Goal: Task Accomplishment & Management: Use online tool/utility

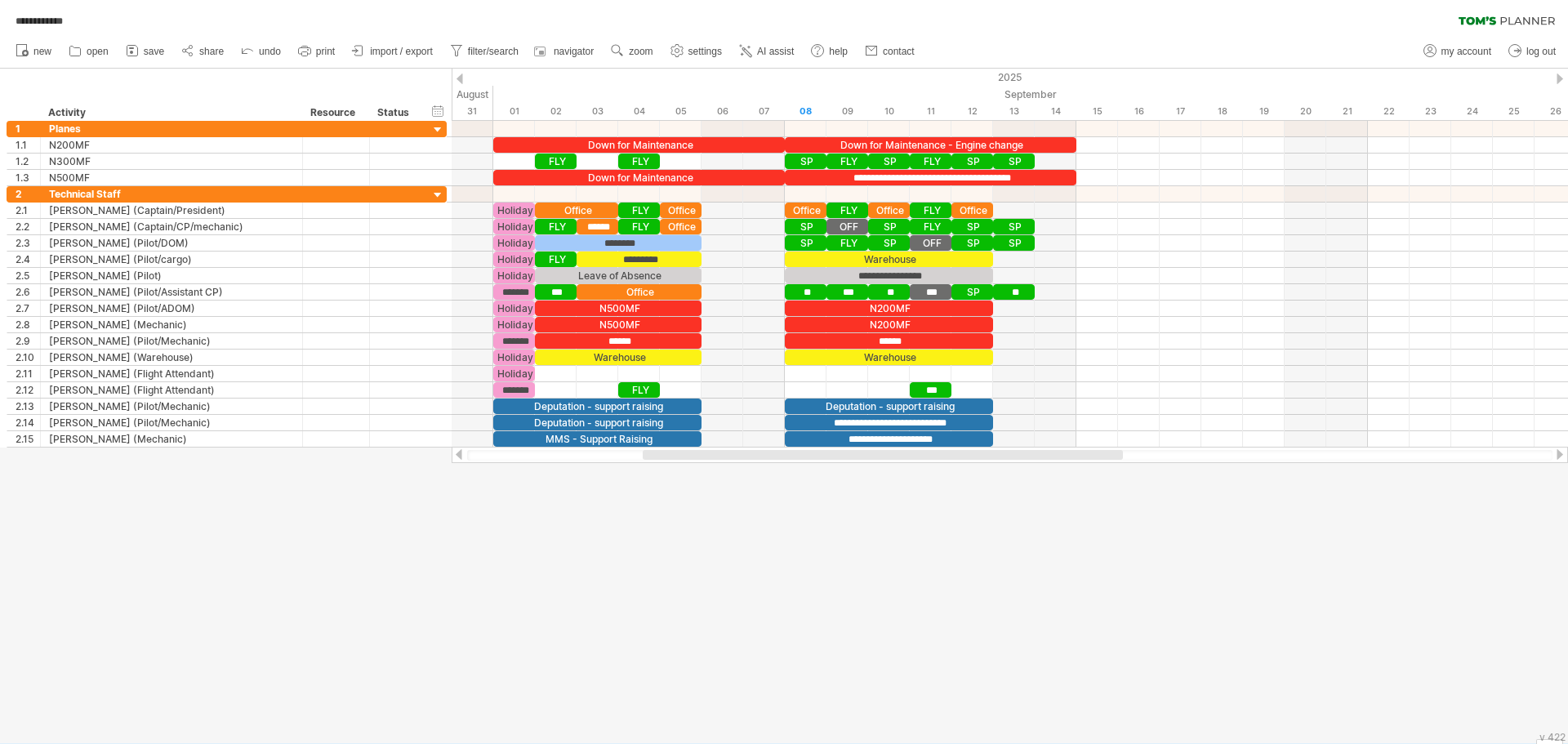
click at [1562, 79] on div at bounding box center [1559, 79] width 6 height 11
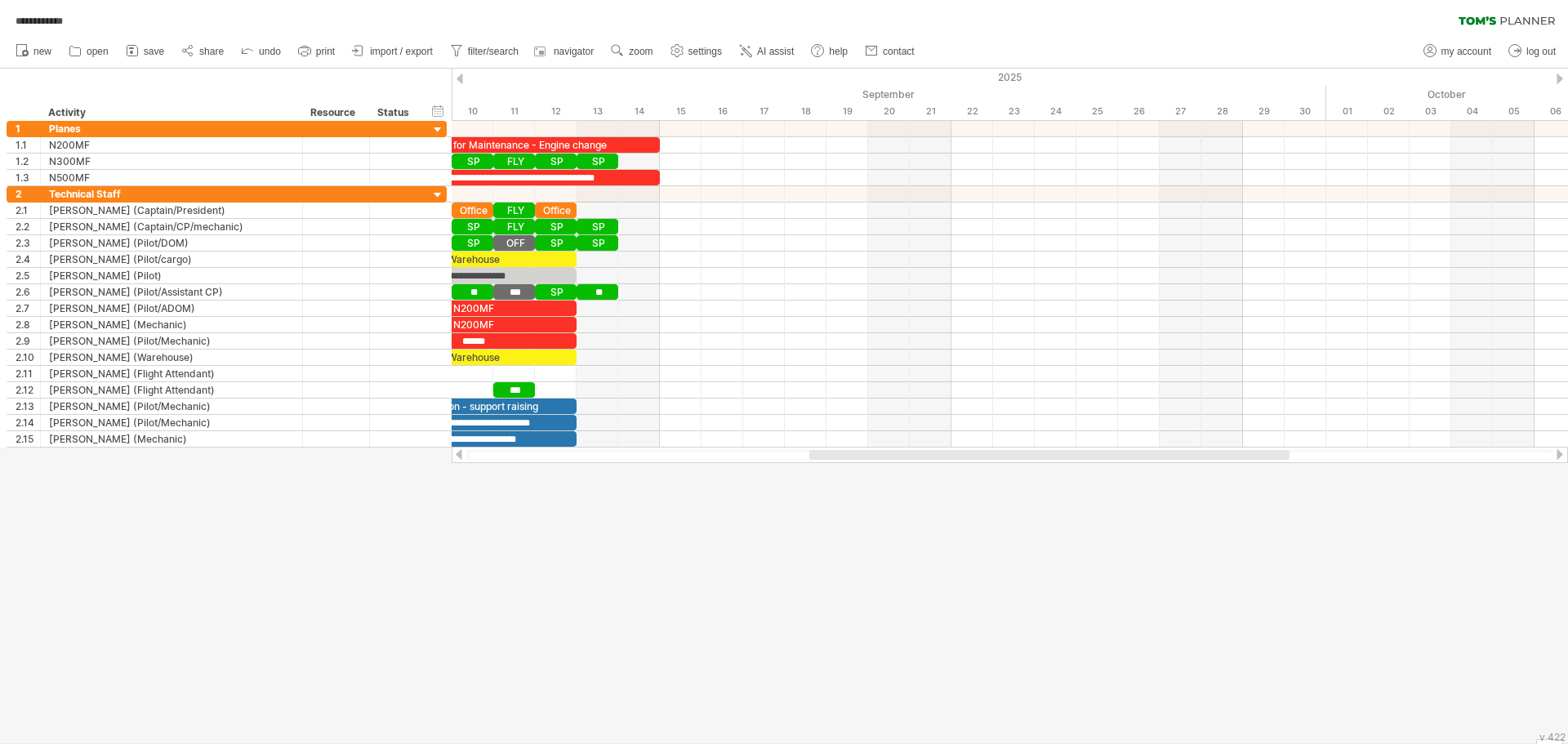
click at [457, 77] on div at bounding box center [459, 79] width 6 height 11
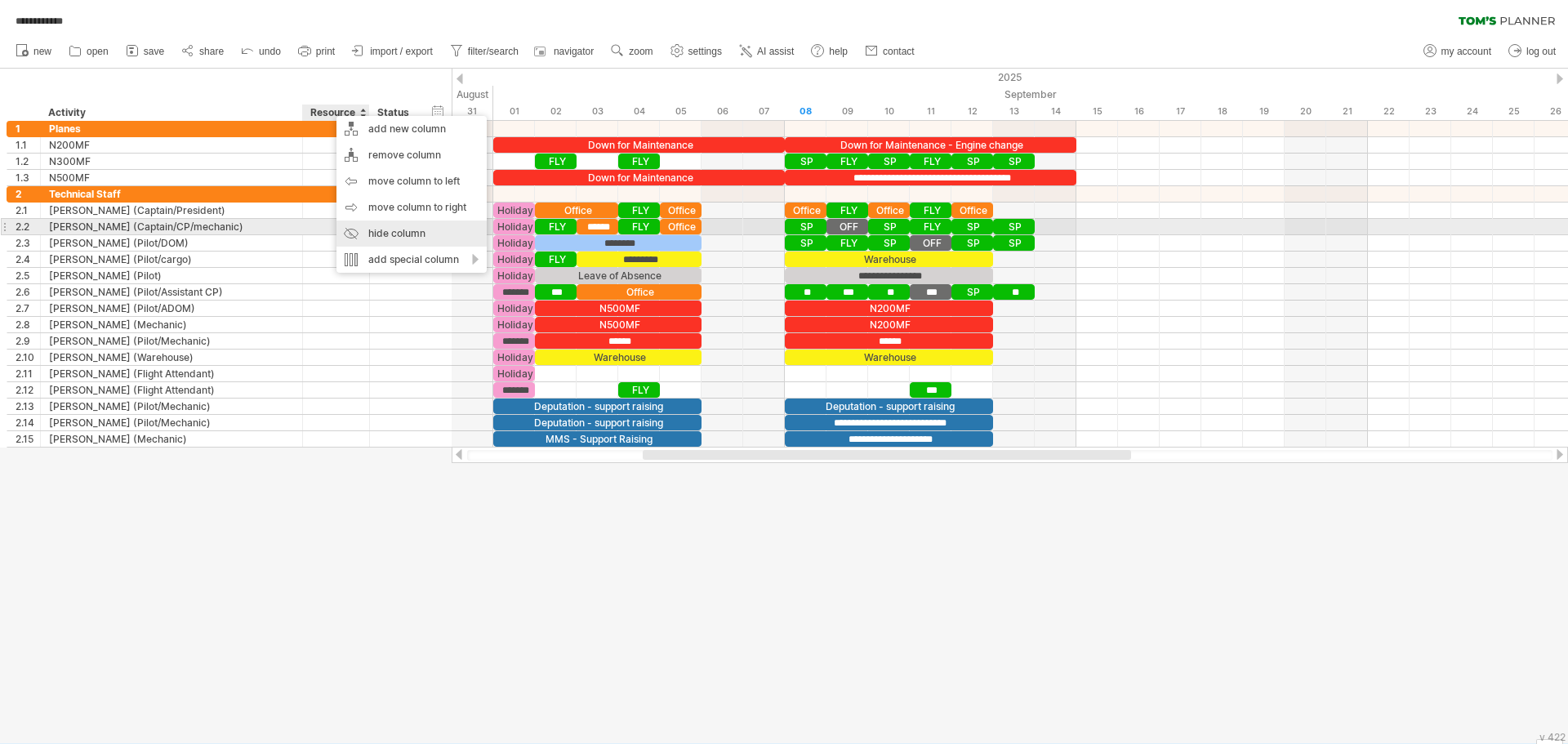
click at [369, 233] on div "hide column" at bounding box center [411, 233] width 150 height 26
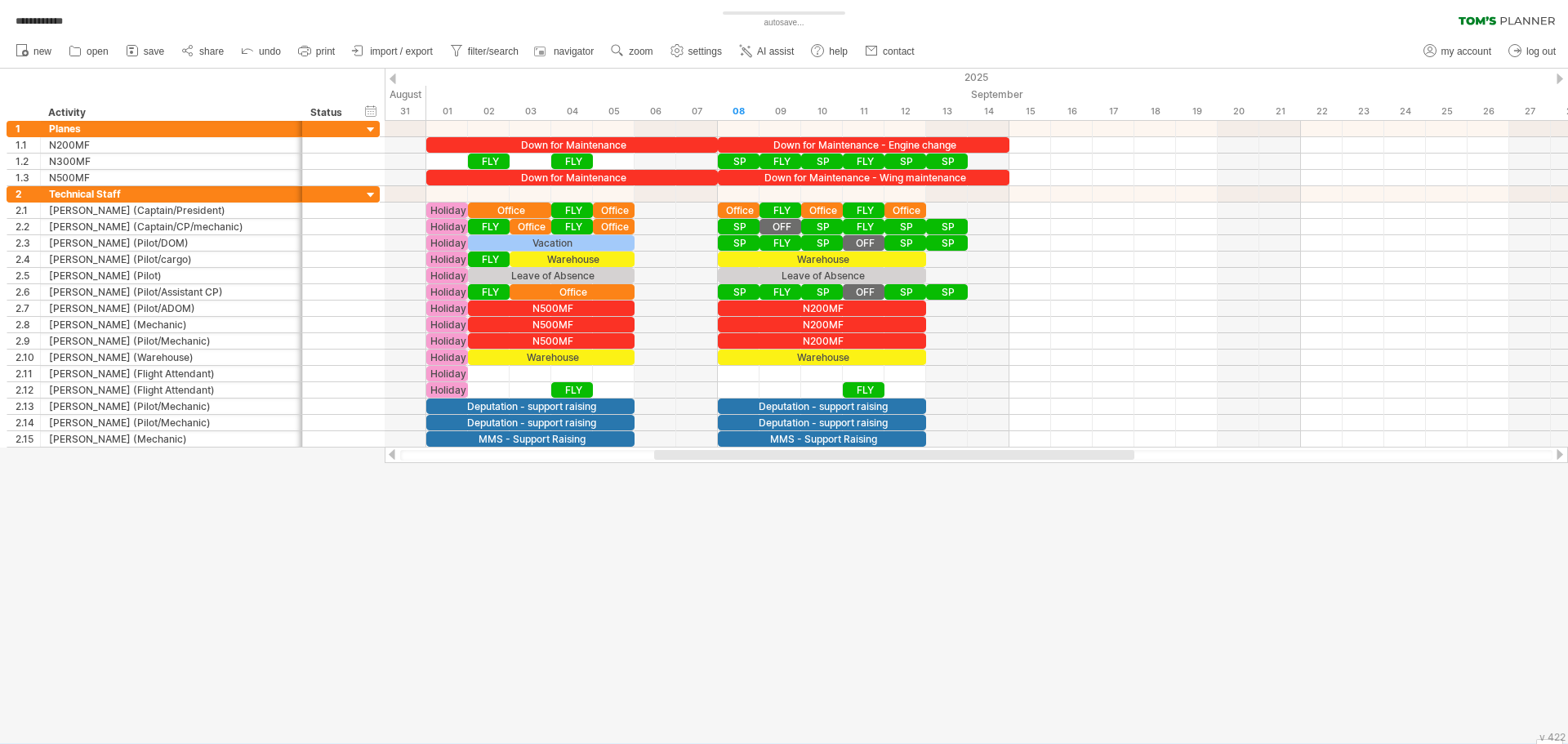
click at [651, 548] on div at bounding box center [784, 405] width 1568 height 674
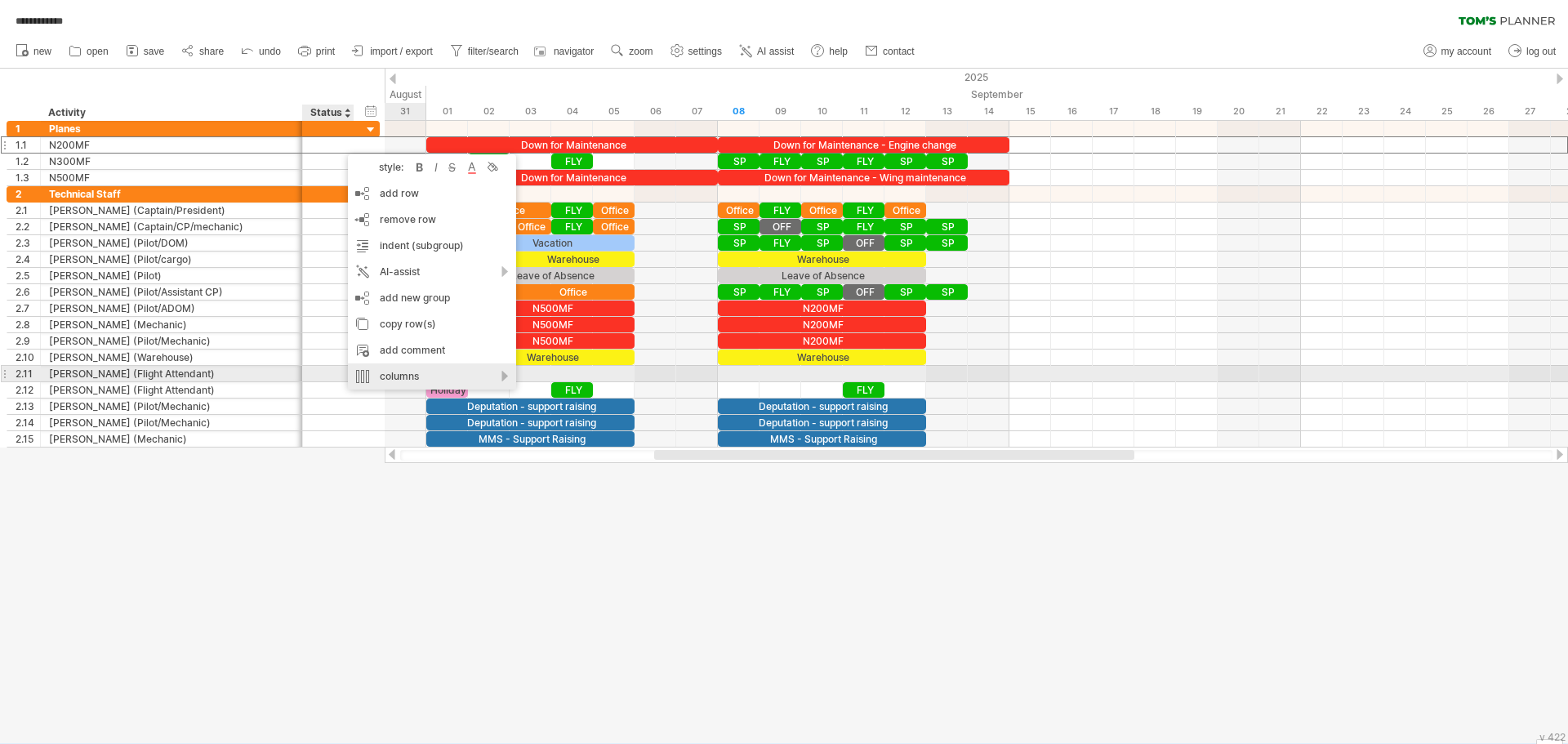
click at [433, 374] on div "columns" at bounding box center [432, 376] width 169 height 26
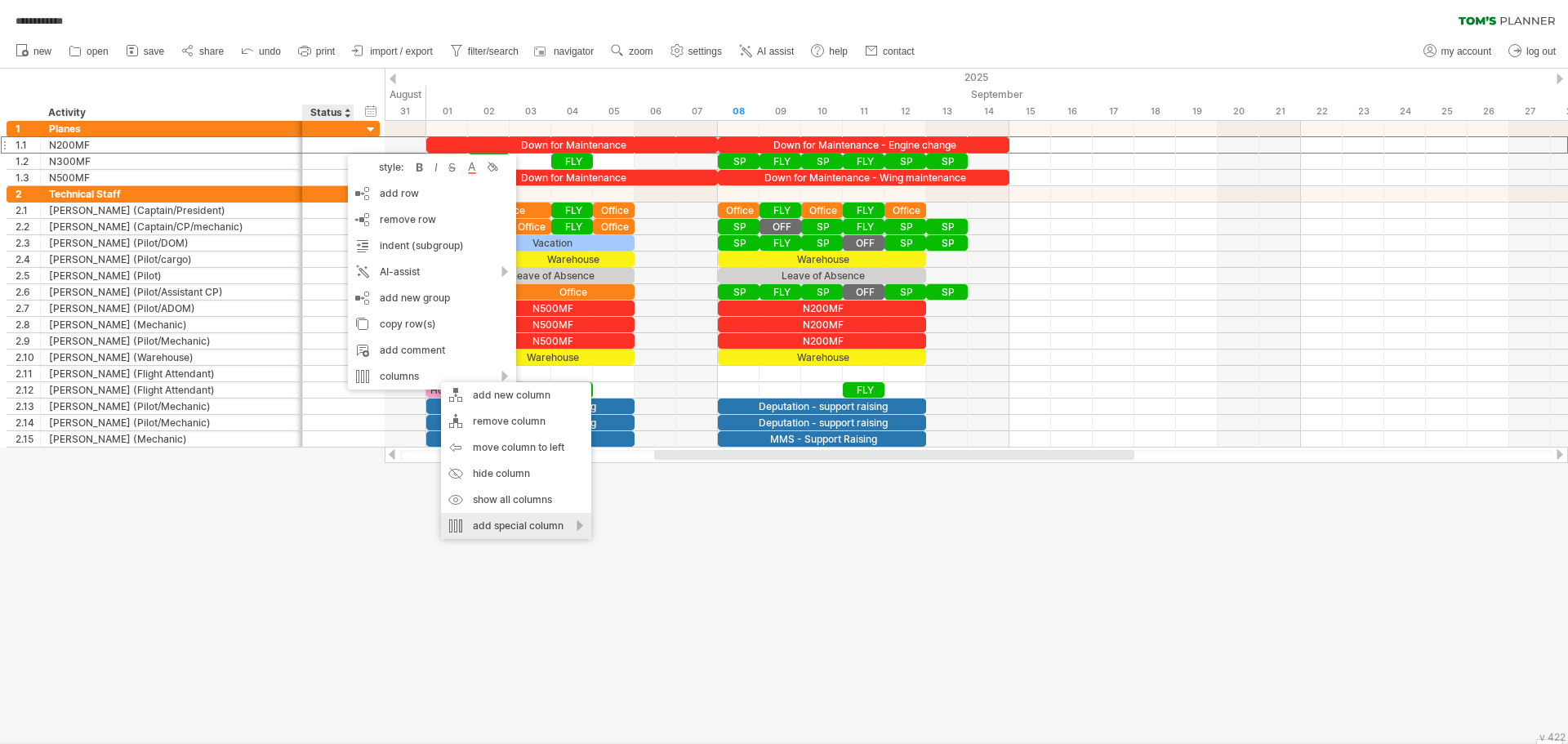
click at [534, 525] on div "add special column" at bounding box center [515, 526] width 150 height 26
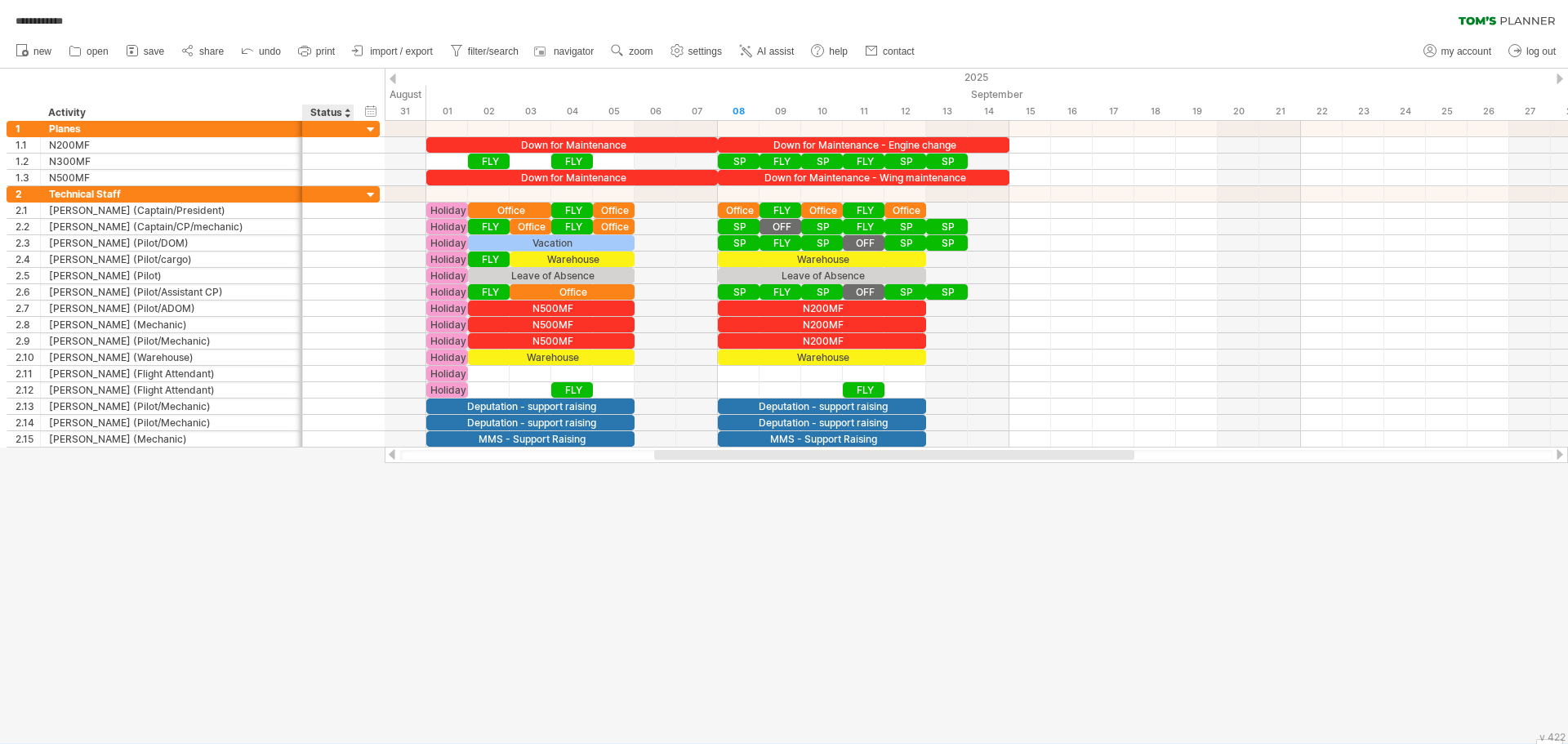
click at [156, 522] on div at bounding box center [784, 405] width 1568 height 674
click at [66, 462] on div at bounding box center [784, 405] width 1568 height 674
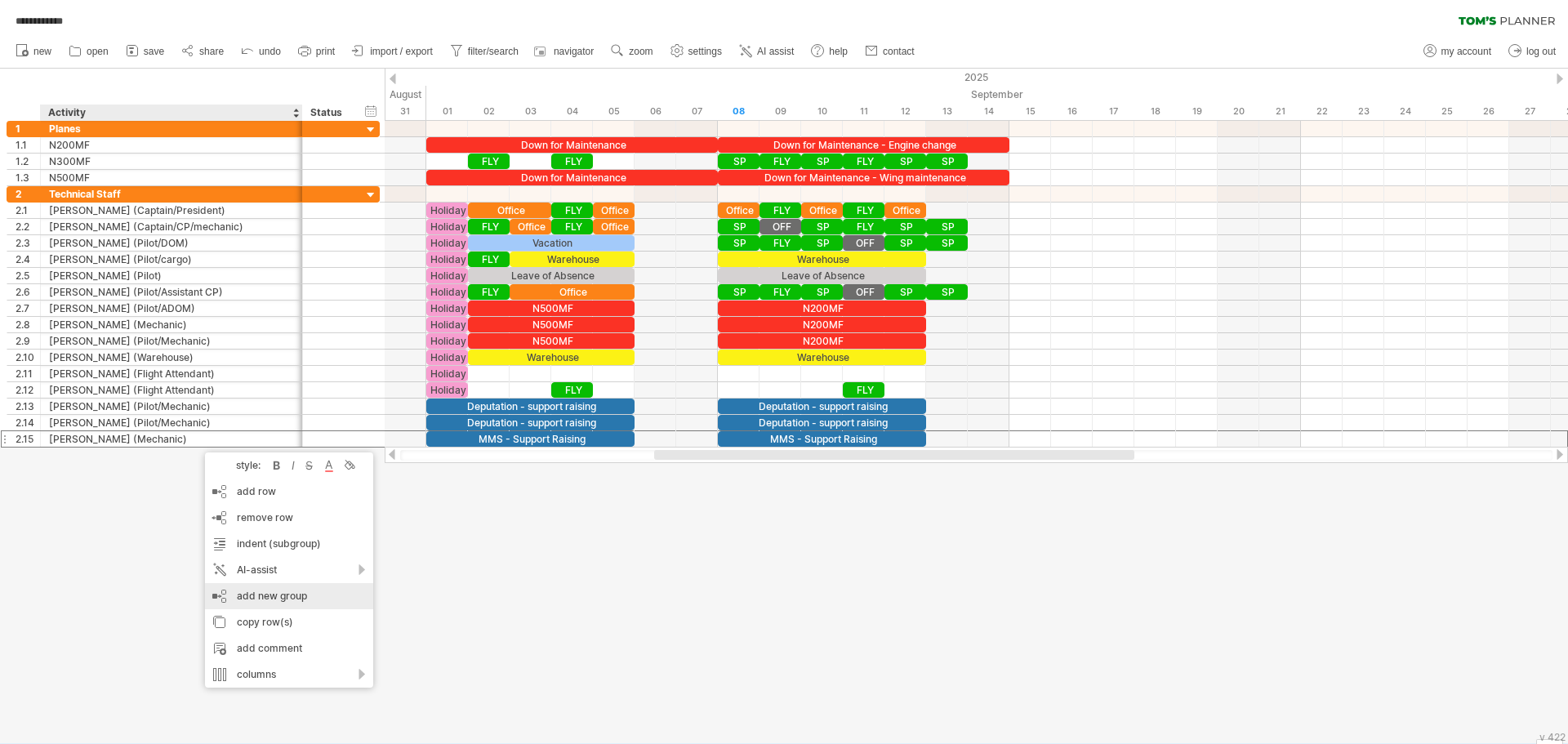
click at [278, 597] on div "add new group" at bounding box center [290, 596] width 169 height 26
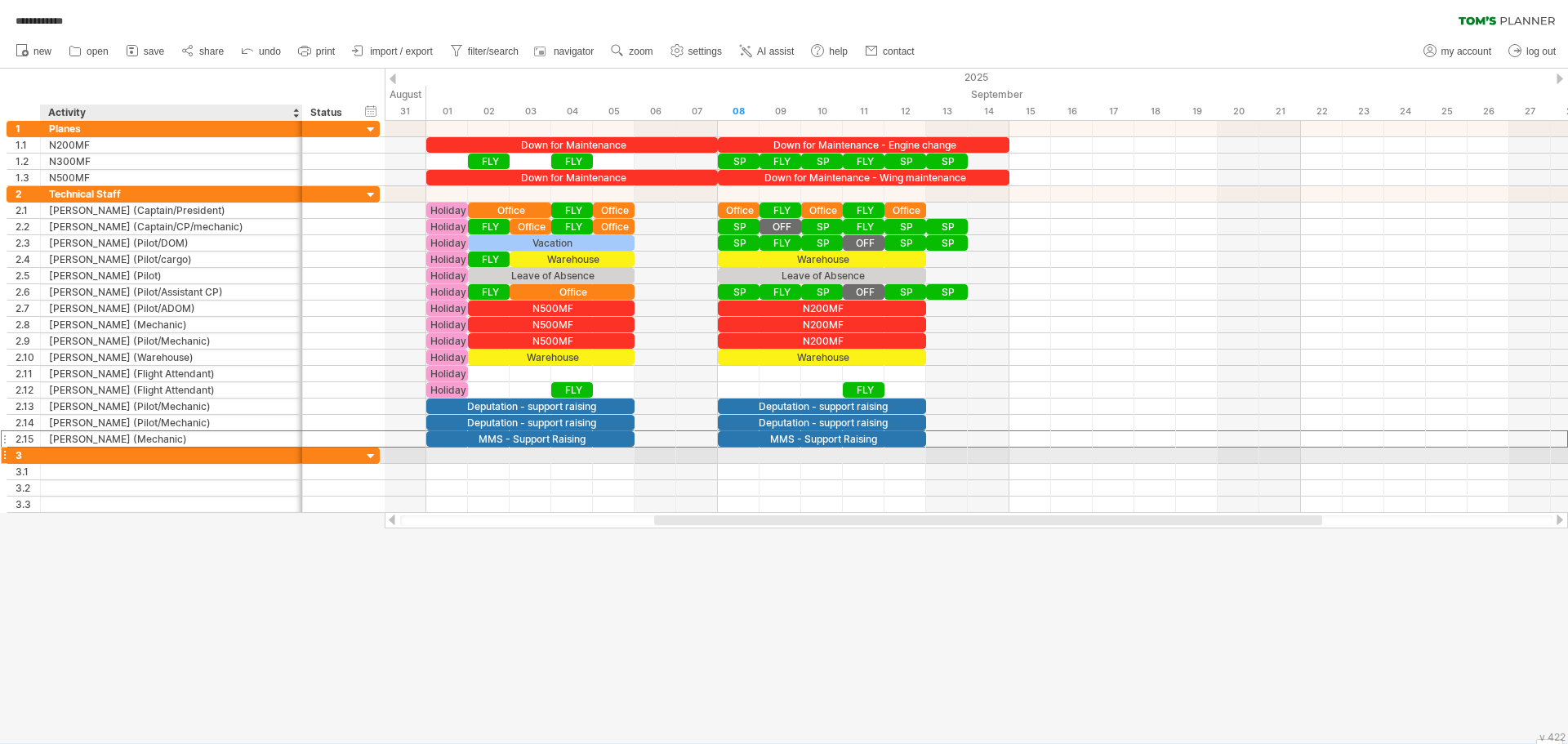
click at [54, 454] on div at bounding box center [171, 455] width 245 height 16
type input "**********"
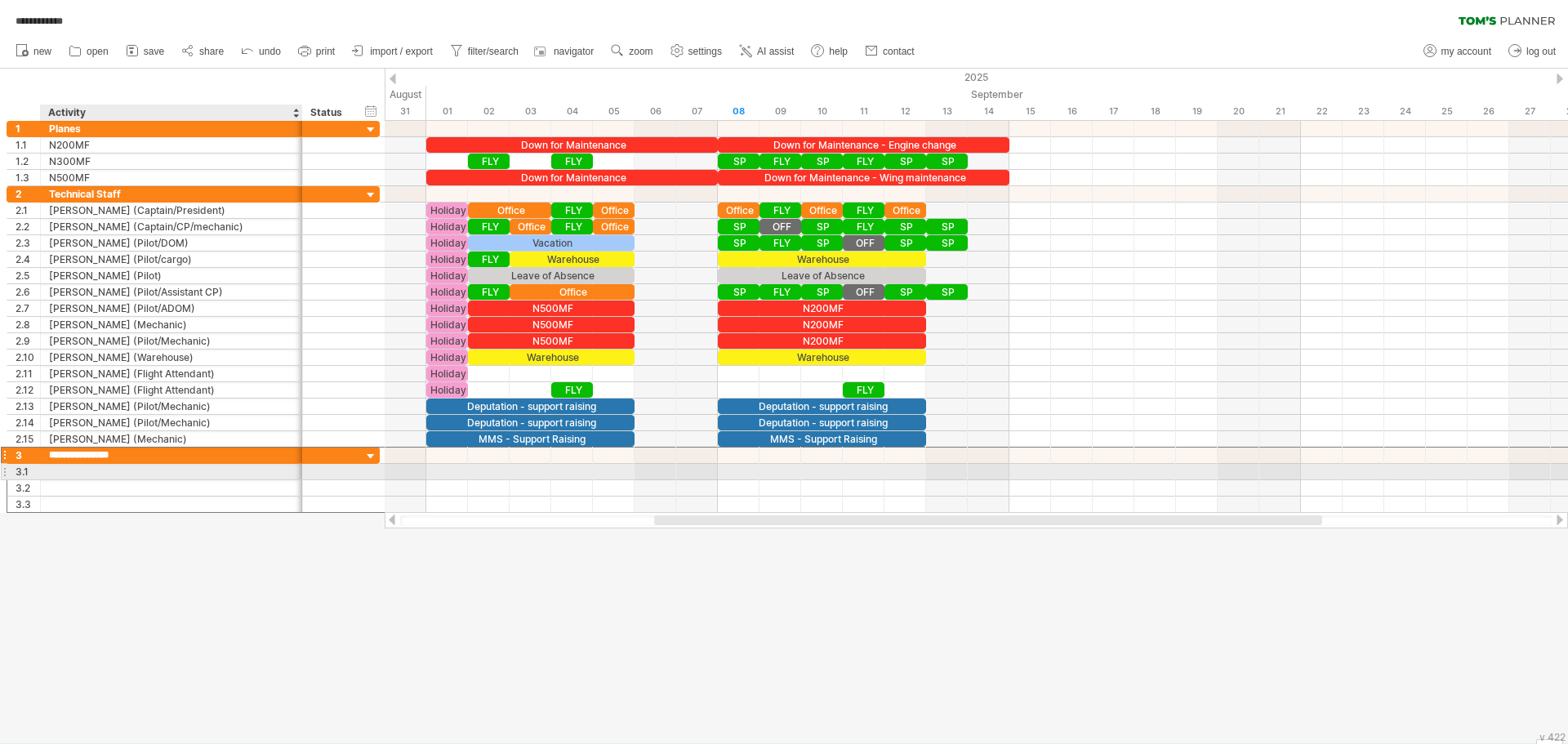
click at [79, 476] on div at bounding box center [171, 471] width 245 height 16
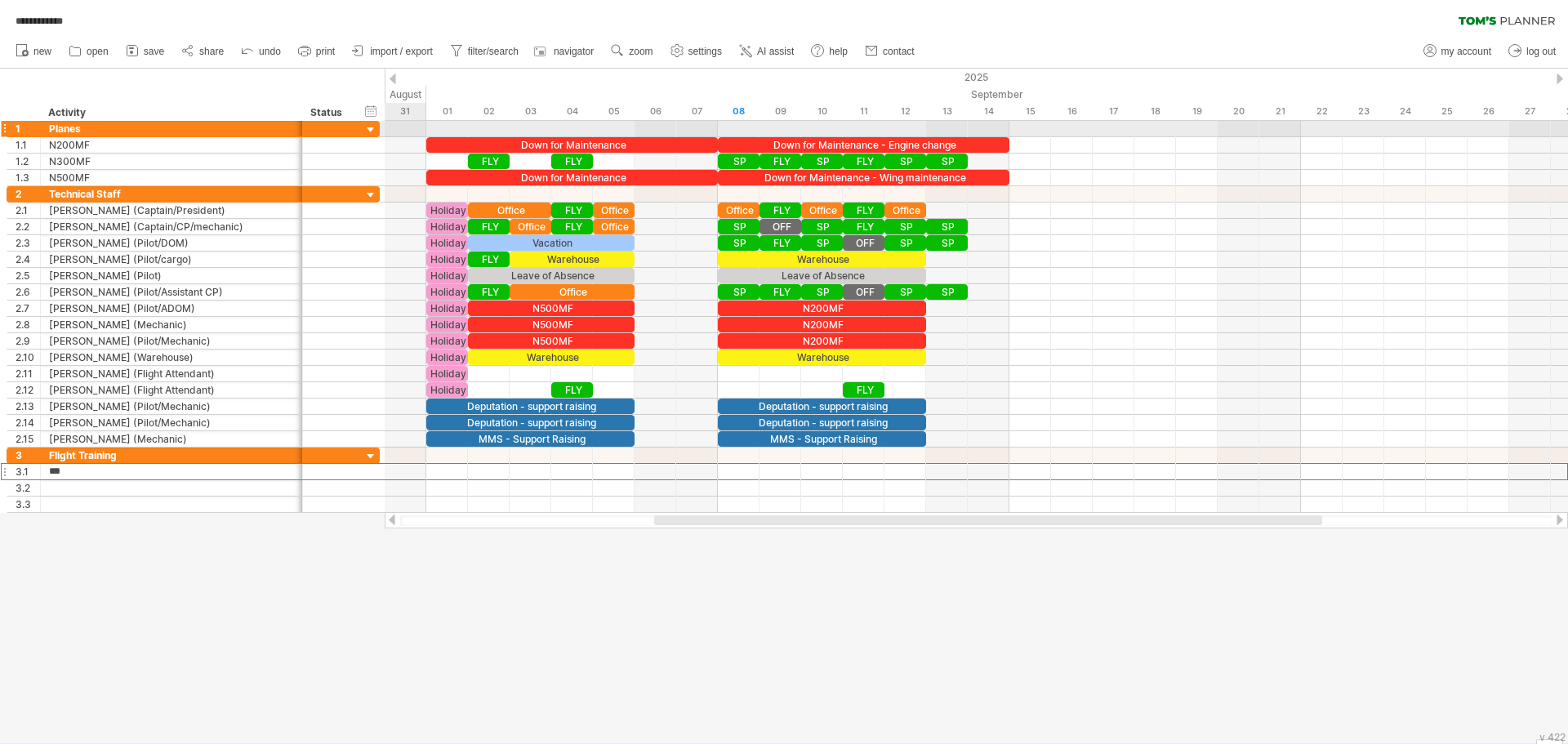
click at [370, 131] on div at bounding box center [371, 131] width 16 height 16
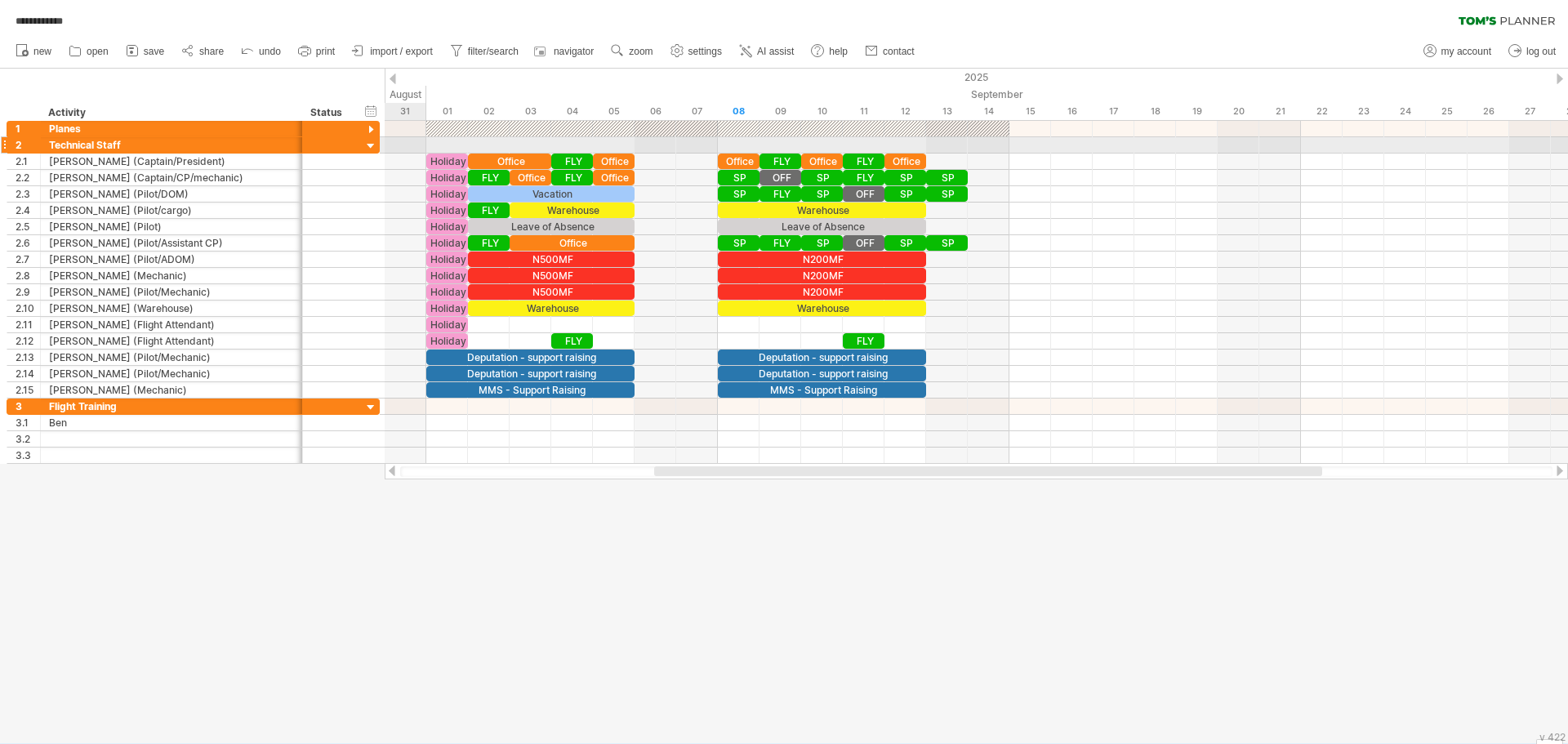
click at [372, 147] on div at bounding box center [371, 147] width 16 height 16
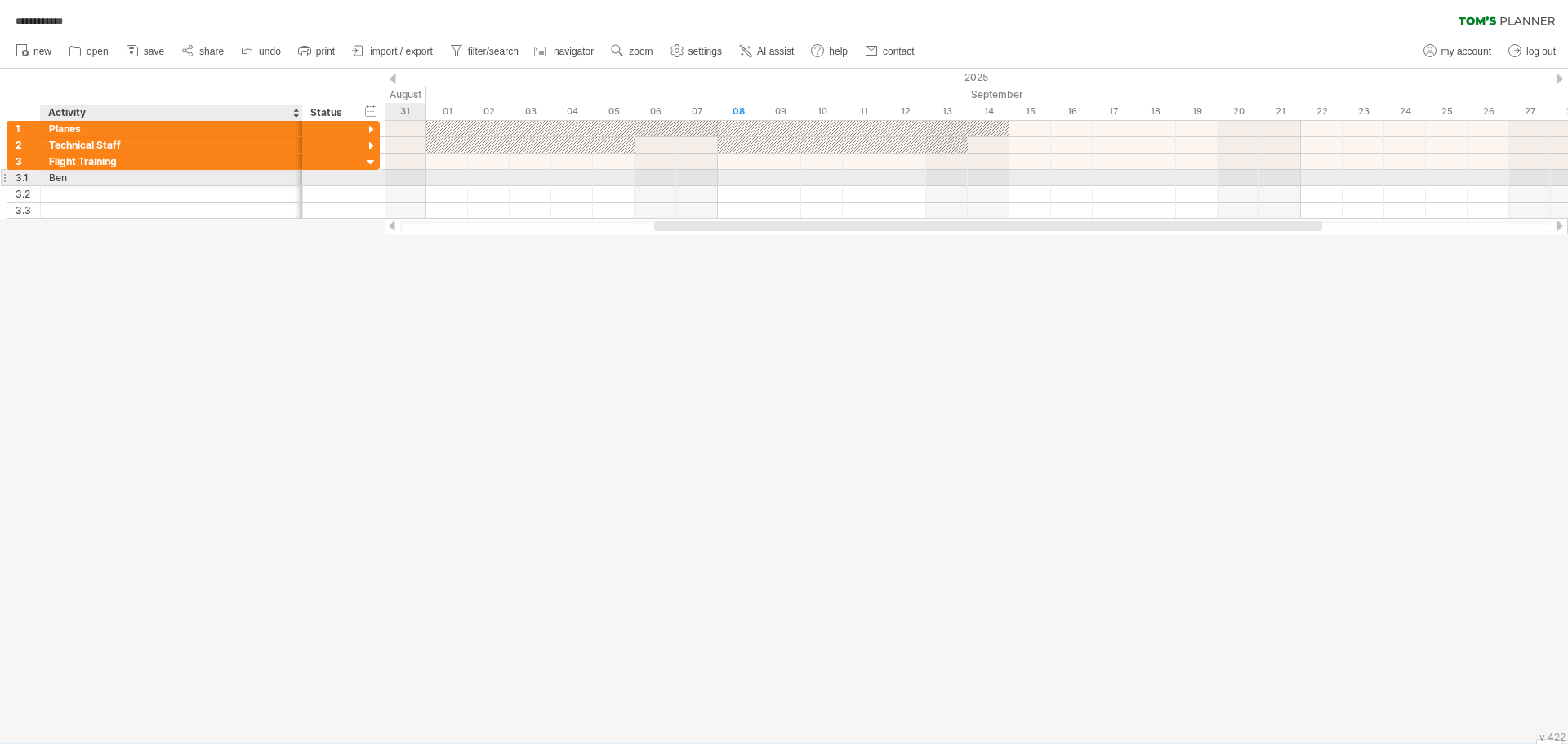
click at [78, 177] on div "Ben" at bounding box center [171, 178] width 245 height 16
type input "********"
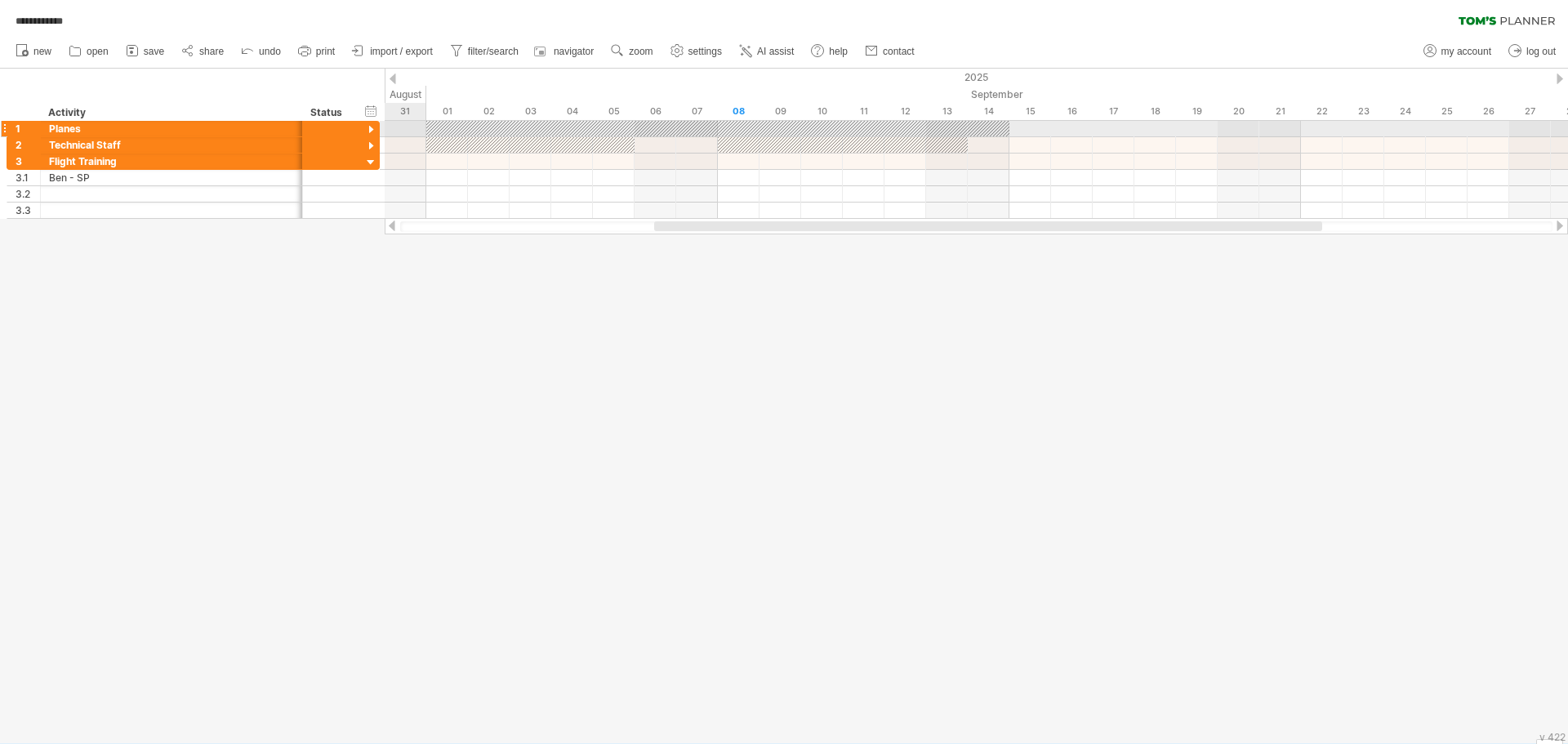
click at [368, 132] on div at bounding box center [371, 131] width 16 height 16
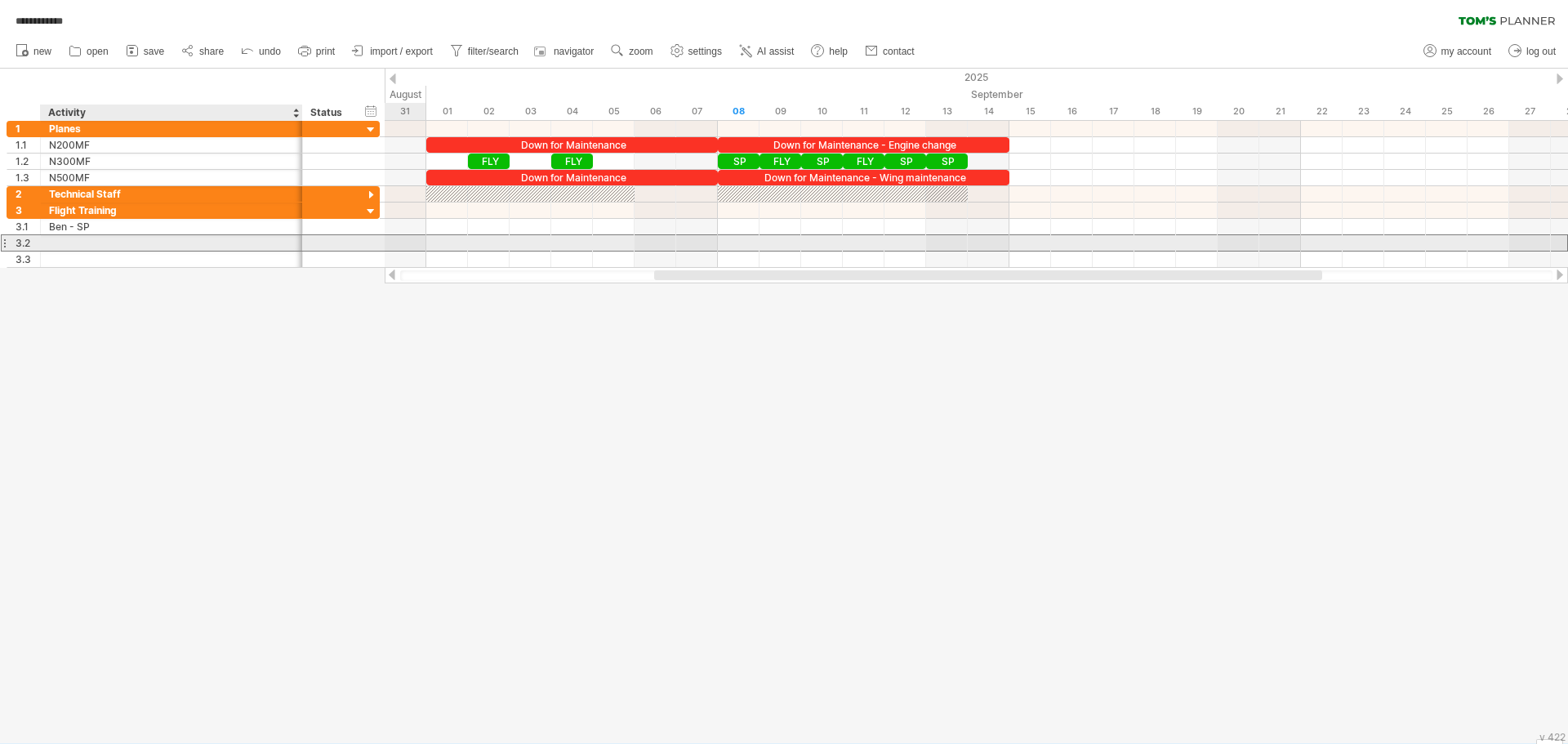
click at [73, 246] on div at bounding box center [171, 243] width 245 height 16
click at [76, 240] on div "[PERSON_NAME] (Pilot/Assistant CP)" at bounding box center [171, 243] width 245 height 16
click at [220, 244] on input "**********" at bounding box center [171, 243] width 245 height 16
type input "**********"
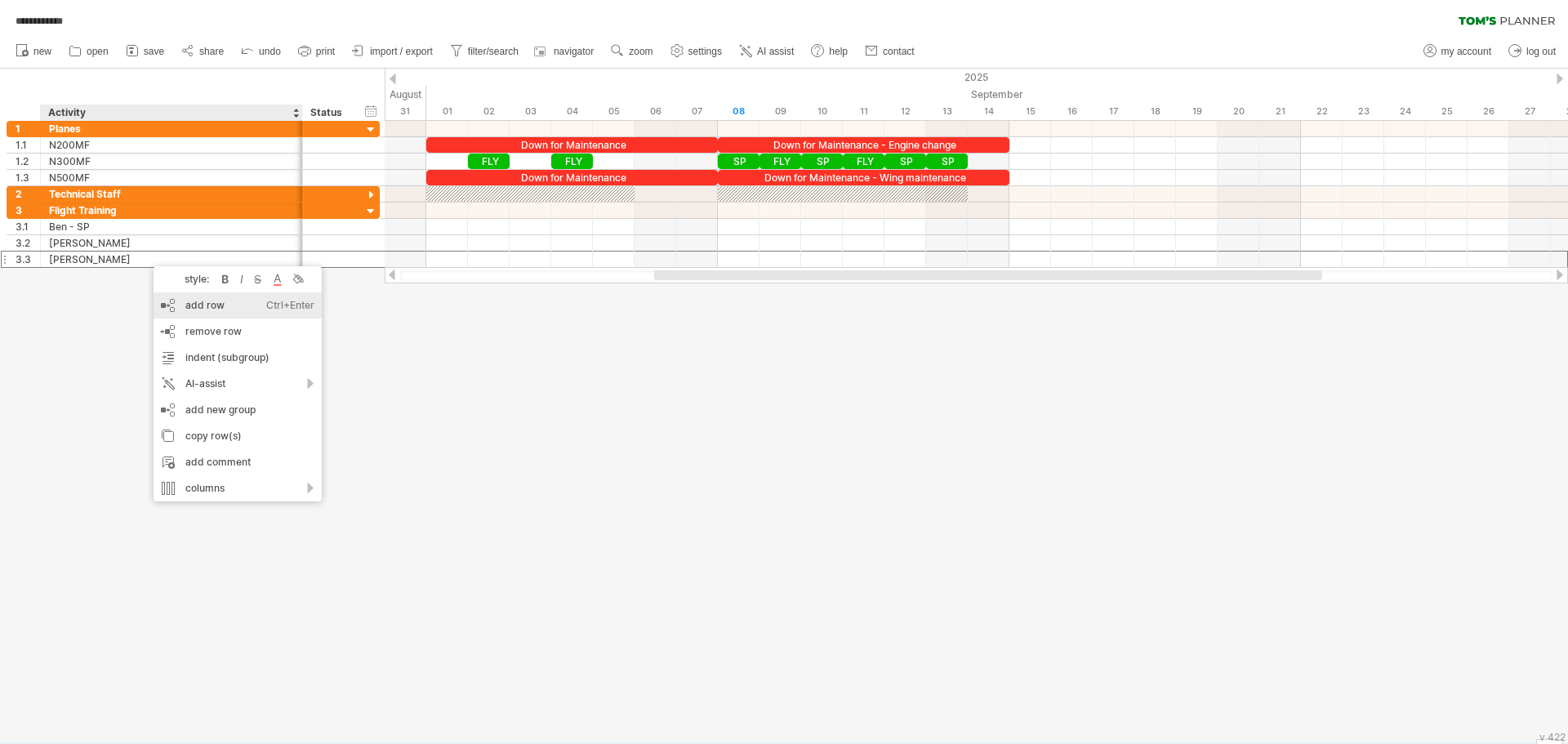
click at [215, 310] on div "add row Ctrl+Enter Cmd+Enter" at bounding box center [238, 305] width 169 height 26
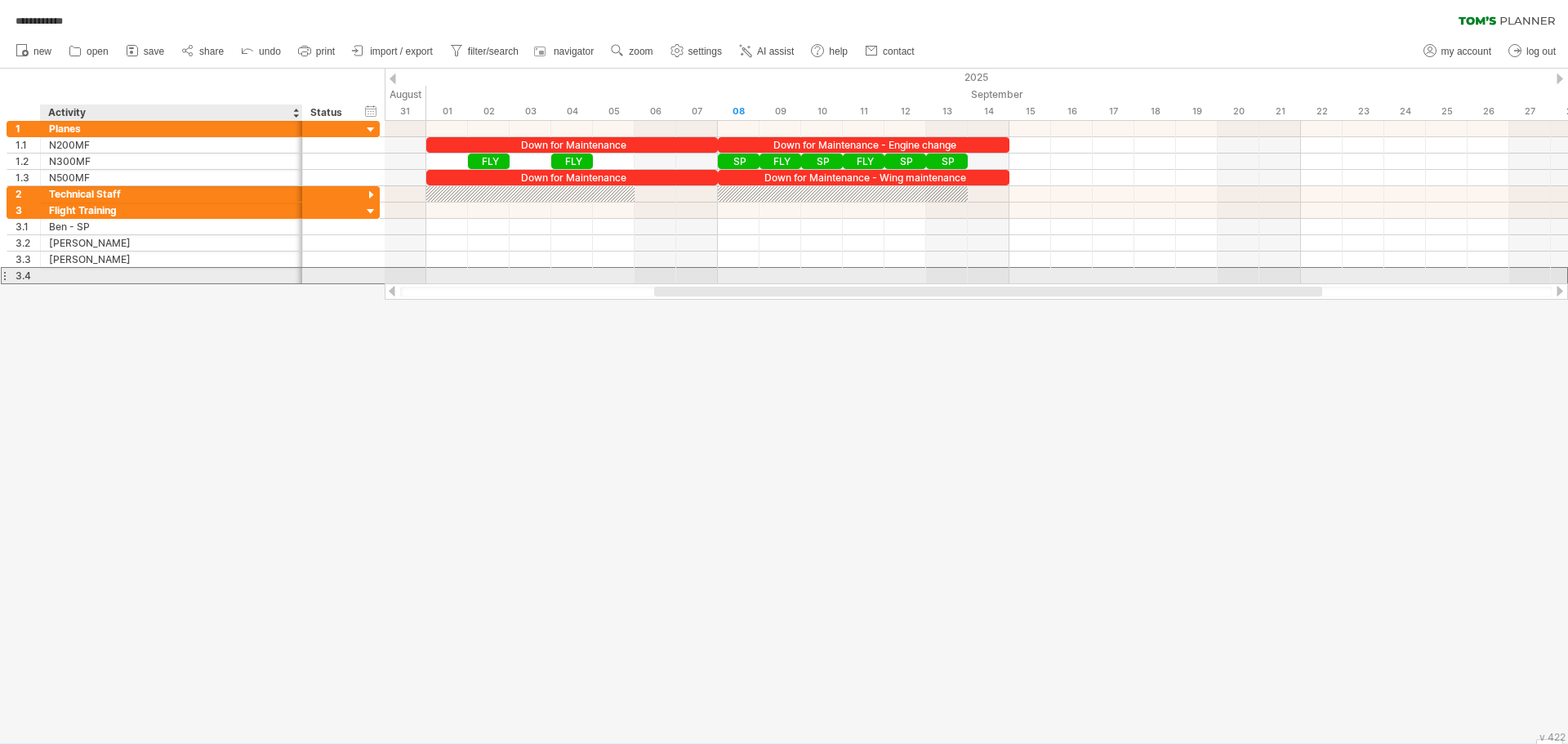
click at [65, 277] on div at bounding box center [171, 275] width 245 height 16
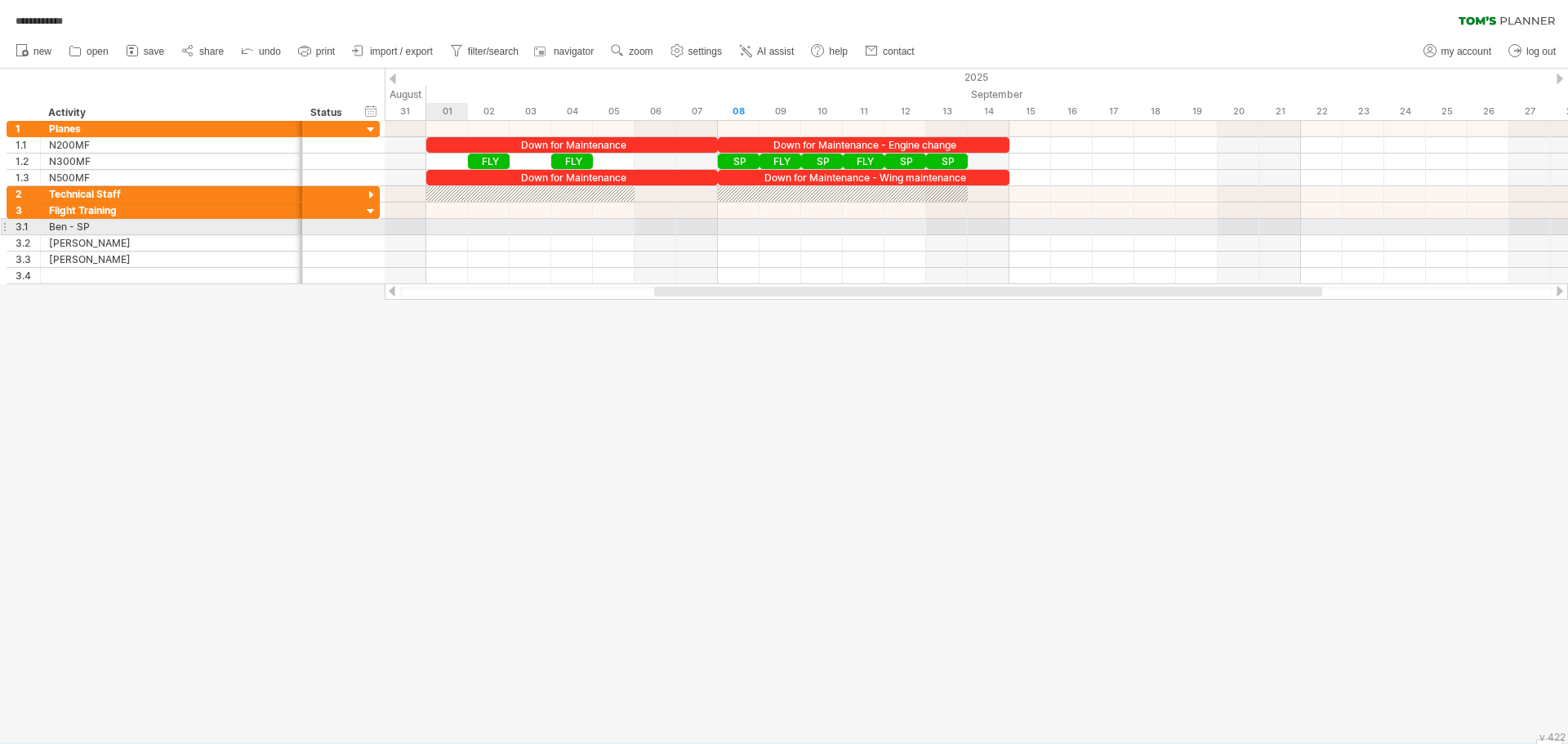
click at [459, 227] on div at bounding box center [976, 226] width 1183 height 17
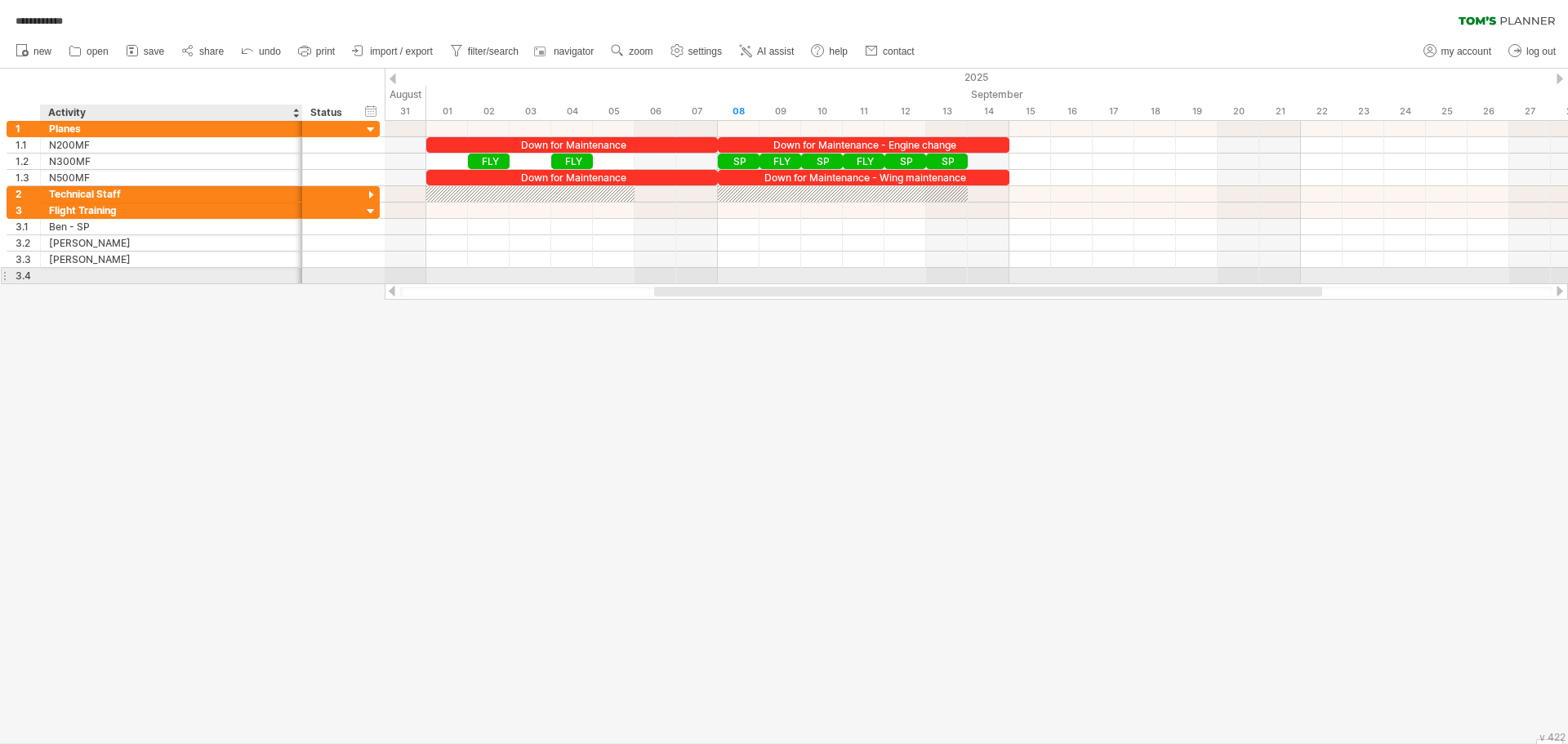
click at [64, 277] on div at bounding box center [171, 275] width 245 height 16
type input "**********"
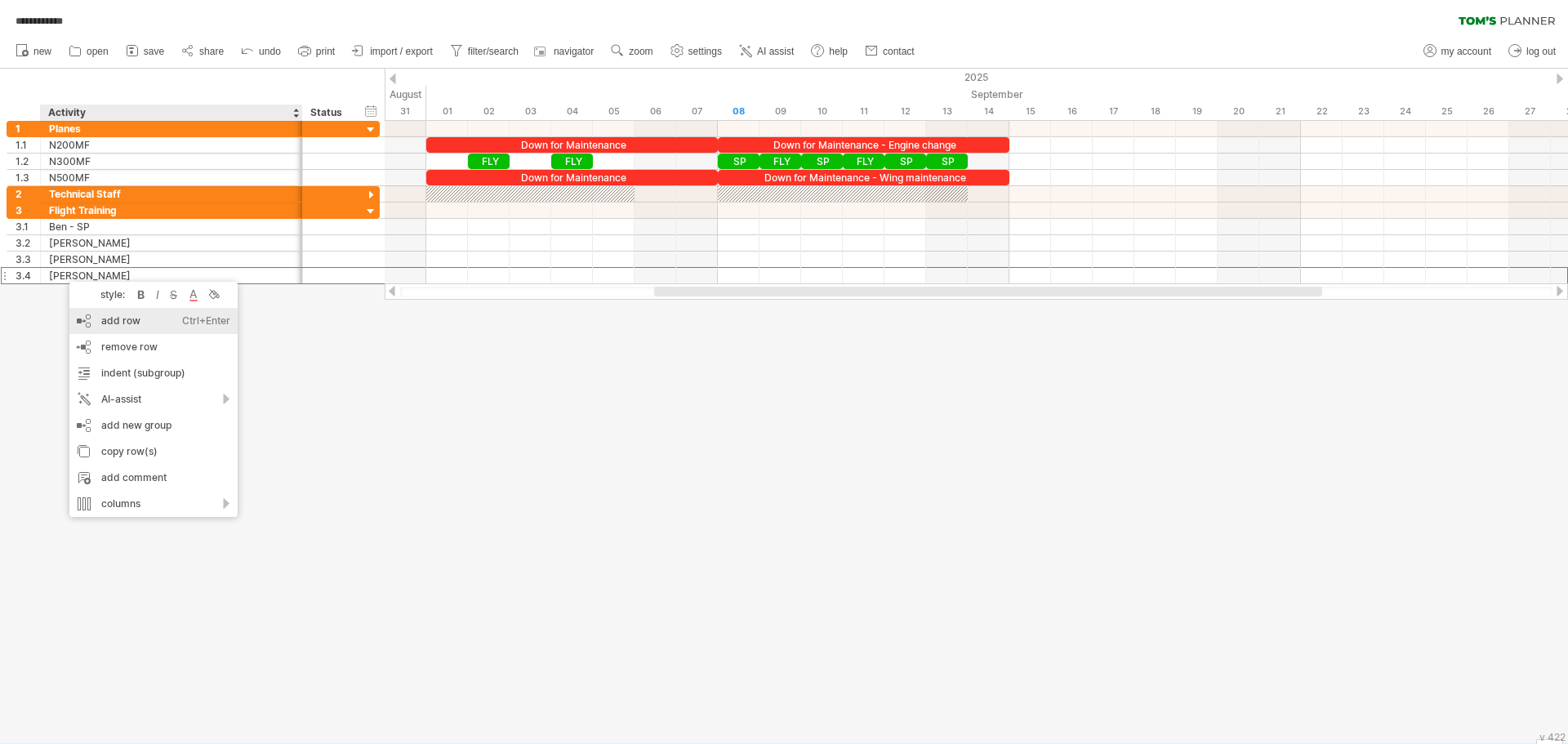
click at [121, 316] on div "add row Ctrl+Enter Cmd+Enter" at bounding box center [154, 321] width 169 height 26
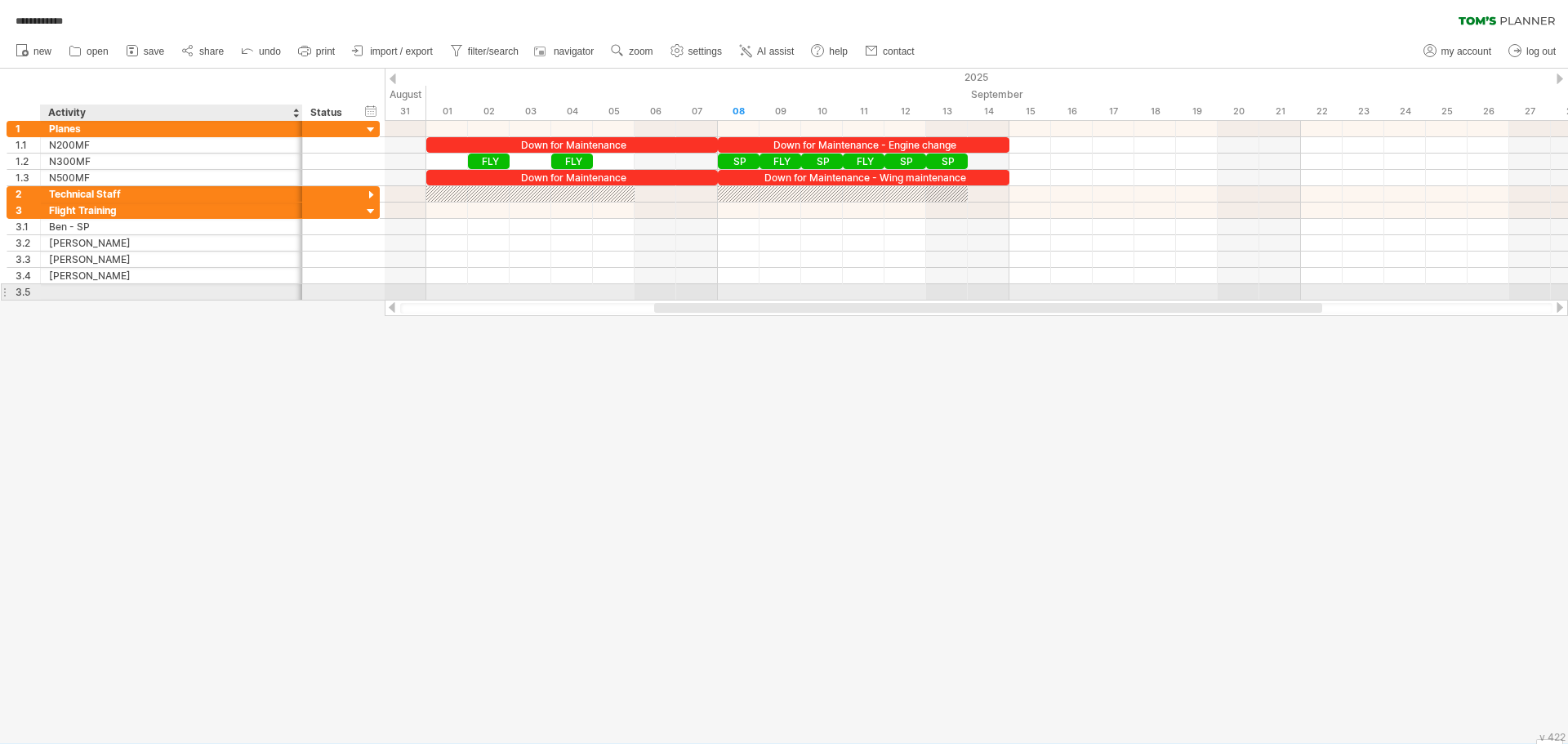
click at [62, 285] on div at bounding box center [171, 292] width 245 height 16
type input "**********"
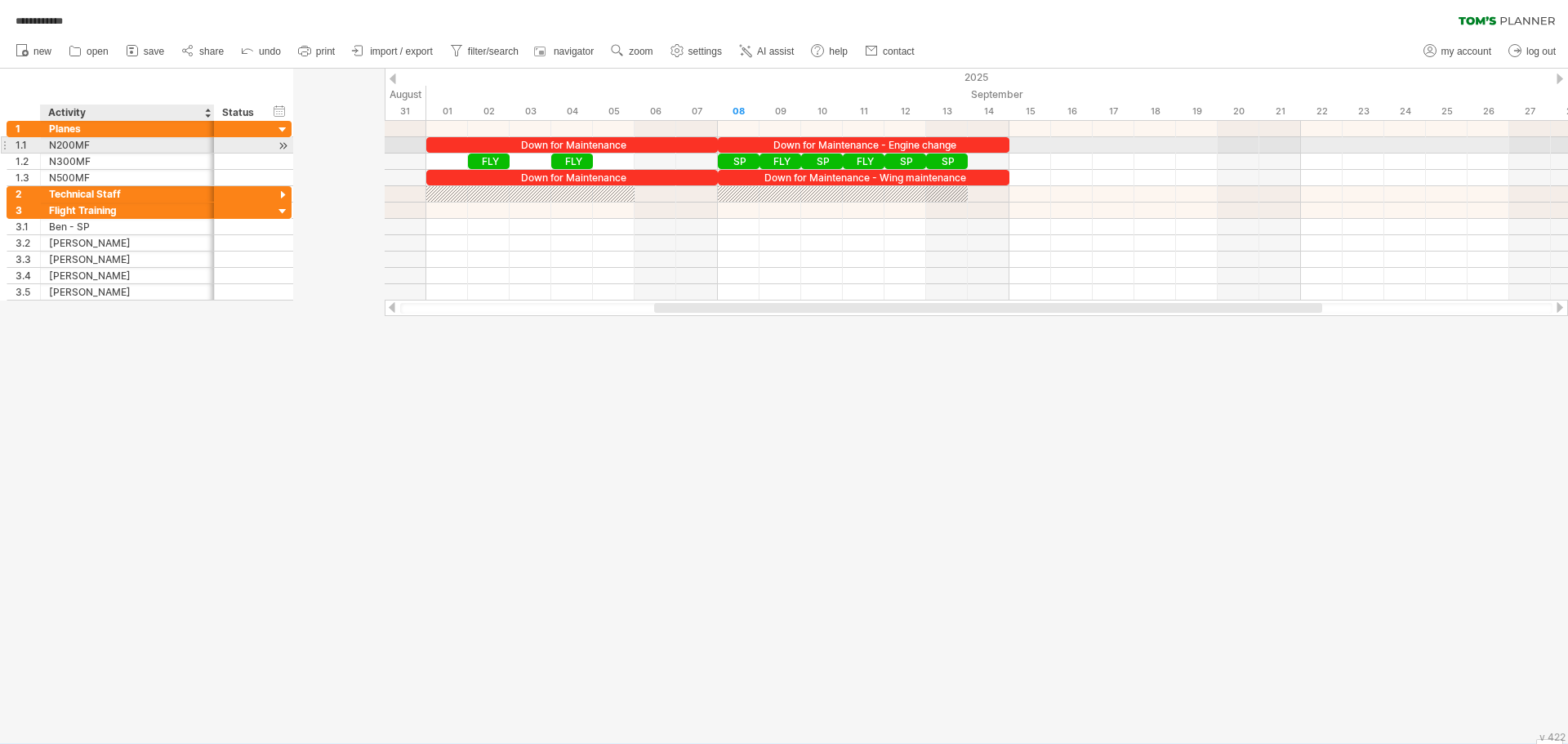
drag, startPoint x: 300, startPoint y: 150, endPoint x: 212, endPoint y: 153, distance: 88.1
click at [212, 153] on div "1.1 ****** N200MF" at bounding box center [148, 145] width 285 height 17
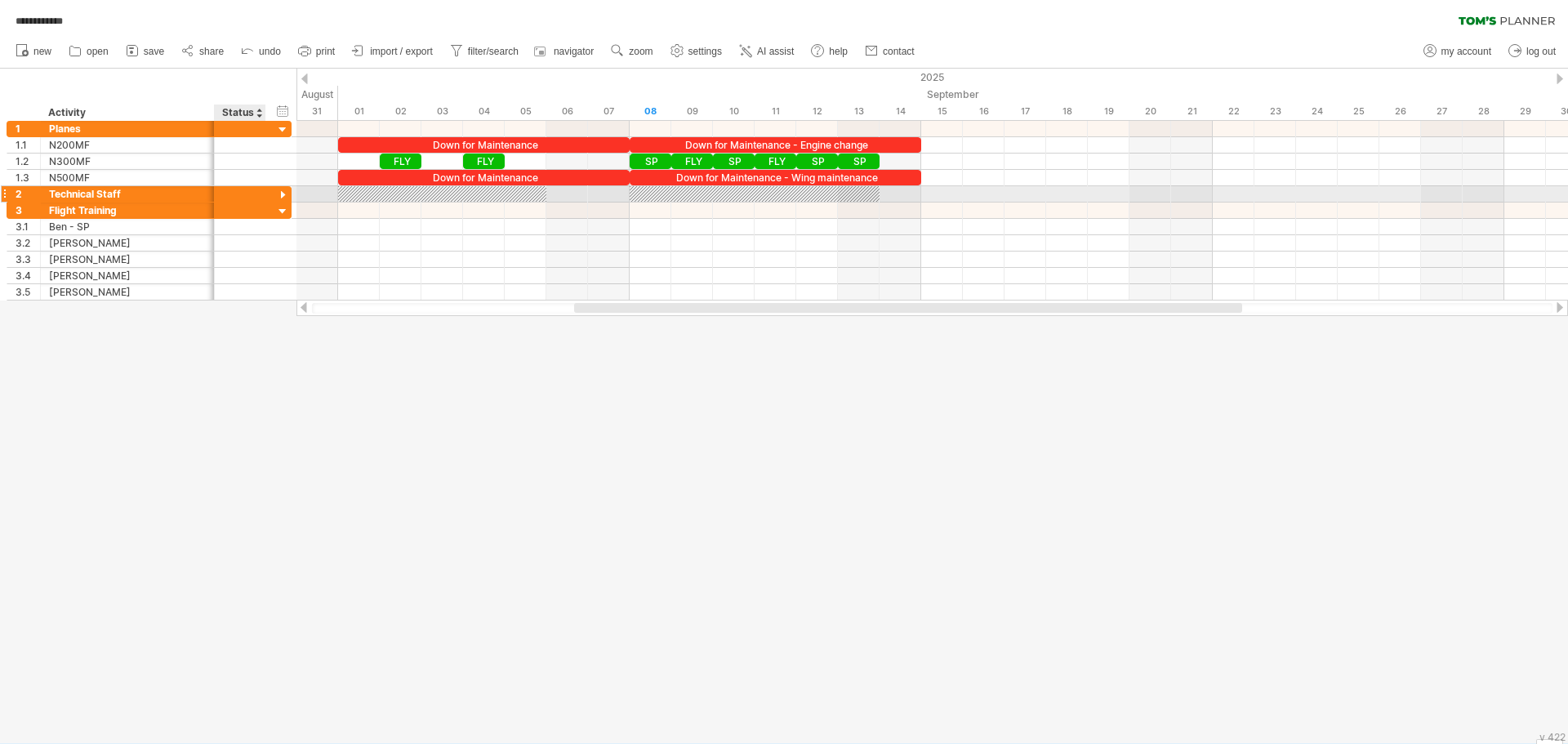
click at [280, 195] on div at bounding box center [284, 196] width 16 height 16
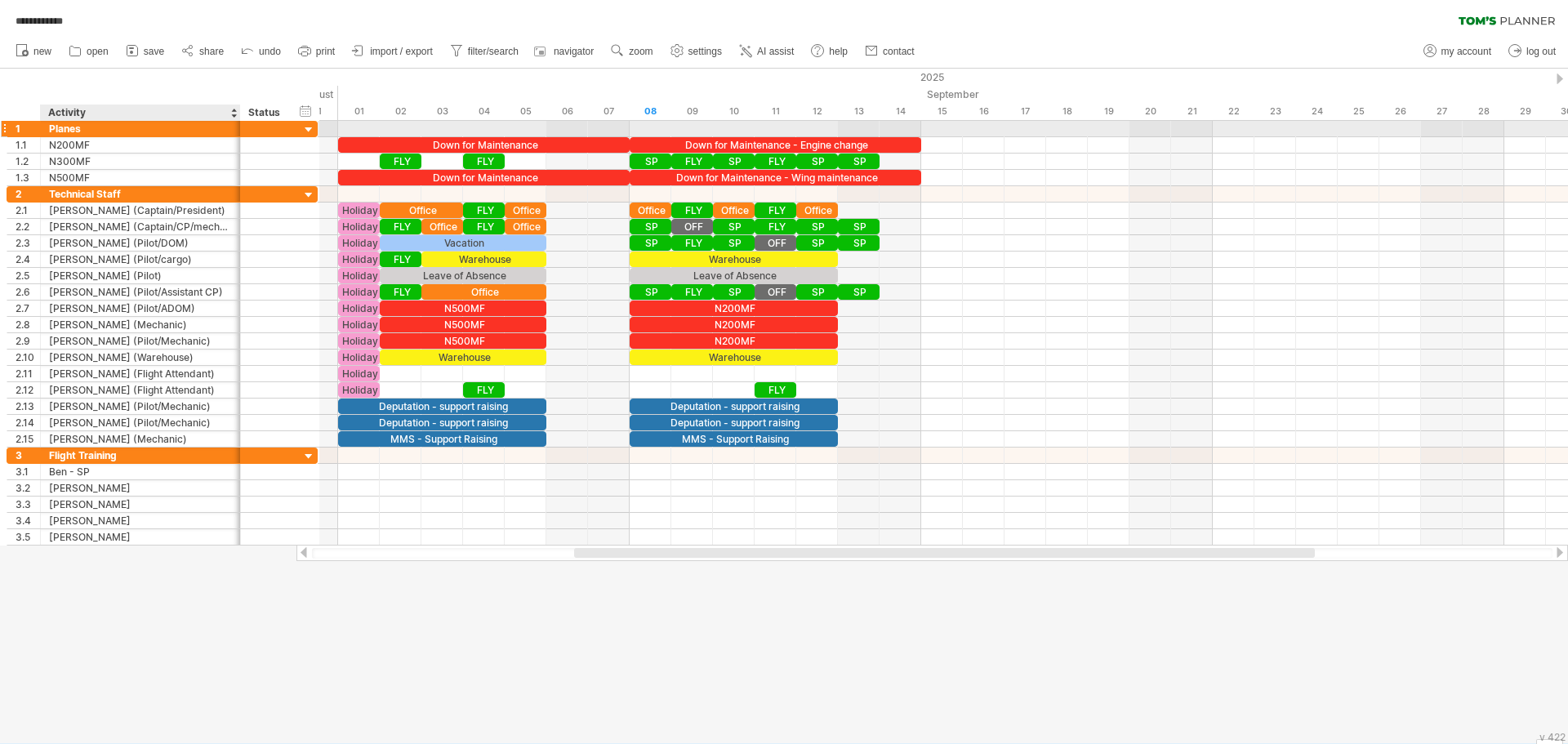
drag, startPoint x: 212, startPoint y: 126, endPoint x: 239, endPoint y: 127, distance: 27.0
click at [239, 127] on div at bounding box center [238, 129] width 8 height 17
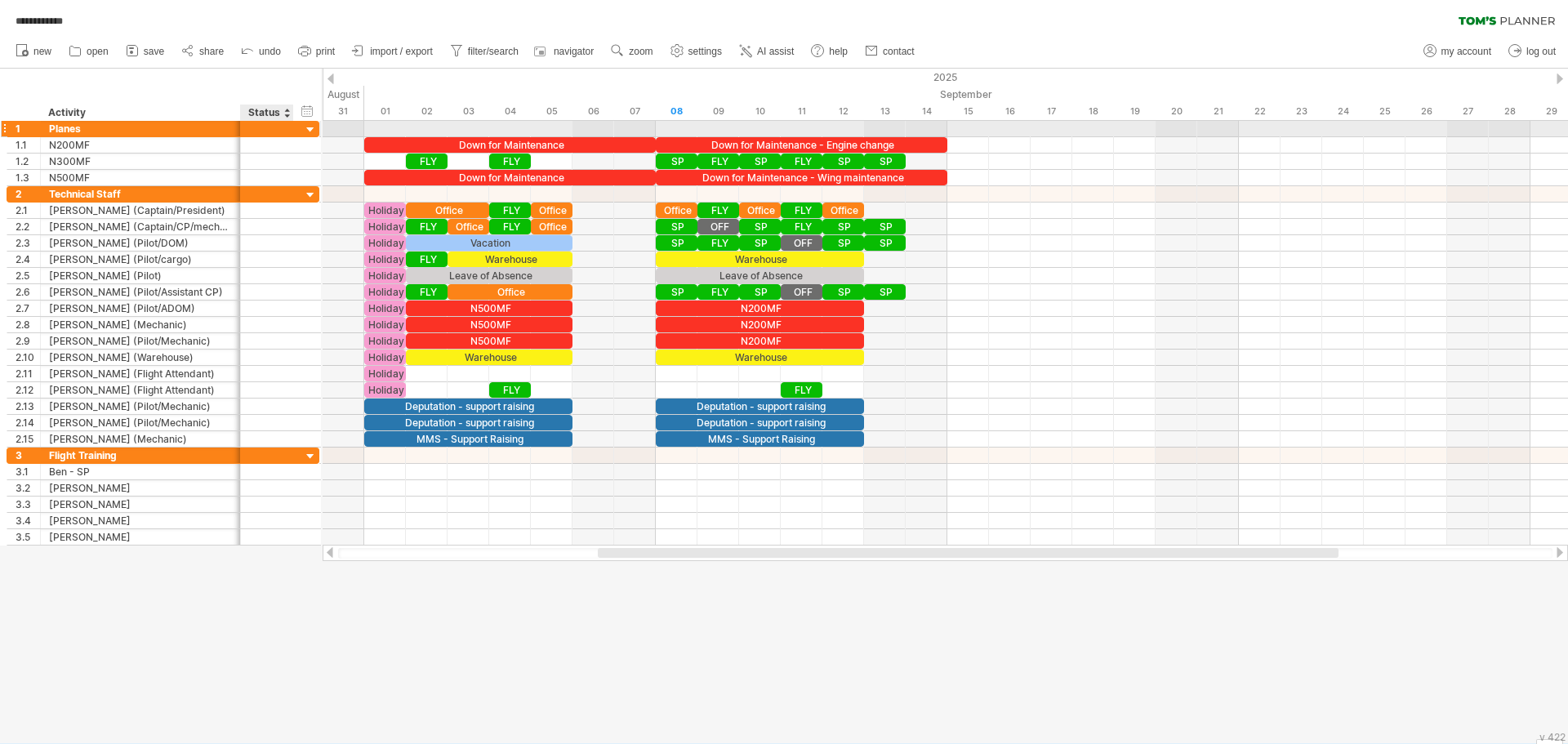
click at [319, 128] on div at bounding box center [319, 129] width 5 height 16
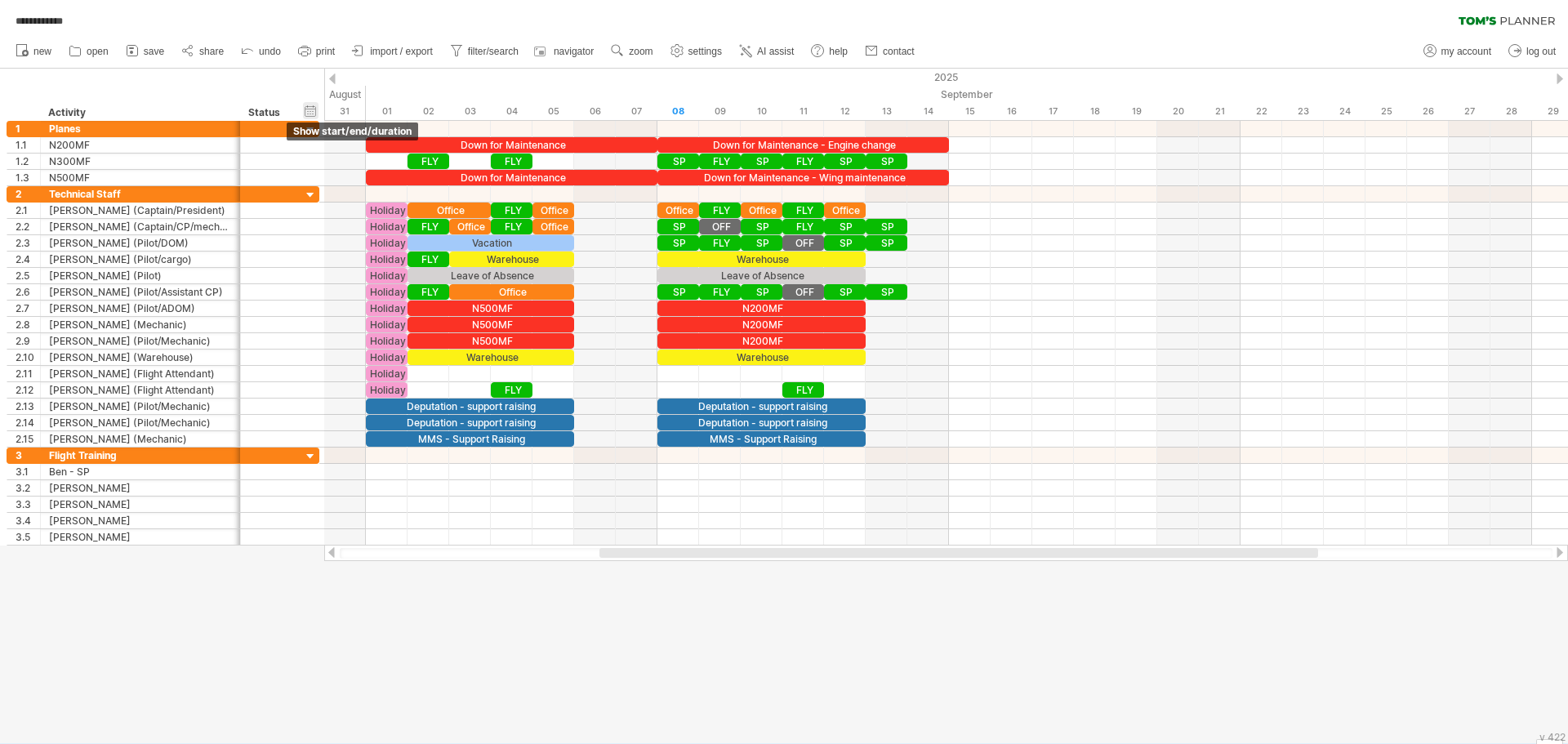
click at [311, 113] on div "hide start/end/duration show start/end/duration" at bounding box center [311, 111] width 16 height 18
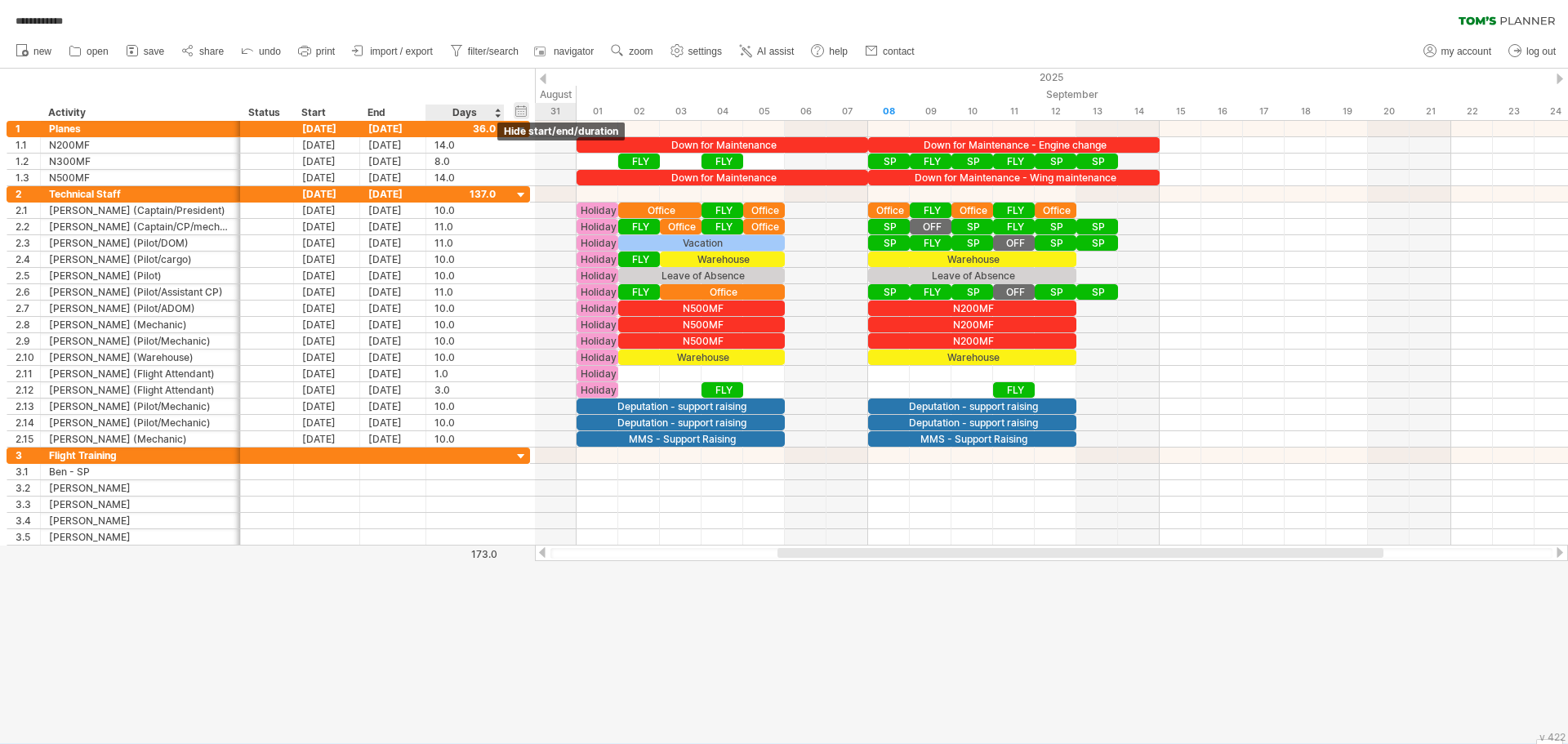
click at [516, 107] on div "hide start/end/duration show start/end/duration" at bounding box center [521, 111] width 16 height 18
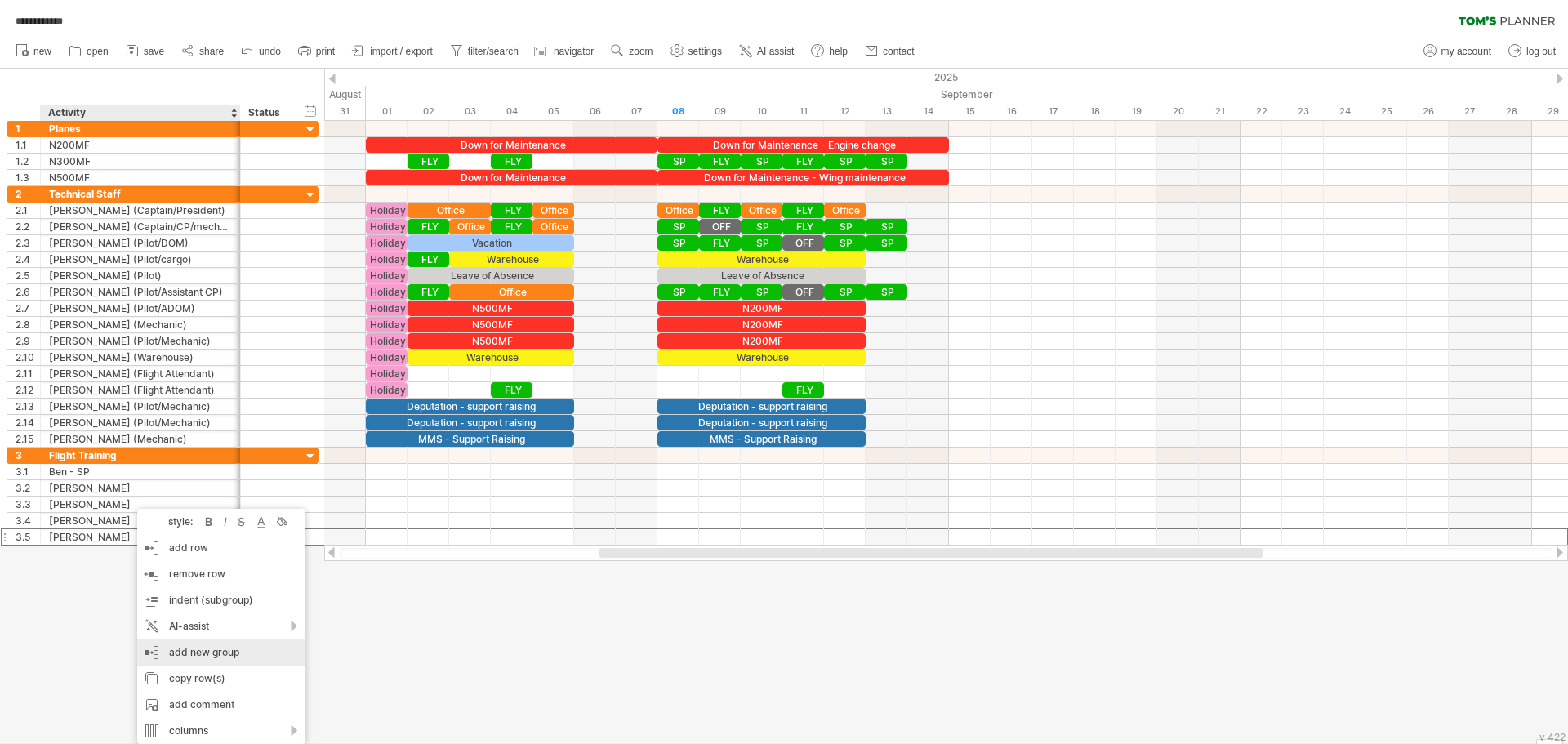
click at [197, 654] on div "add new group" at bounding box center [221, 652] width 169 height 26
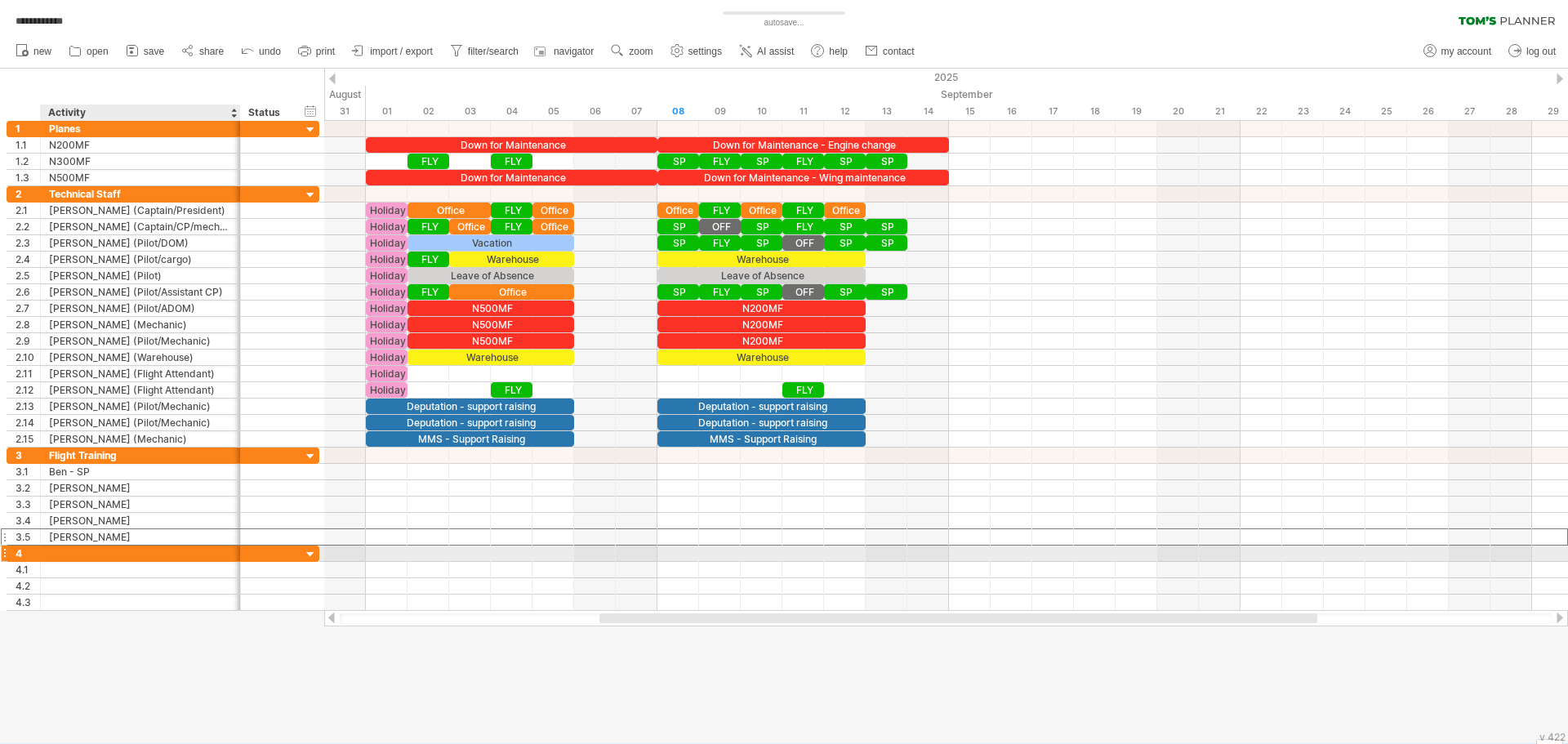
click at [64, 553] on div at bounding box center [140, 553] width 183 height 16
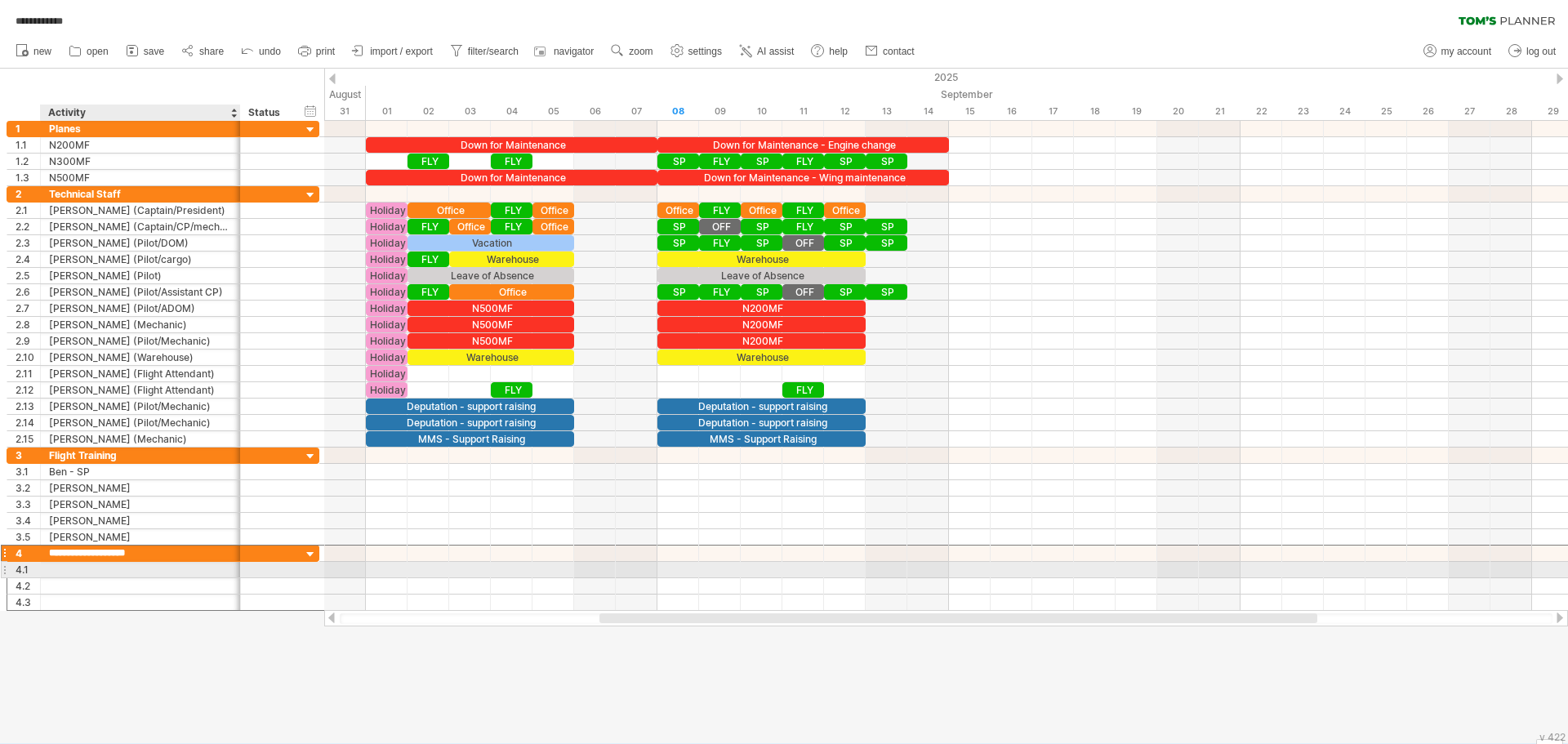
type input "**********"
click at [390, 570] on div at bounding box center [946, 569] width 1244 height 17
click at [85, 569] on div at bounding box center [140, 569] width 183 height 16
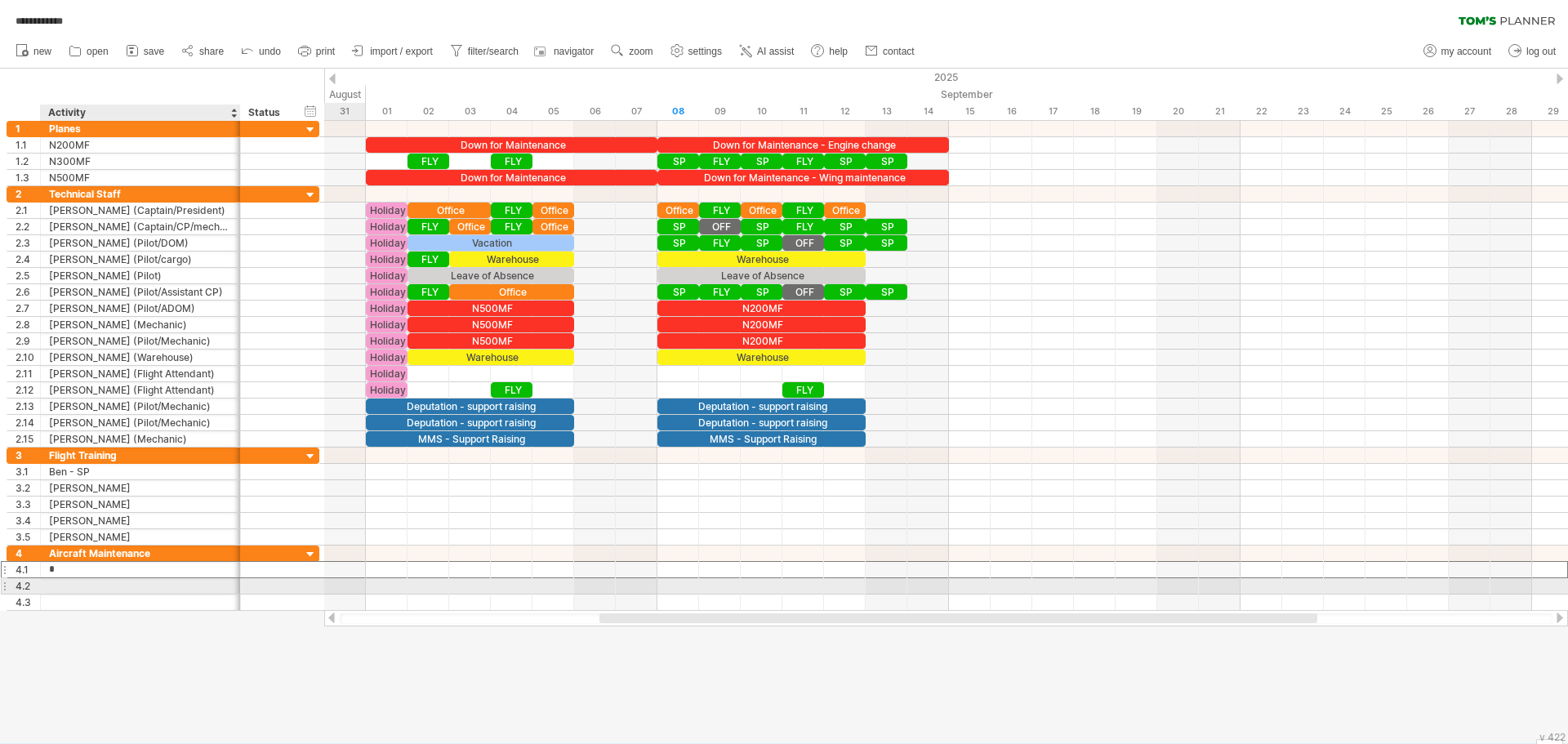
type input "******"
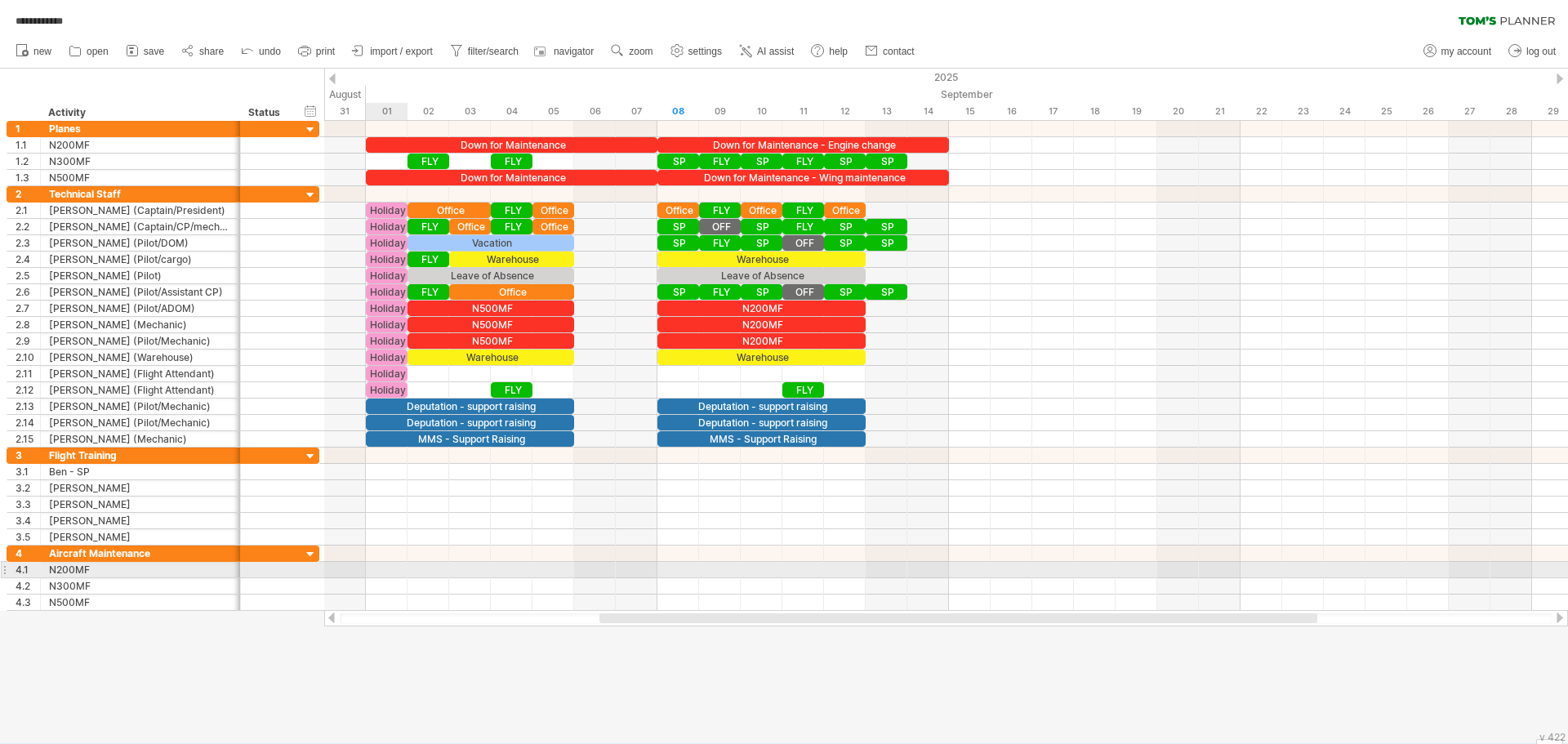
click at [381, 567] on div at bounding box center [946, 569] width 1244 height 17
click at [391, 569] on div at bounding box center [946, 569] width 1244 height 17
click at [406, 567] on div at bounding box center [946, 569] width 1244 height 17
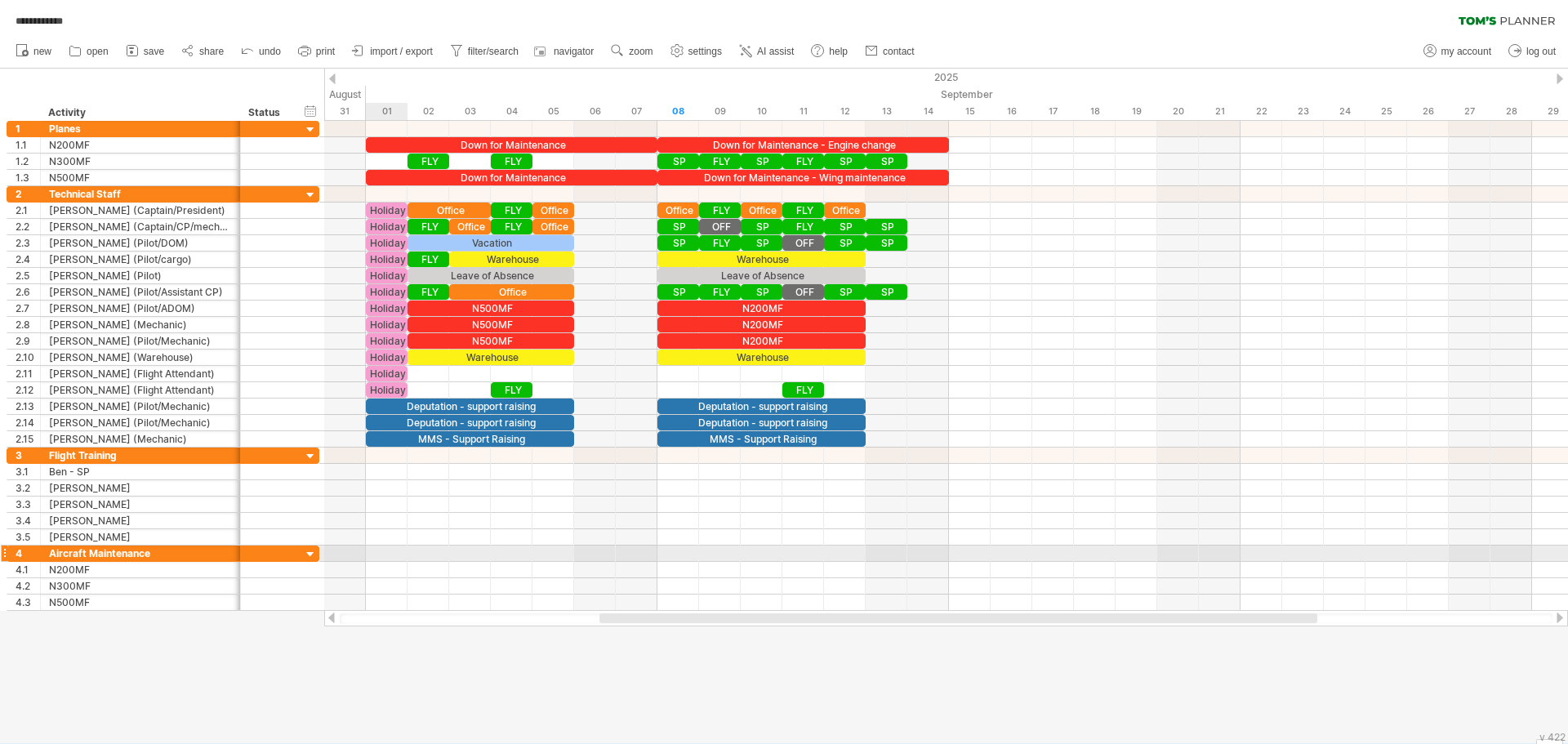
click at [406, 551] on div at bounding box center [946, 553] width 1244 height 17
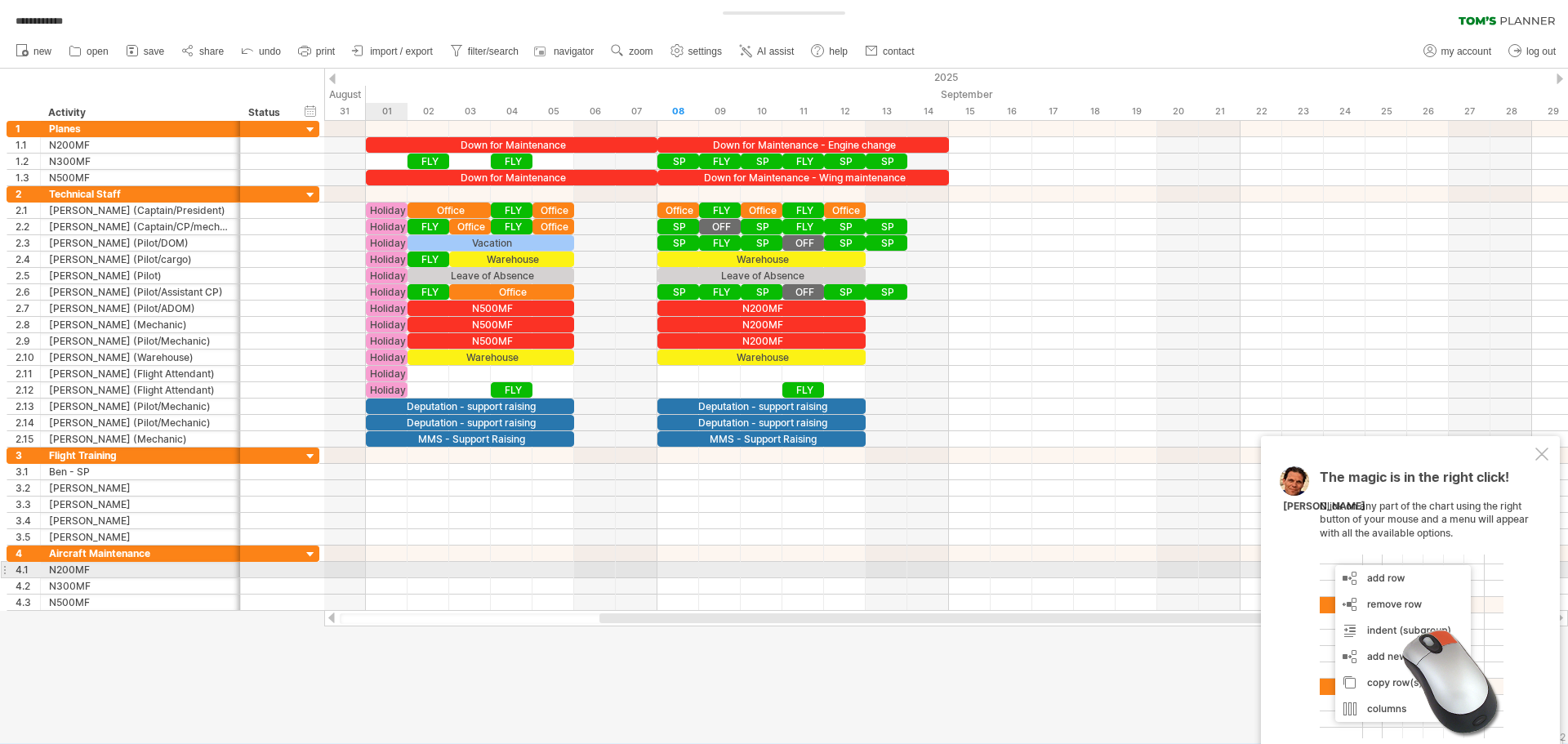
click at [397, 569] on div at bounding box center [946, 569] width 1244 height 17
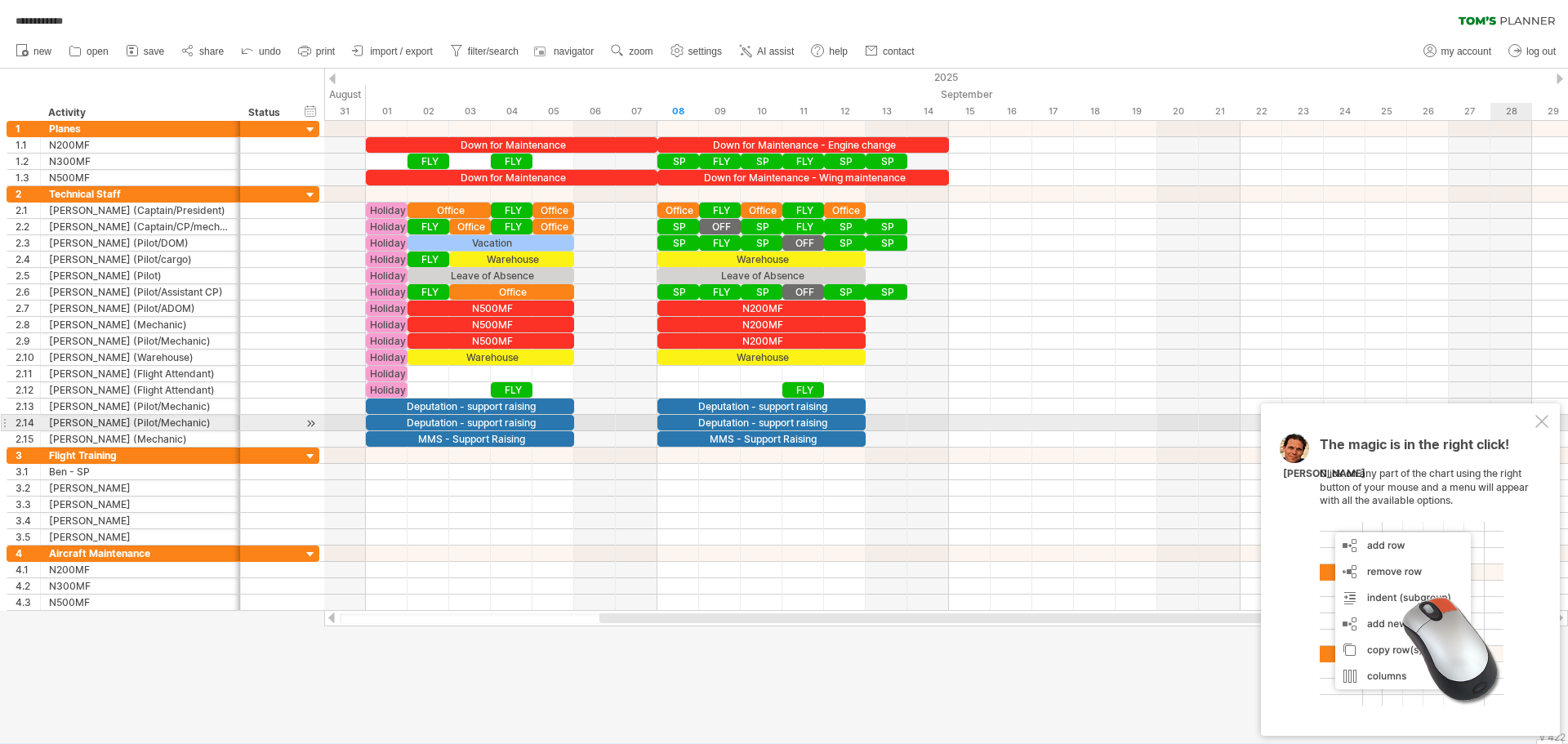
click at [1543, 421] on div at bounding box center [1542, 421] width 13 height 13
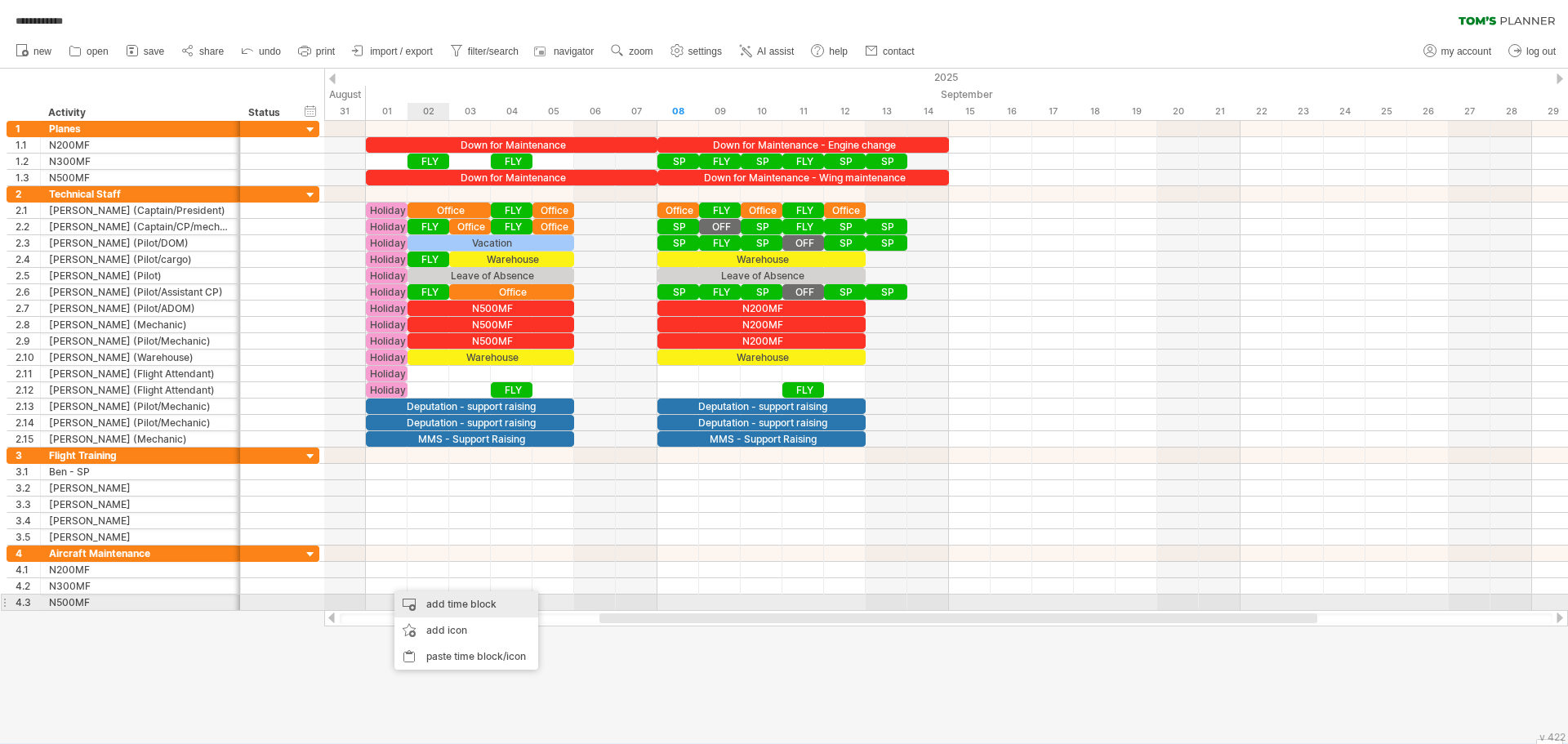
click at [443, 604] on div "add time block" at bounding box center [466, 604] width 144 height 26
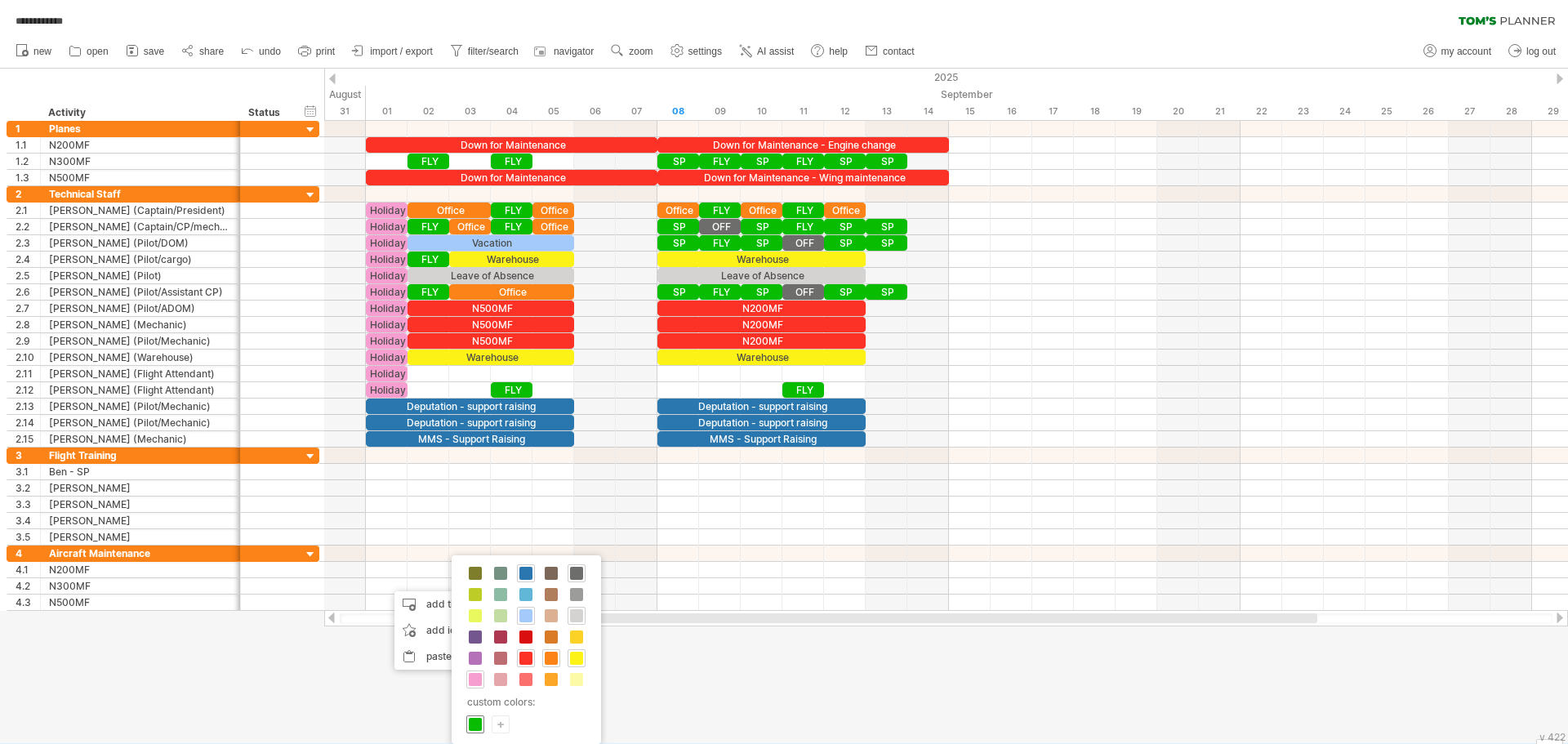
click at [478, 721] on span at bounding box center [475, 724] width 13 height 13
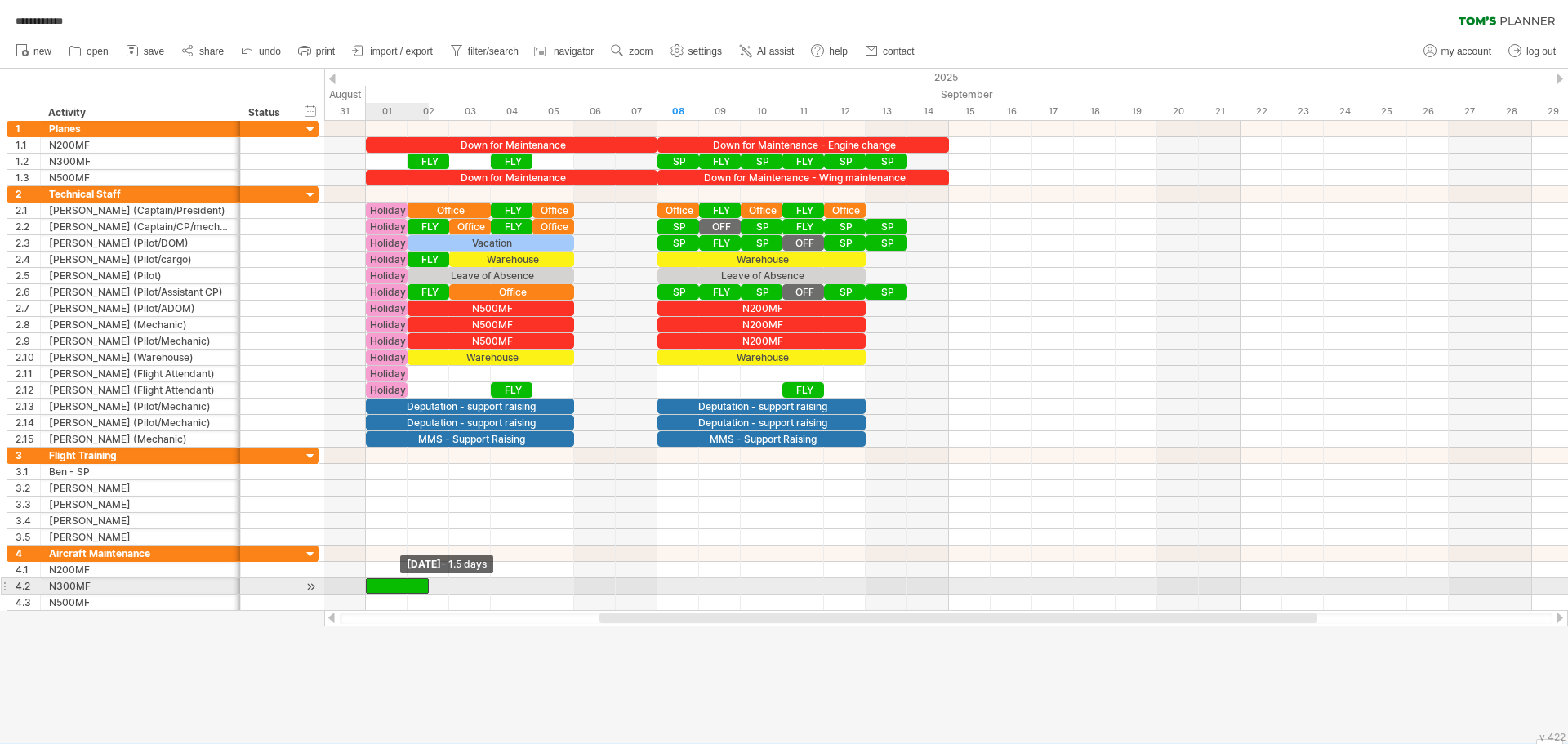
drag, startPoint x: 387, startPoint y: 584, endPoint x: 375, endPoint y: 584, distance: 12.0
click at [375, 584] on div at bounding box center [398, 586] width 63 height 16
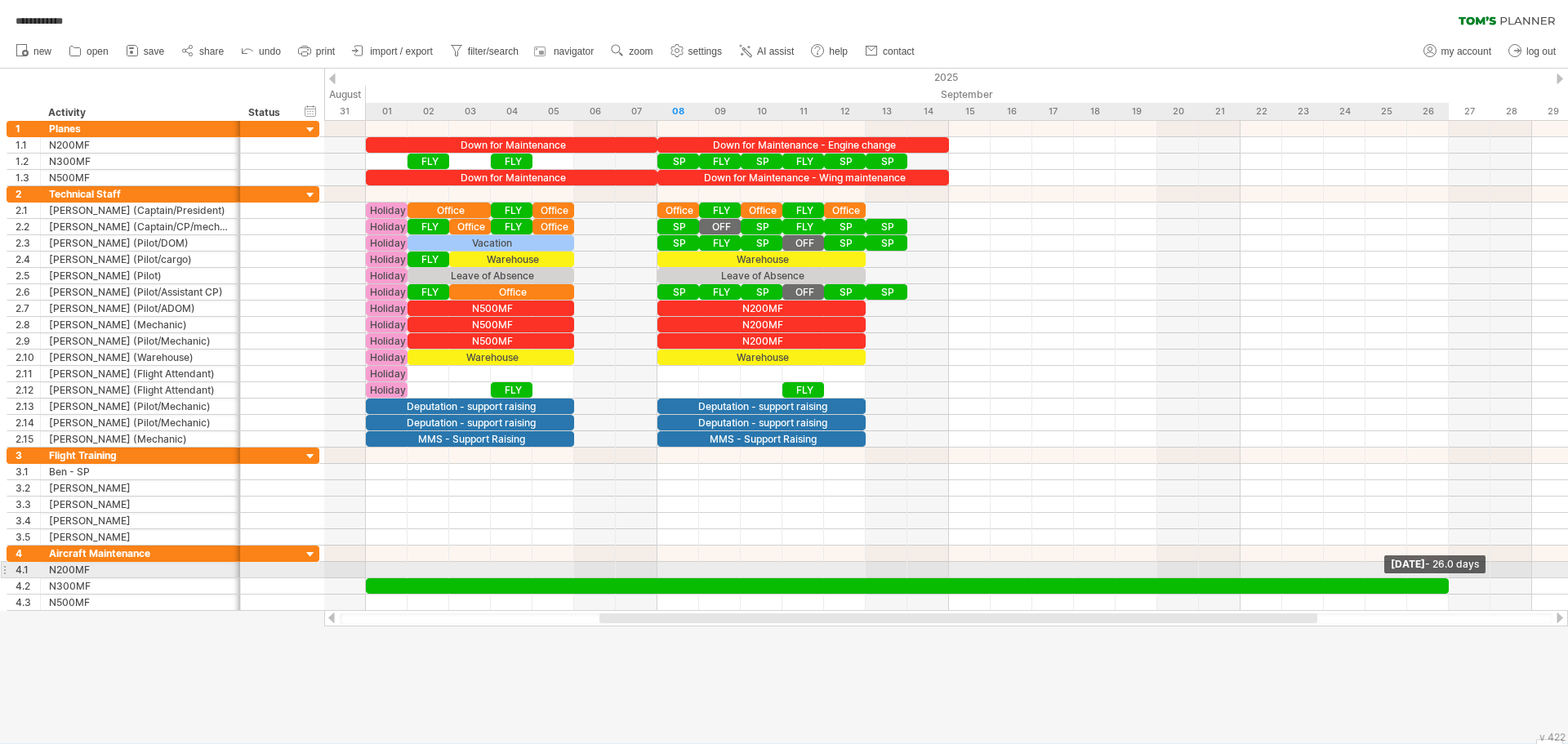
drag, startPoint x: 428, startPoint y: 587, endPoint x: 1448, endPoint y: 569, distance: 1020.2
click at [1448, 569] on div "Down for Maintenance - Engine change Down for Maintenance FLY FLY SP FLY FLY SP…" at bounding box center [946, 366] width 1244 height 490
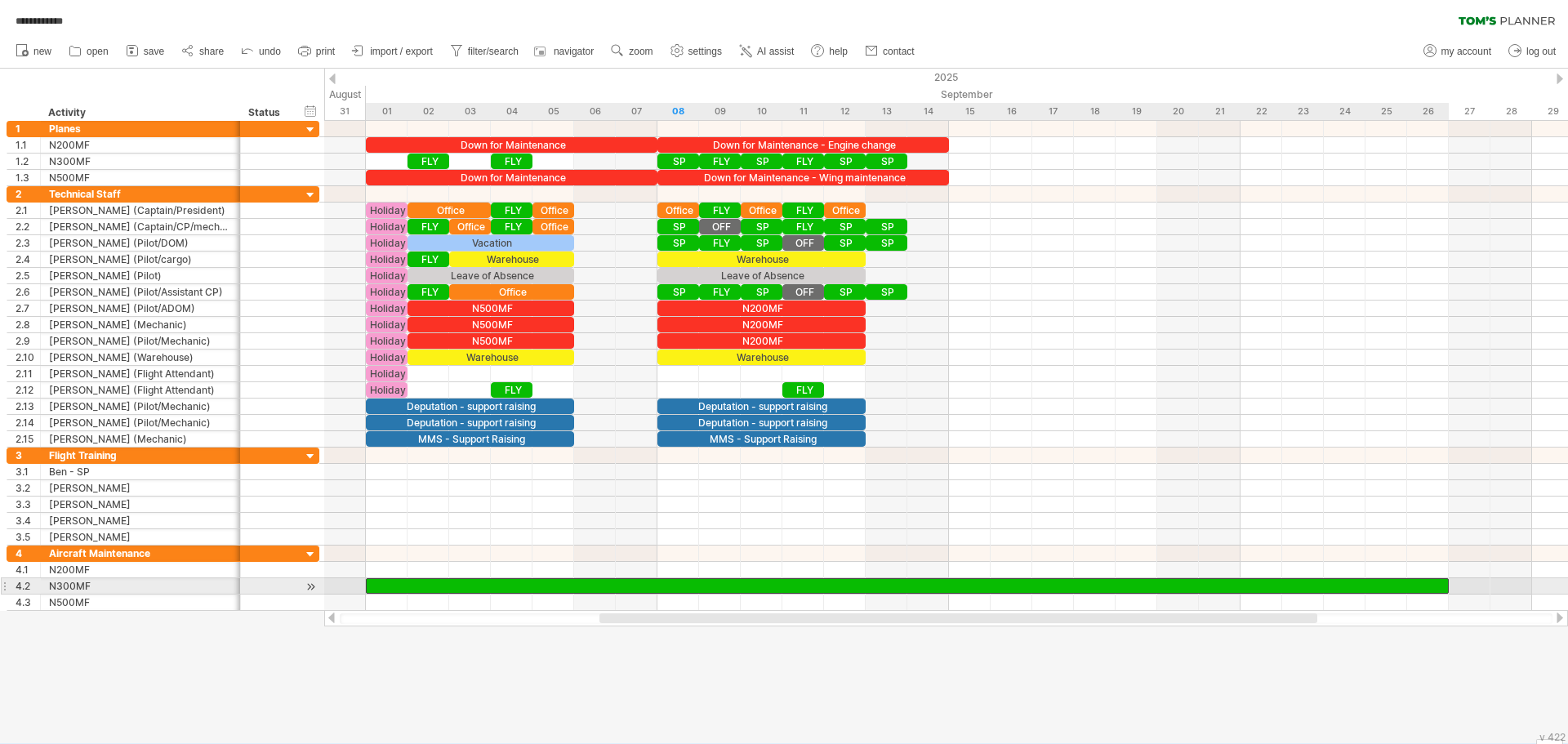
click at [862, 584] on div at bounding box center [908, 586] width 1083 height 16
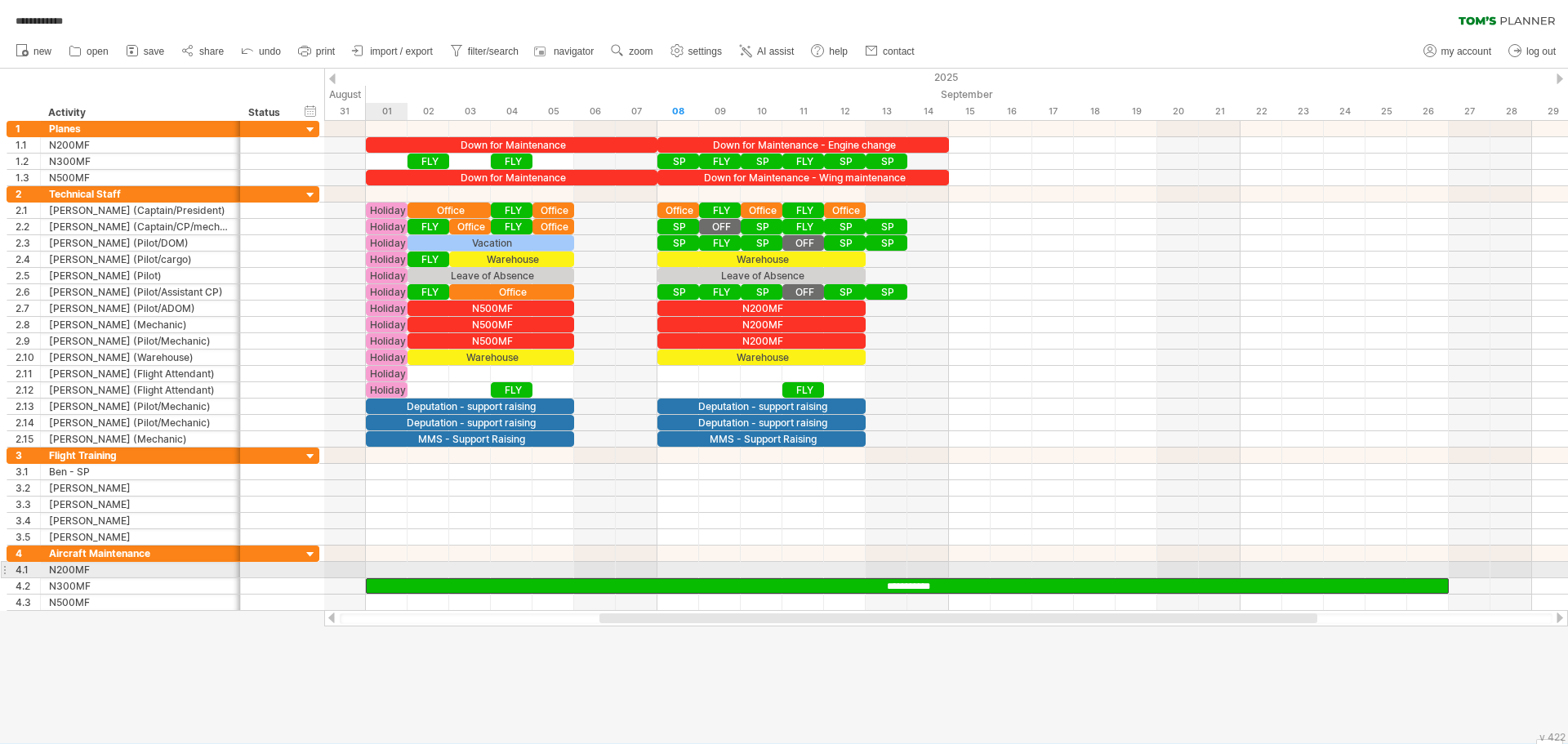
click at [388, 569] on div at bounding box center [946, 569] width 1244 height 17
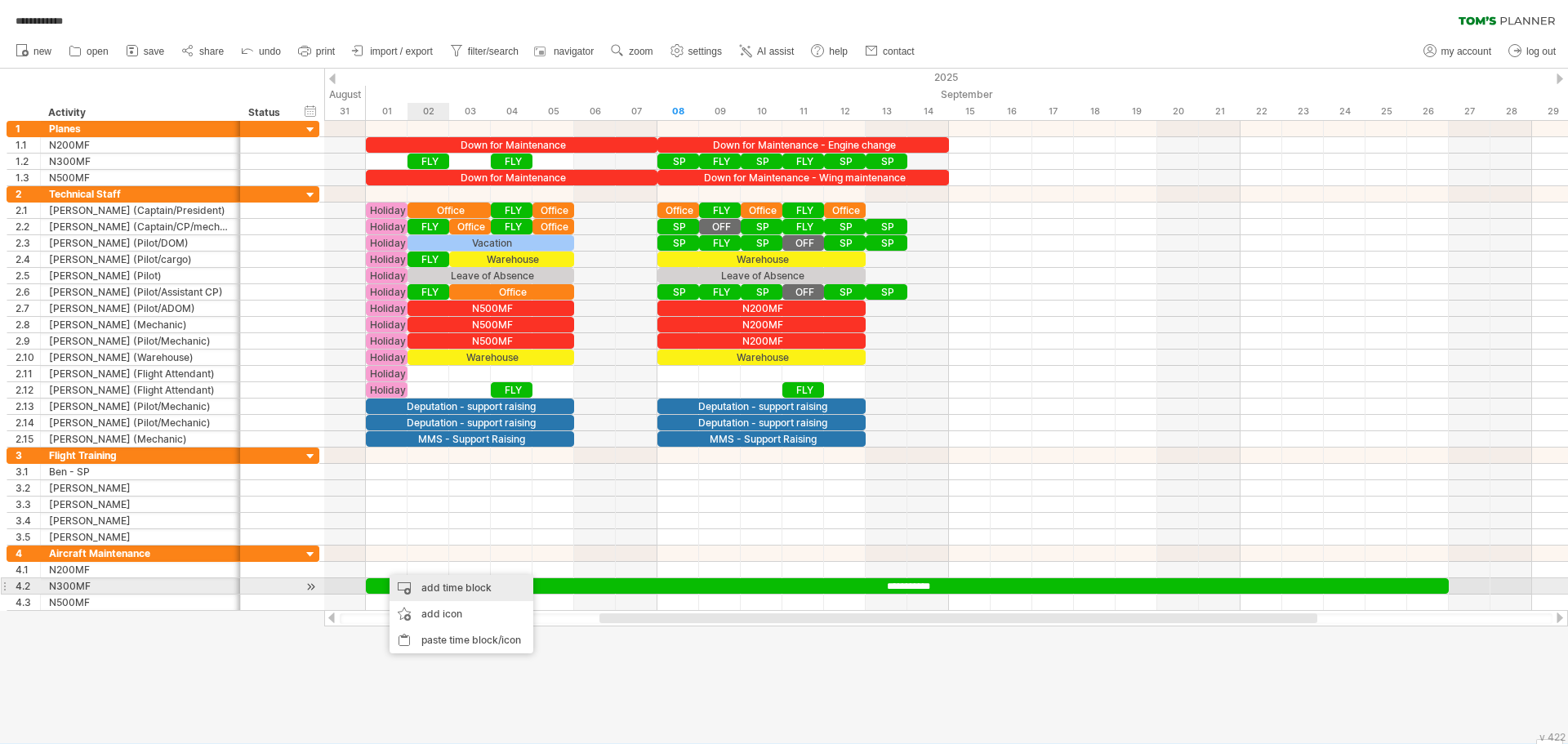
click at [446, 584] on div "add time block" at bounding box center [462, 588] width 144 height 26
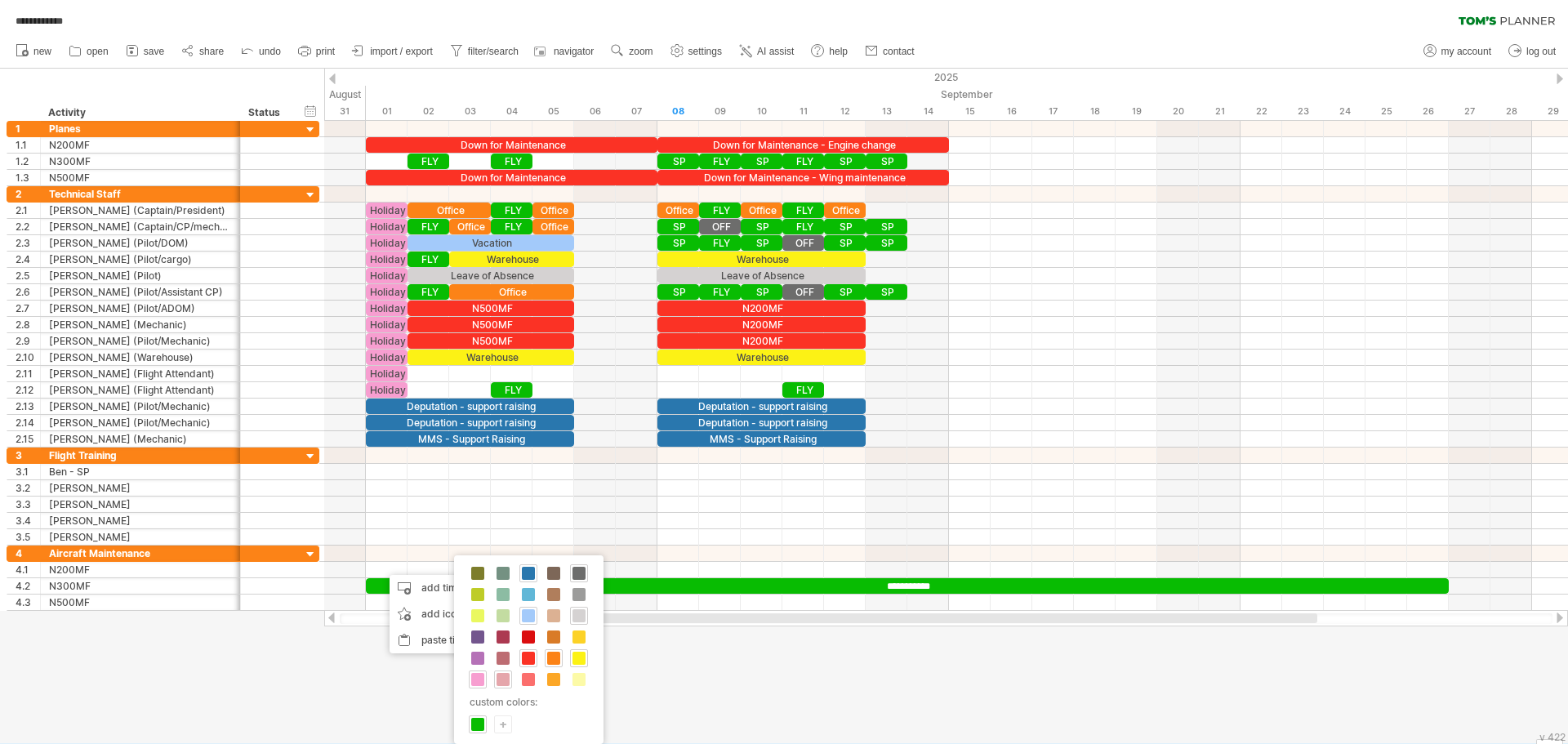
click at [504, 677] on span at bounding box center [503, 679] width 13 height 13
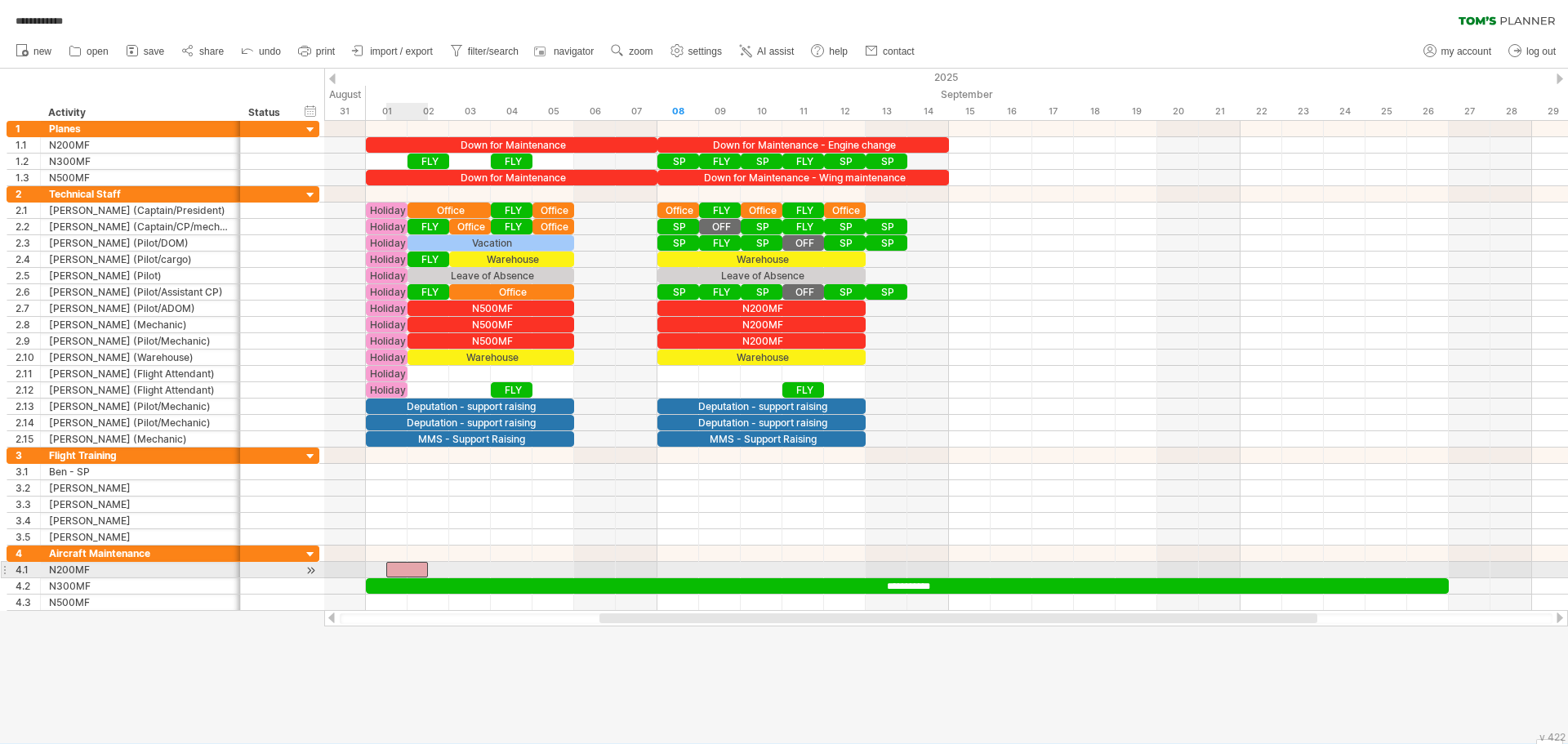
click at [410, 566] on div at bounding box center [406, 569] width 41 height 16
drag, startPoint x: 384, startPoint y: 568, endPoint x: 363, endPoint y: 568, distance: 21.0
click at [363, 568] on span at bounding box center [365, 569] width 6 height 16
drag, startPoint x: 428, startPoint y: 569, endPoint x: 650, endPoint y: 569, distance: 222.0
click at [650, 569] on div "**********" at bounding box center [512, 569] width 291 height 16
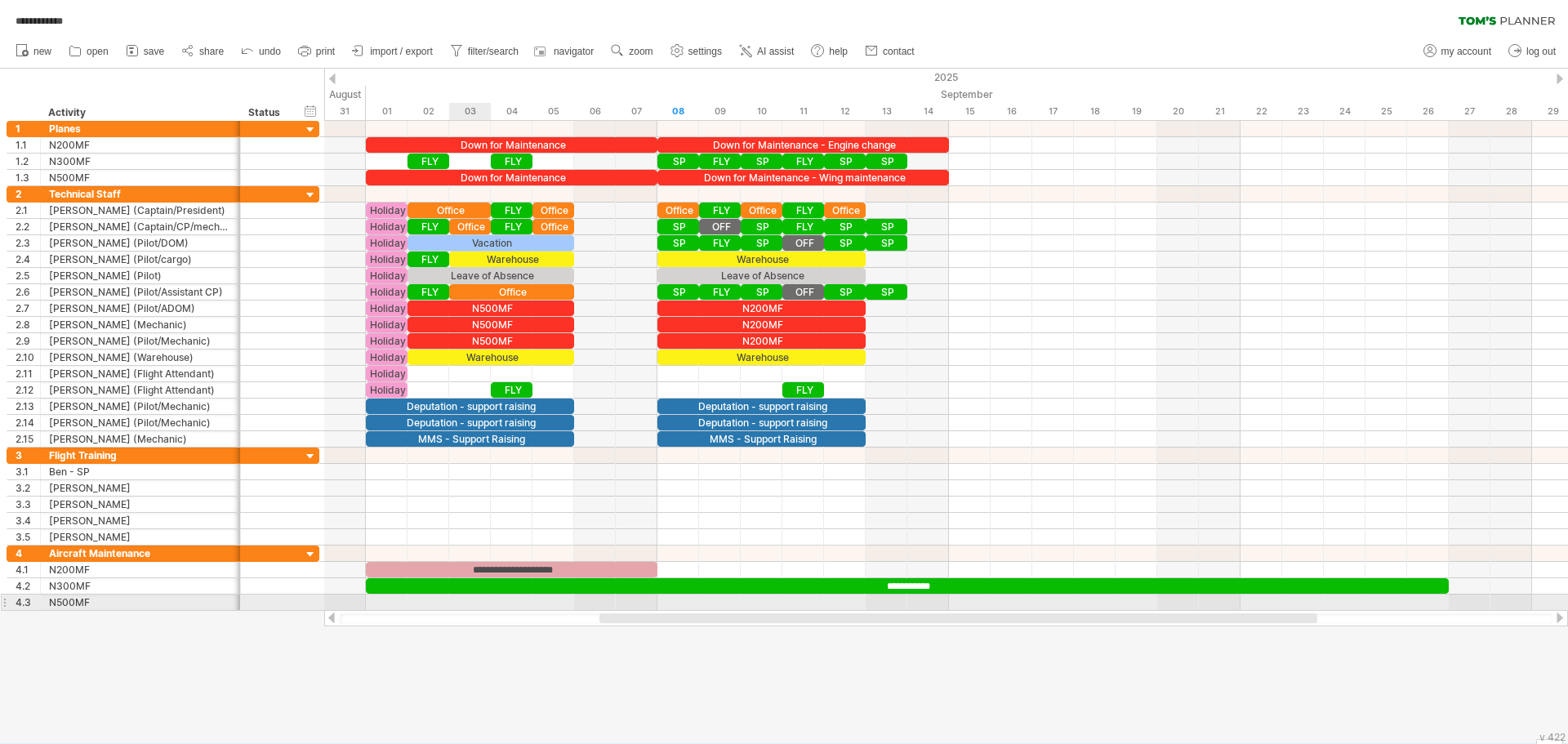
click at [459, 604] on div at bounding box center [946, 602] width 1244 height 17
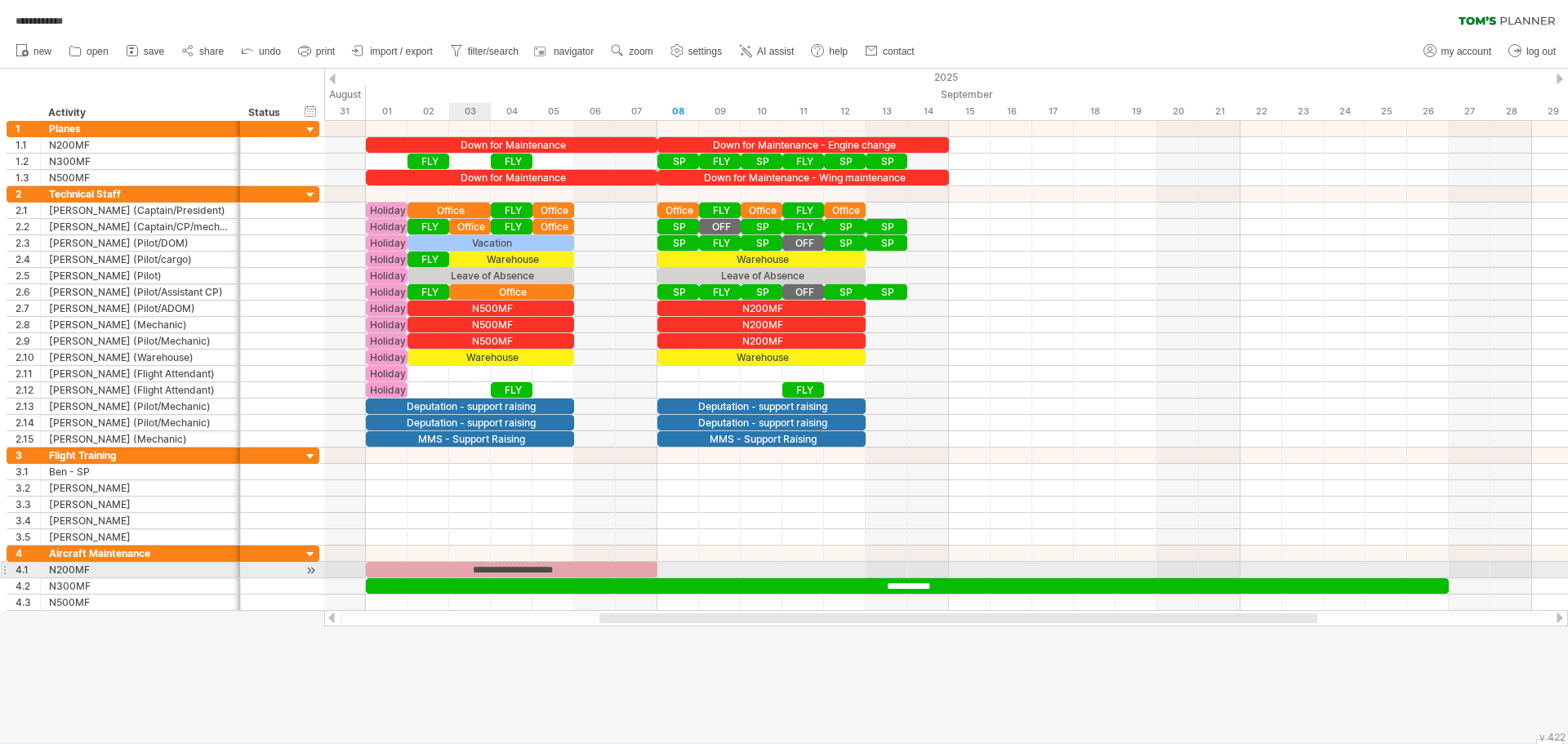
click at [451, 567] on div "**********" at bounding box center [512, 569] width 291 height 16
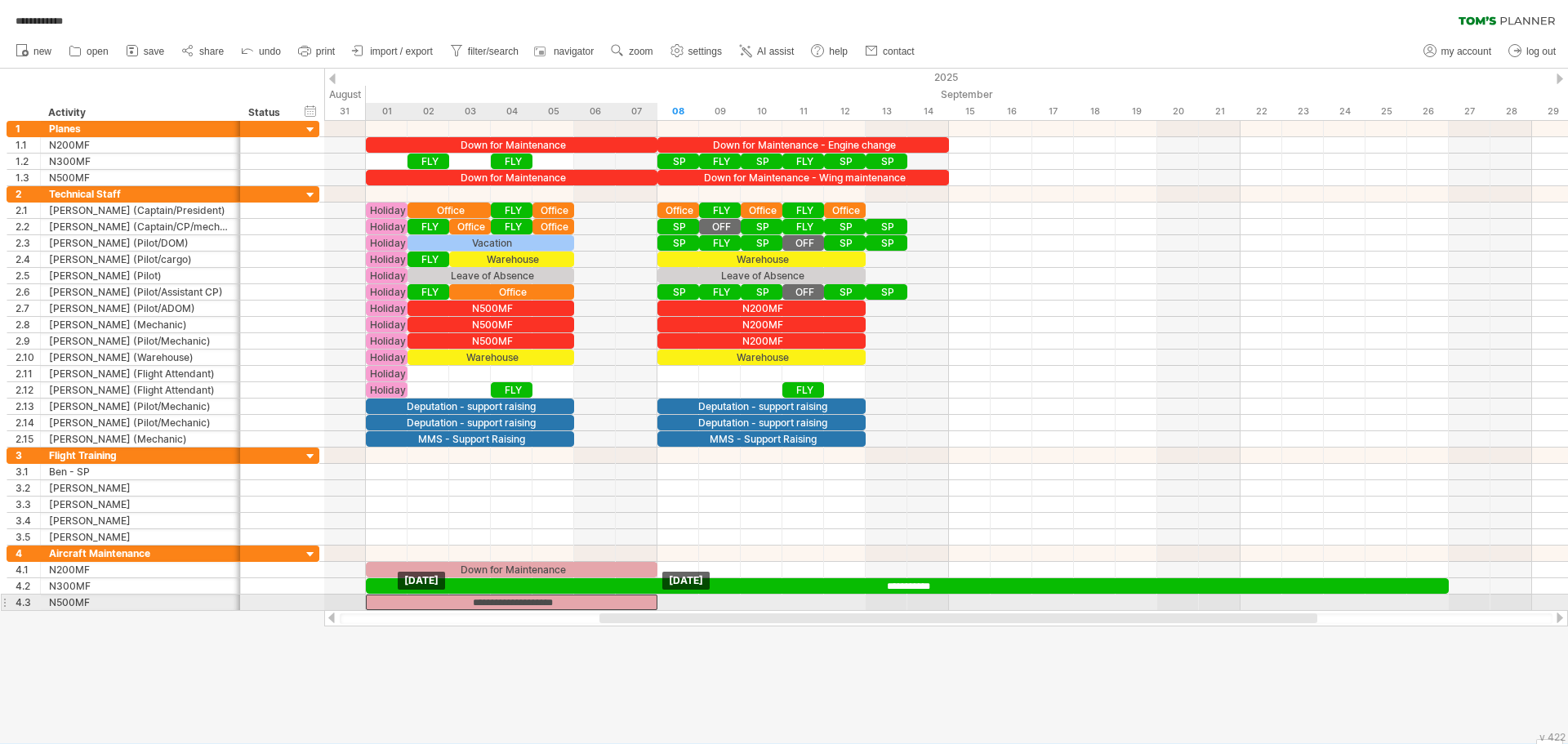
drag, startPoint x: 451, startPoint y: 567, endPoint x: 451, endPoint y: 601, distance: 34.0
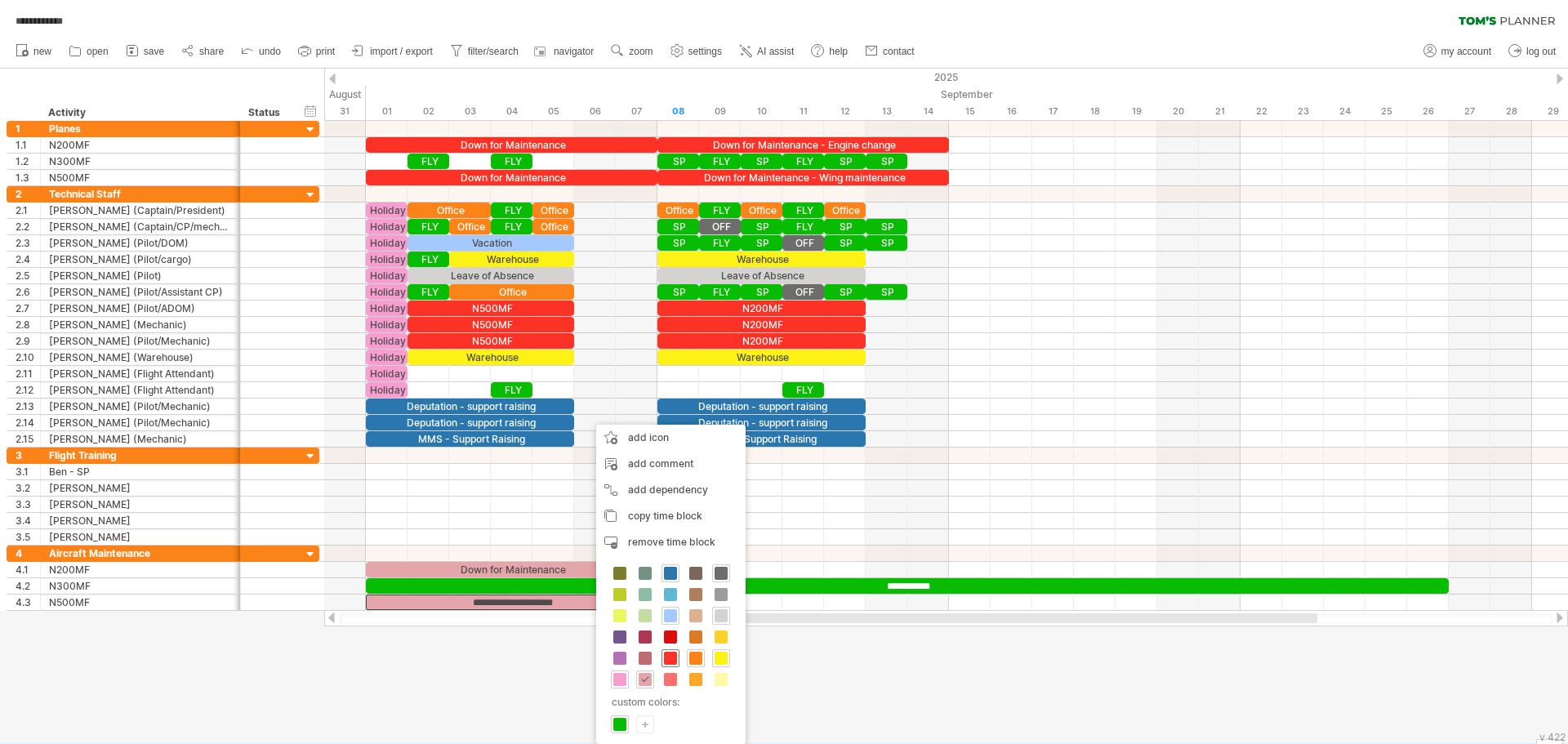
click at [670, 658] on span at bounding box center [670, 657] width 13 height 13
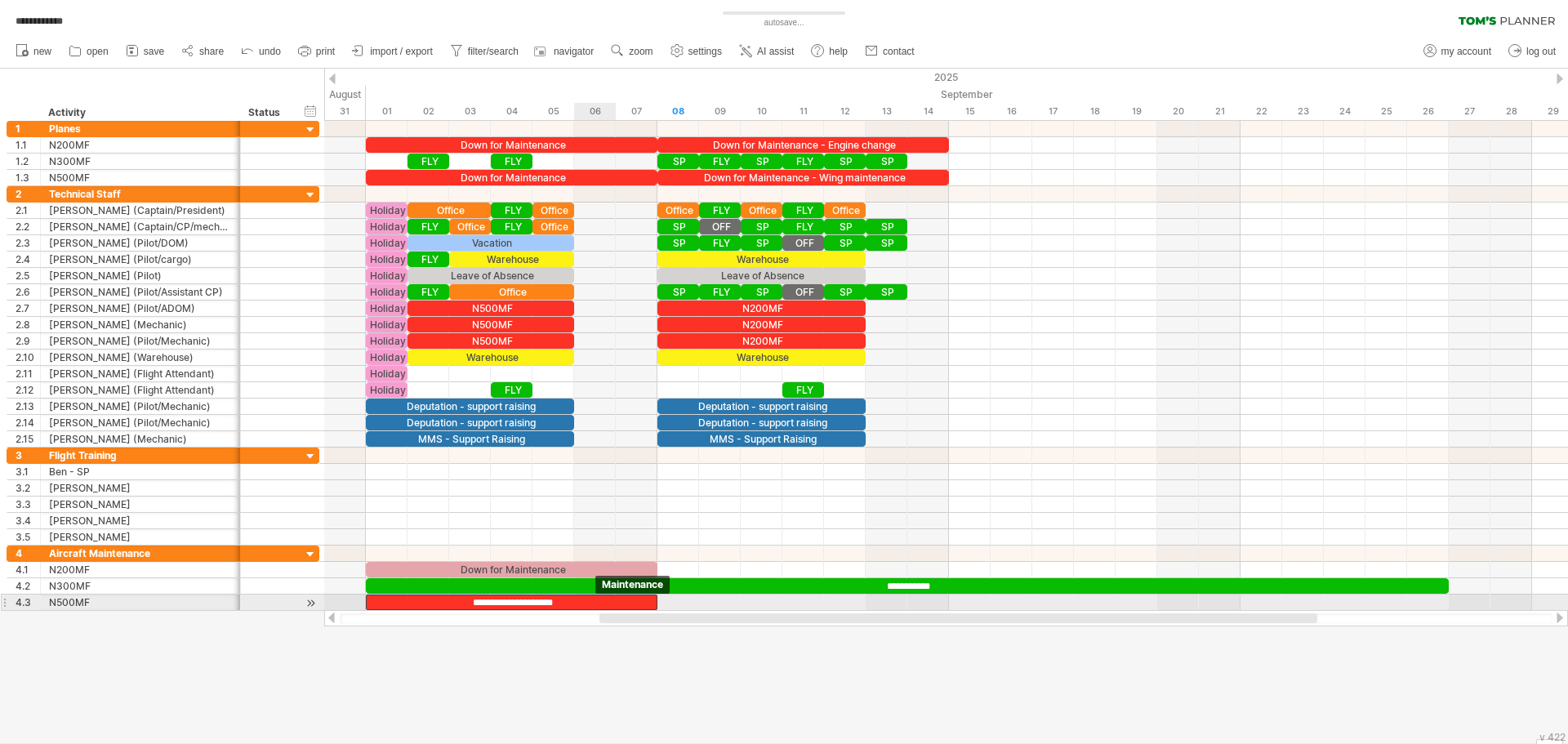
click at [580, 601] on div "**********" at bounding box center [512, 602] width 291 height 16
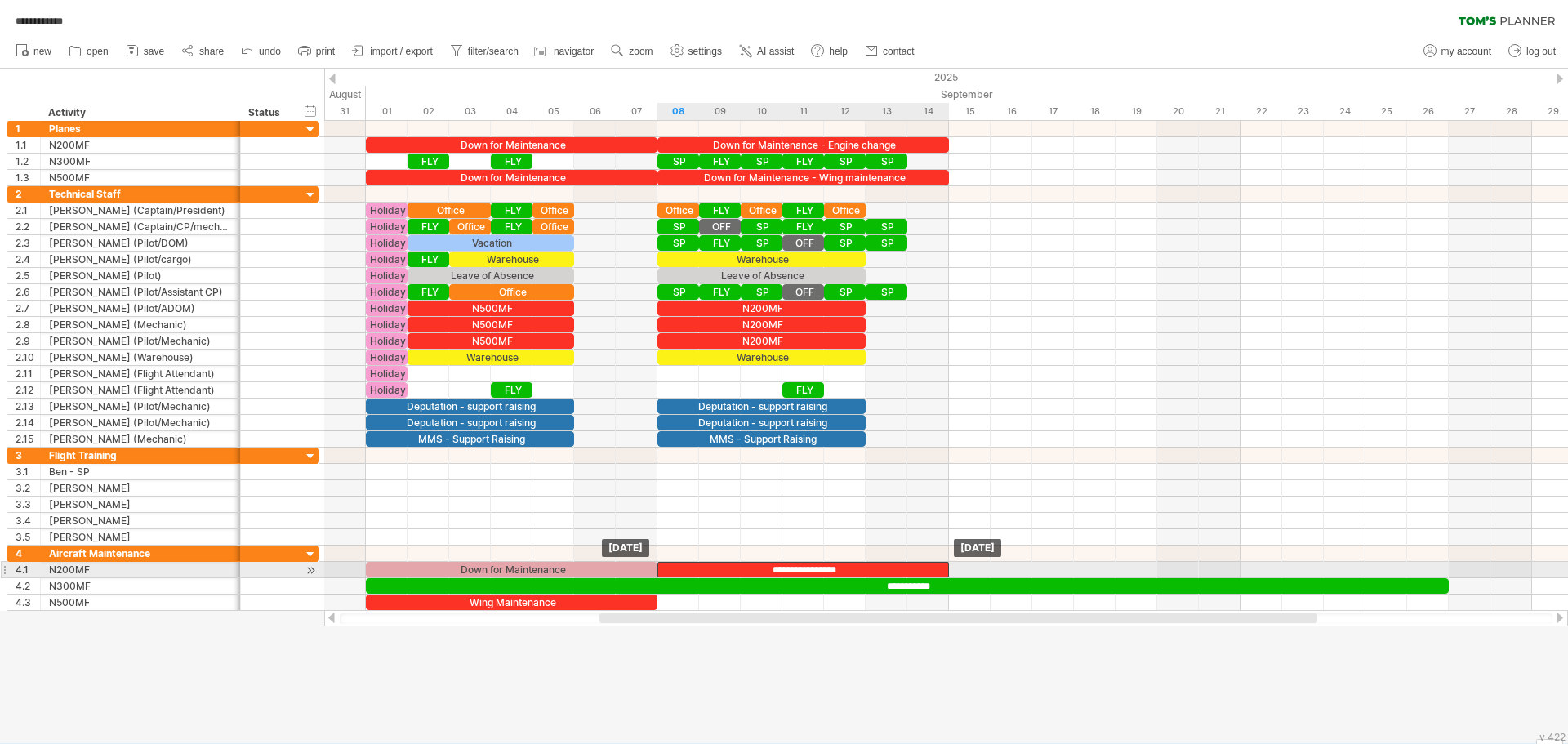
drag, startPoint x: 491, startPoint y: 602, endPoint x: 788, endPoint y: 570, distance: 298.7
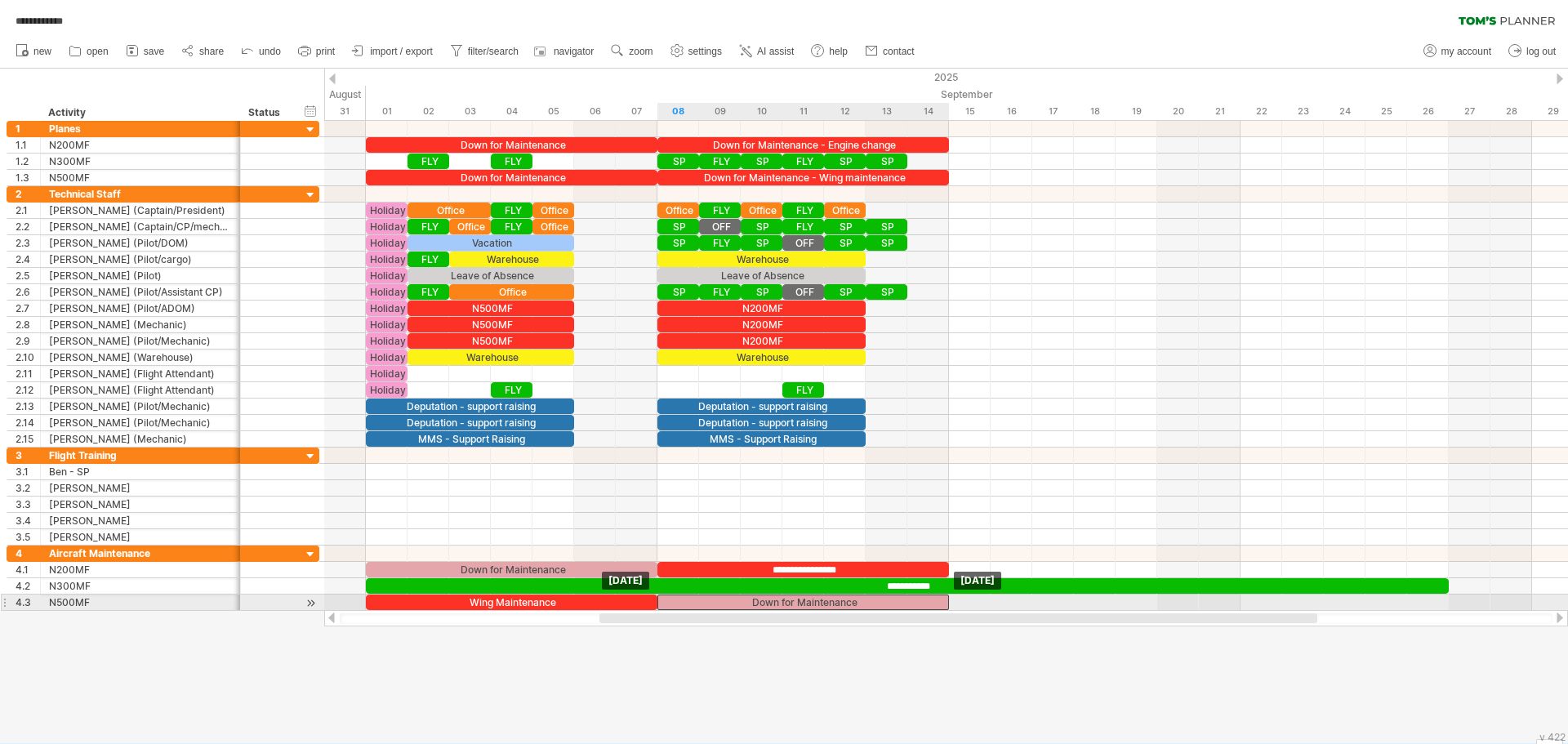
drag, startPoint x: 549, startPoint y: 565, endPoint x: 837, endPoint y: 605, distance: 290.8
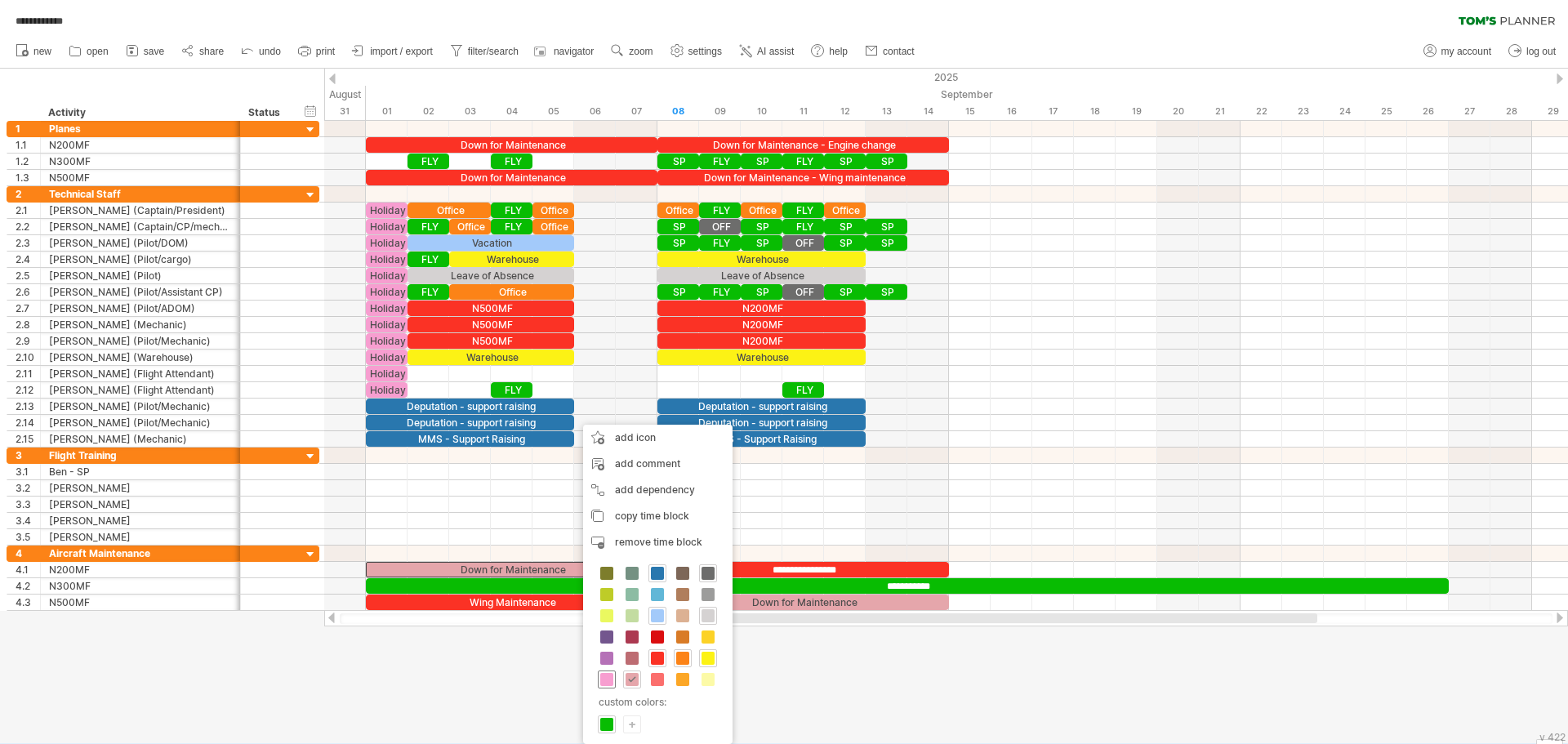
click at [608, 681] on span at bounding box center [607, 679] width 13 height 13
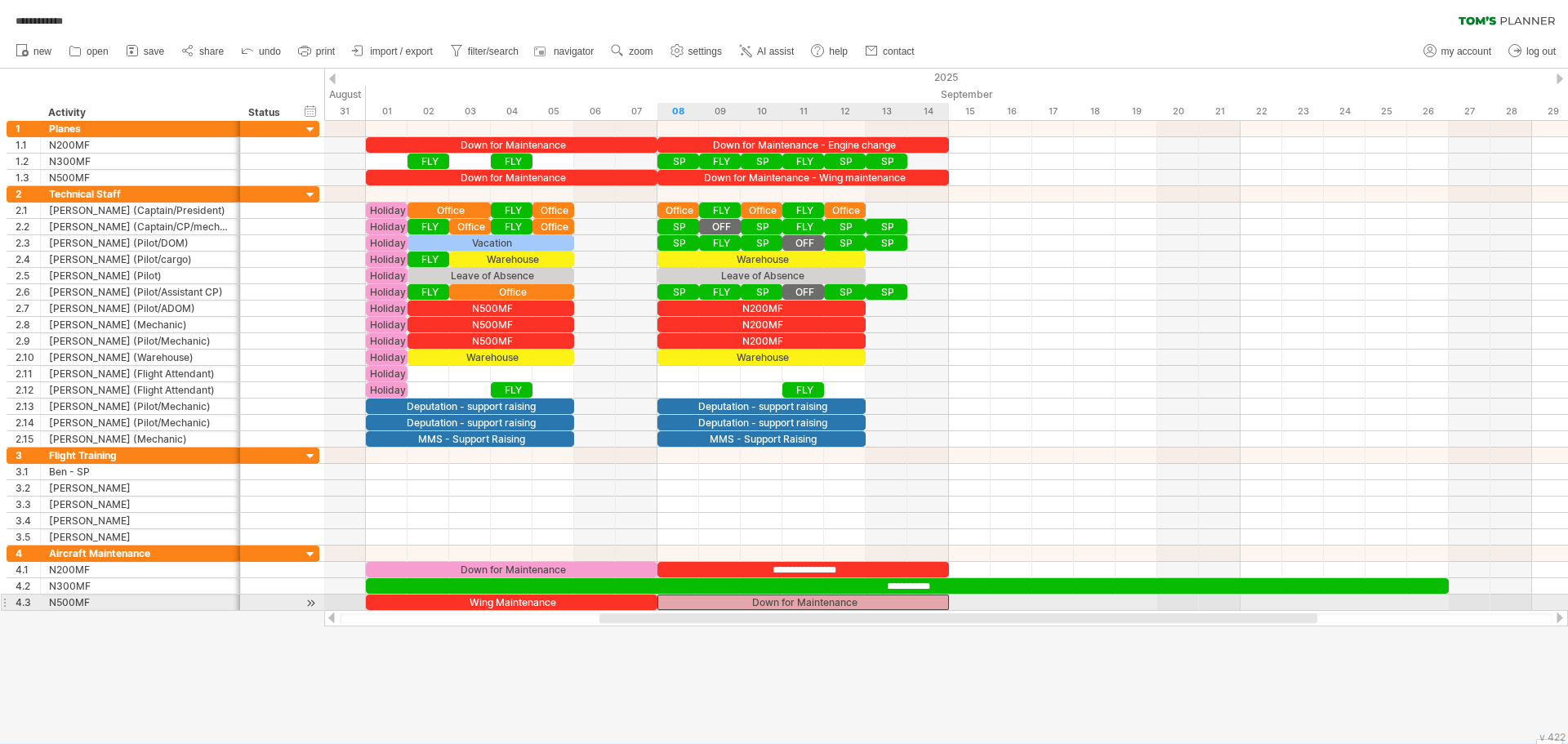
click at [720, 600] on div "Down for Maintenance" at bounding box center [803, 602] width 291 height 16
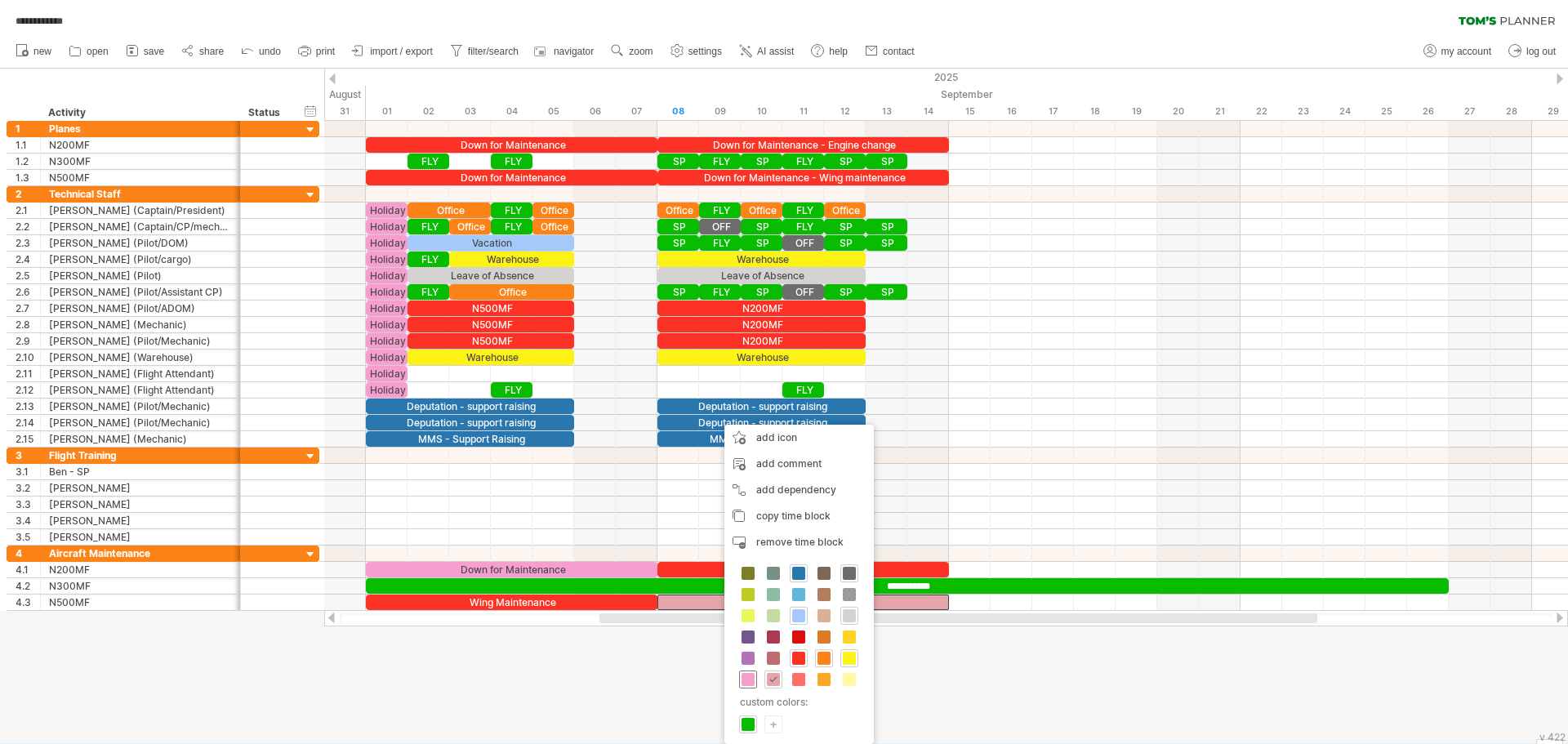
click at [751, 683] on span at bounding box center [748, 679] width 13 height 13
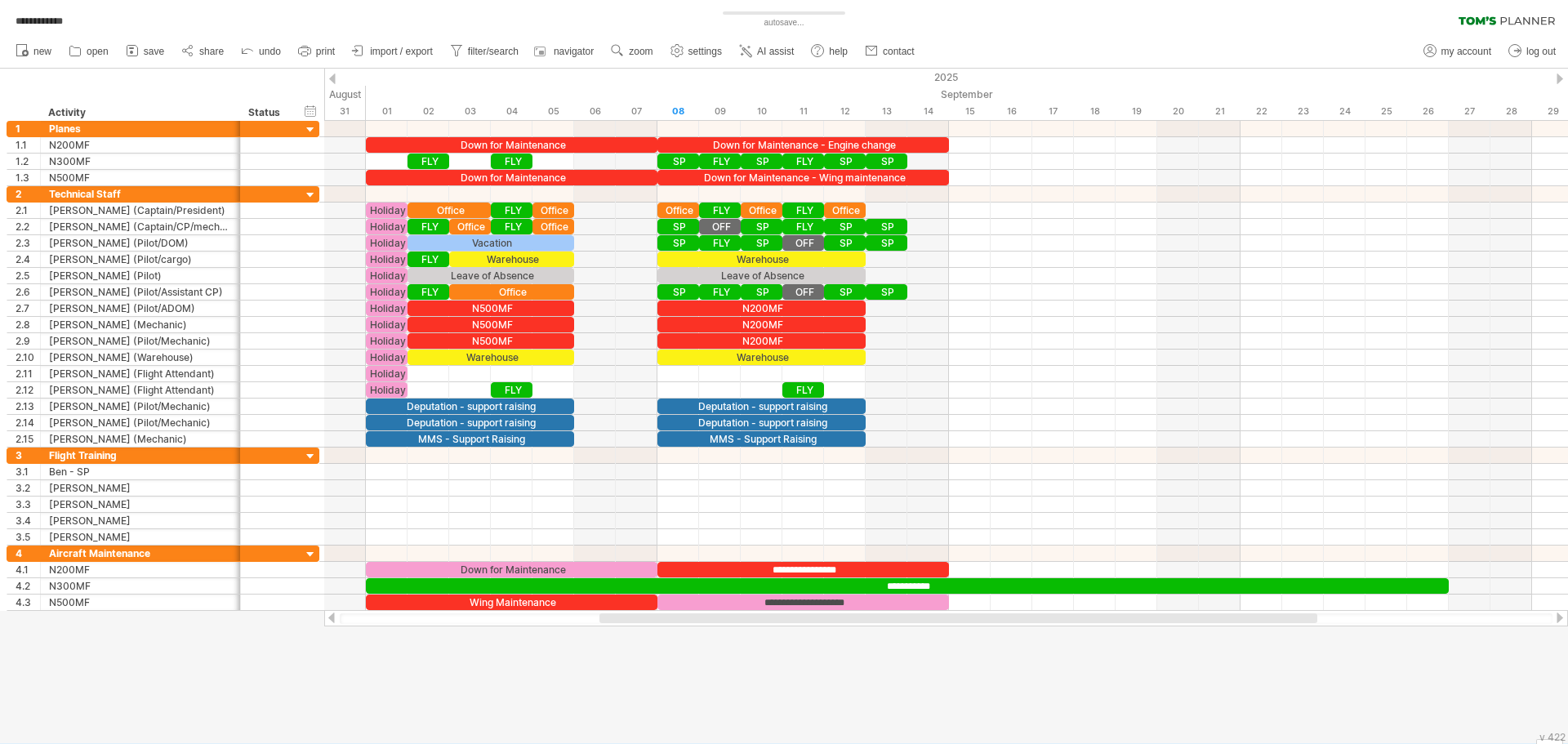
click at [892, 637] on div at bounding box center [784, 405] width 1568 height 674
click at [867, 714] on div at bounding box center [784, 405] width 1568 height 674
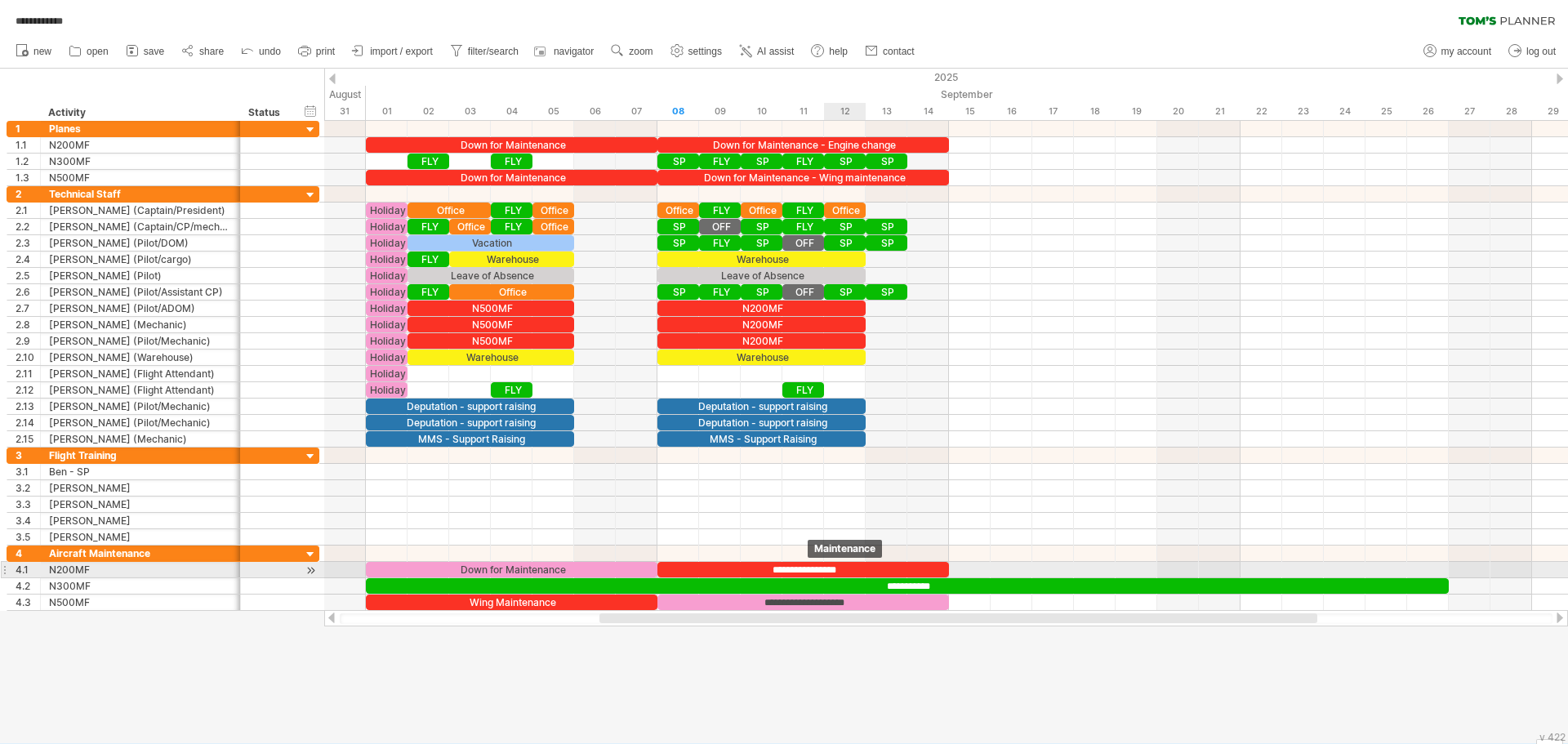
click at [831, 569] on div "**********" at bounding box center [803, 569] width 291 height 16
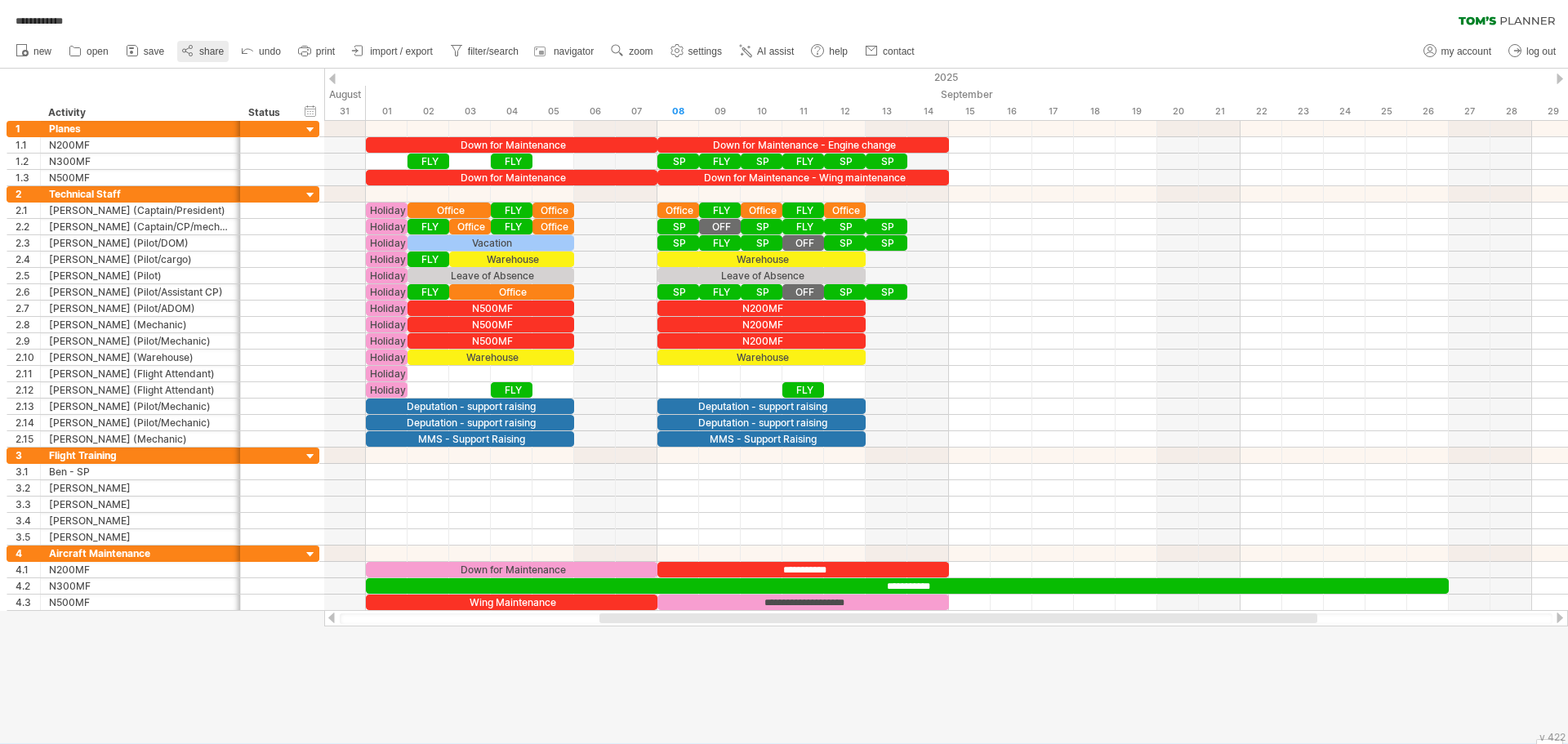
click at [201, 54] on span "share" at bounding box center [212, 51] width 25 height 11
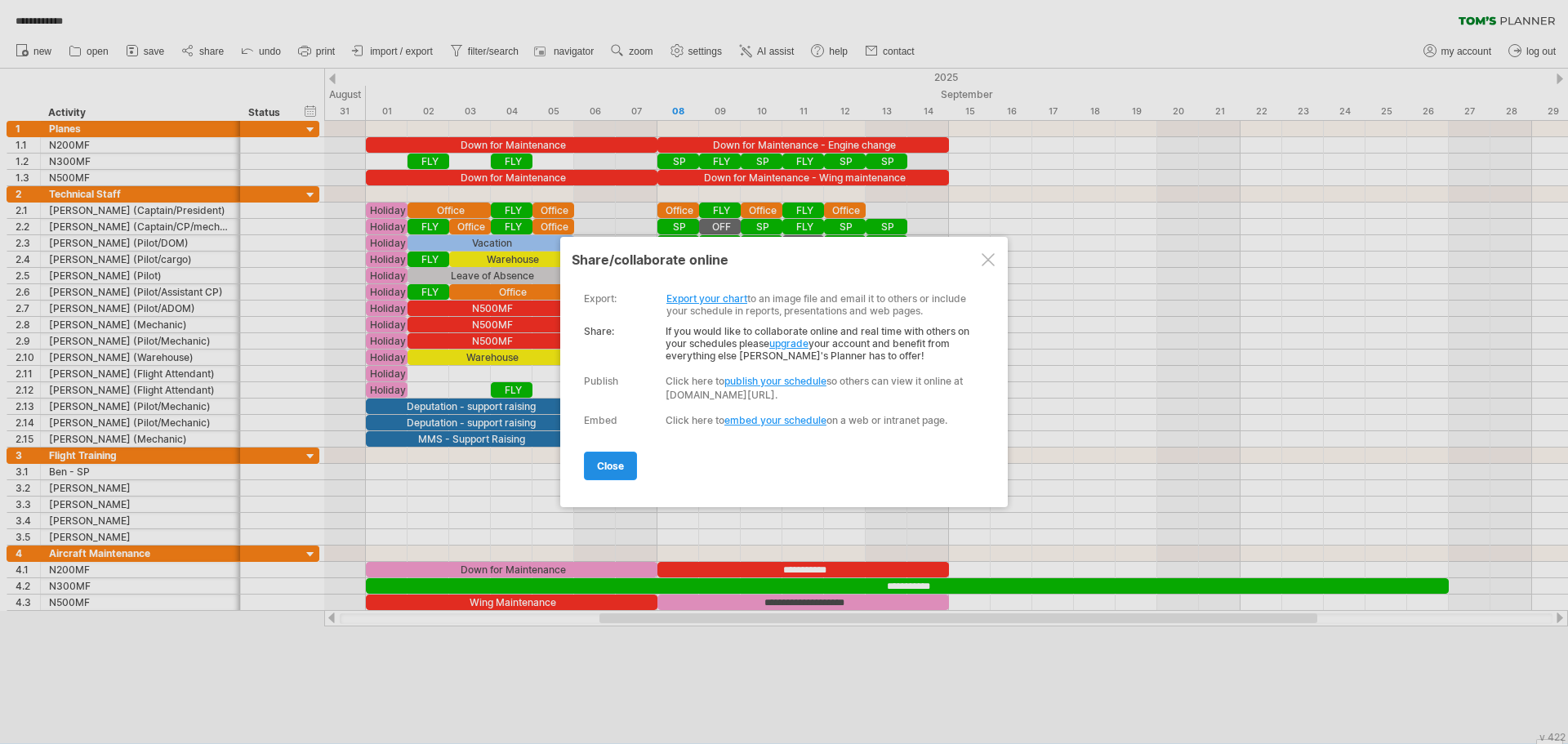
click at [614, 468] on span "close" at bounding box center [610, 466] width 27 height 12
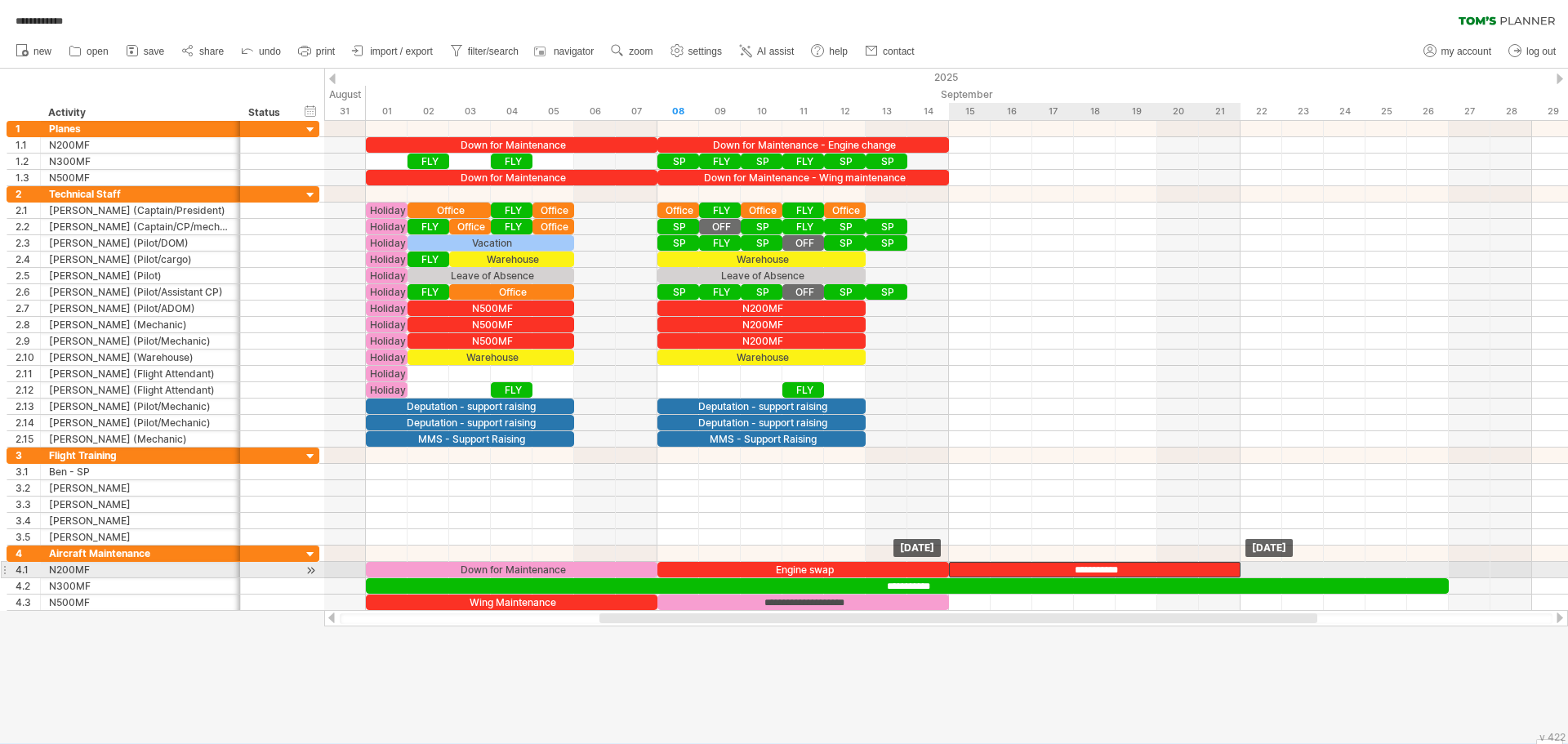
drag, startPoint x: 854, startPoint y: 569, endPoint x: 1153, endPoint y: 569, distance: 299.0
click at [1153, 569] on div "**********" at bounding box center [1095, 569] width 291 height 16
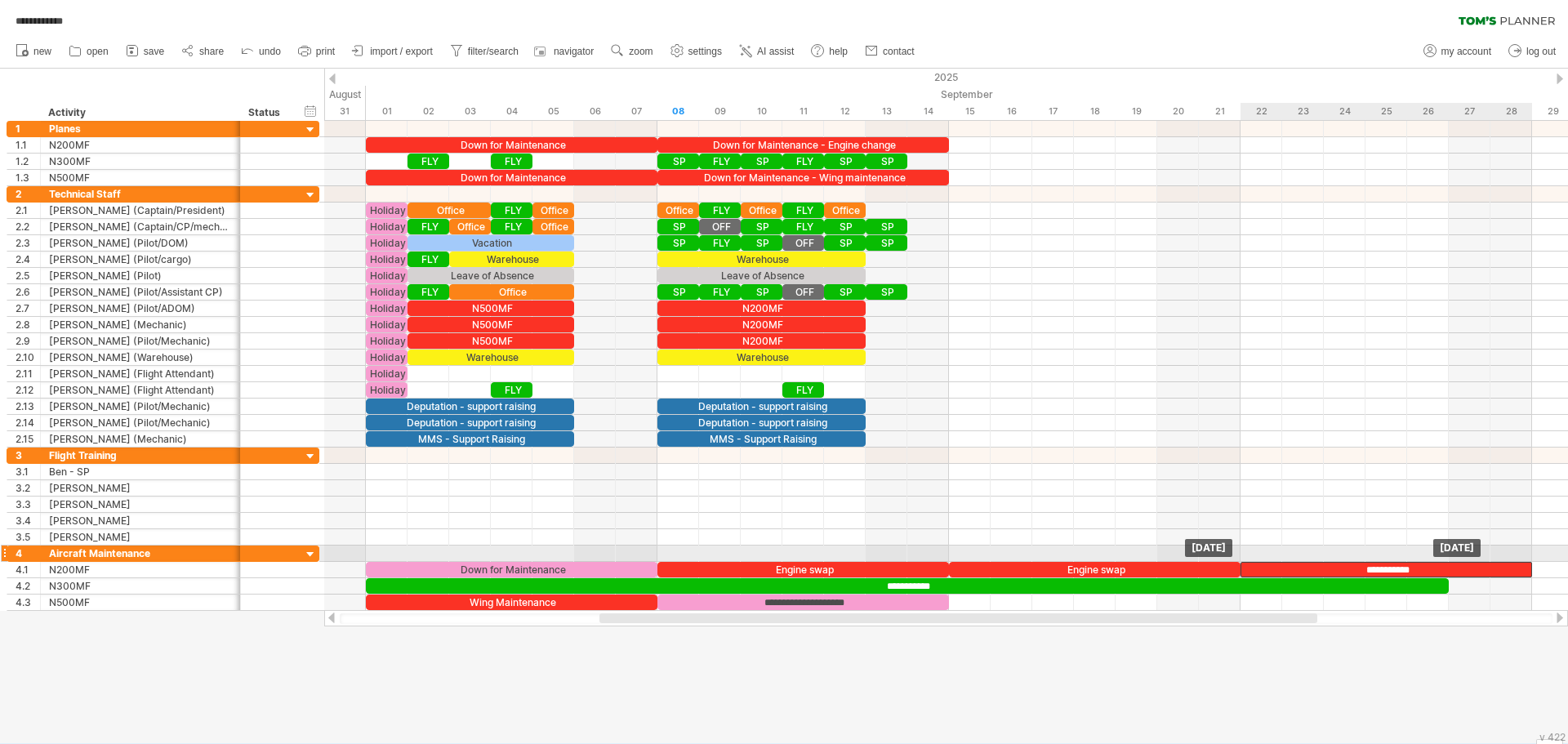
drag, startPoint x: 1044, startPoint y: 564, endPoint x: 1336, endPoint y: 559, distance: 292.0
click at [1336, 559] on div "**********" at bounding box center [946, 366] width 1244 height 490
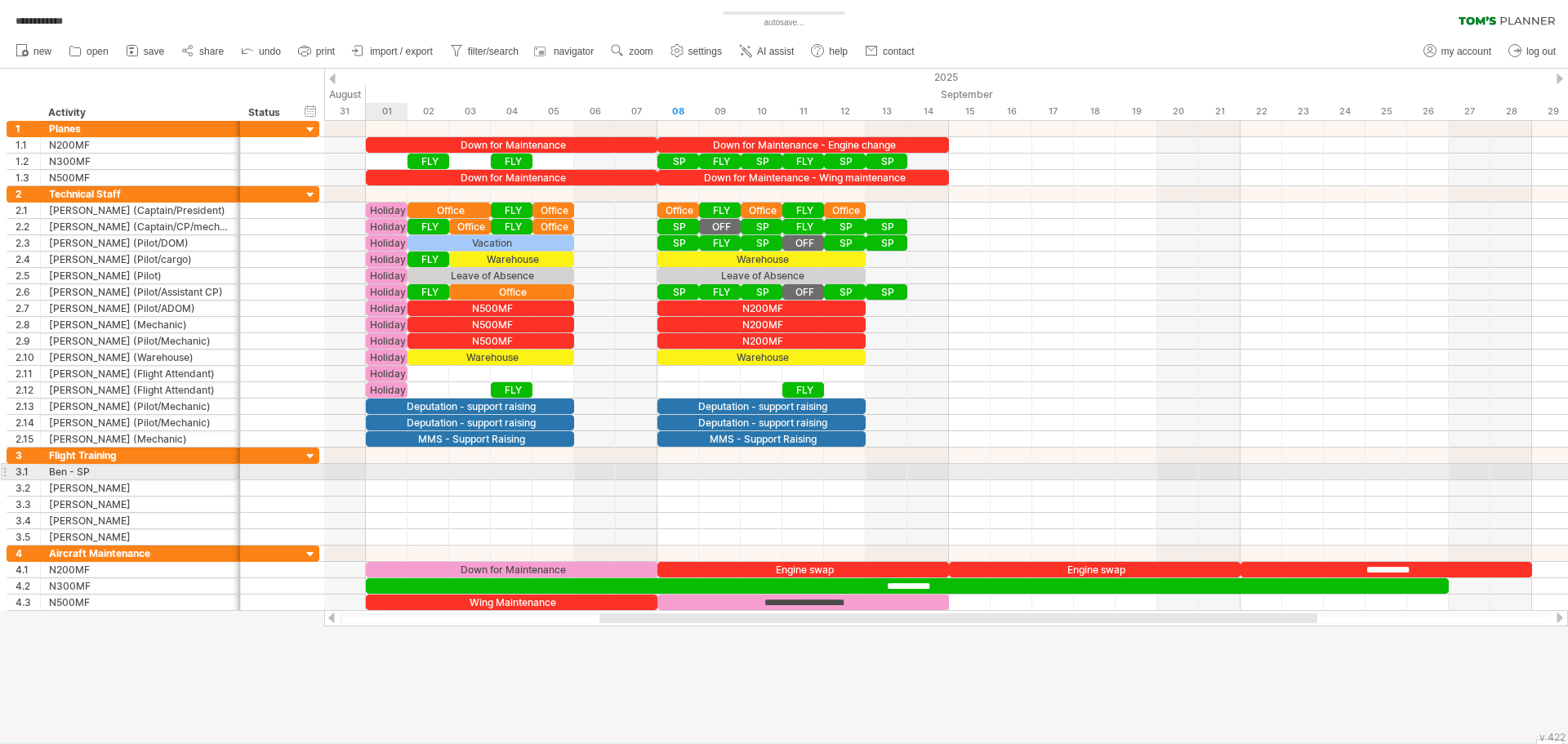
click at [385, 473] on div at bounding box center [946, 471] width 1244 height 17
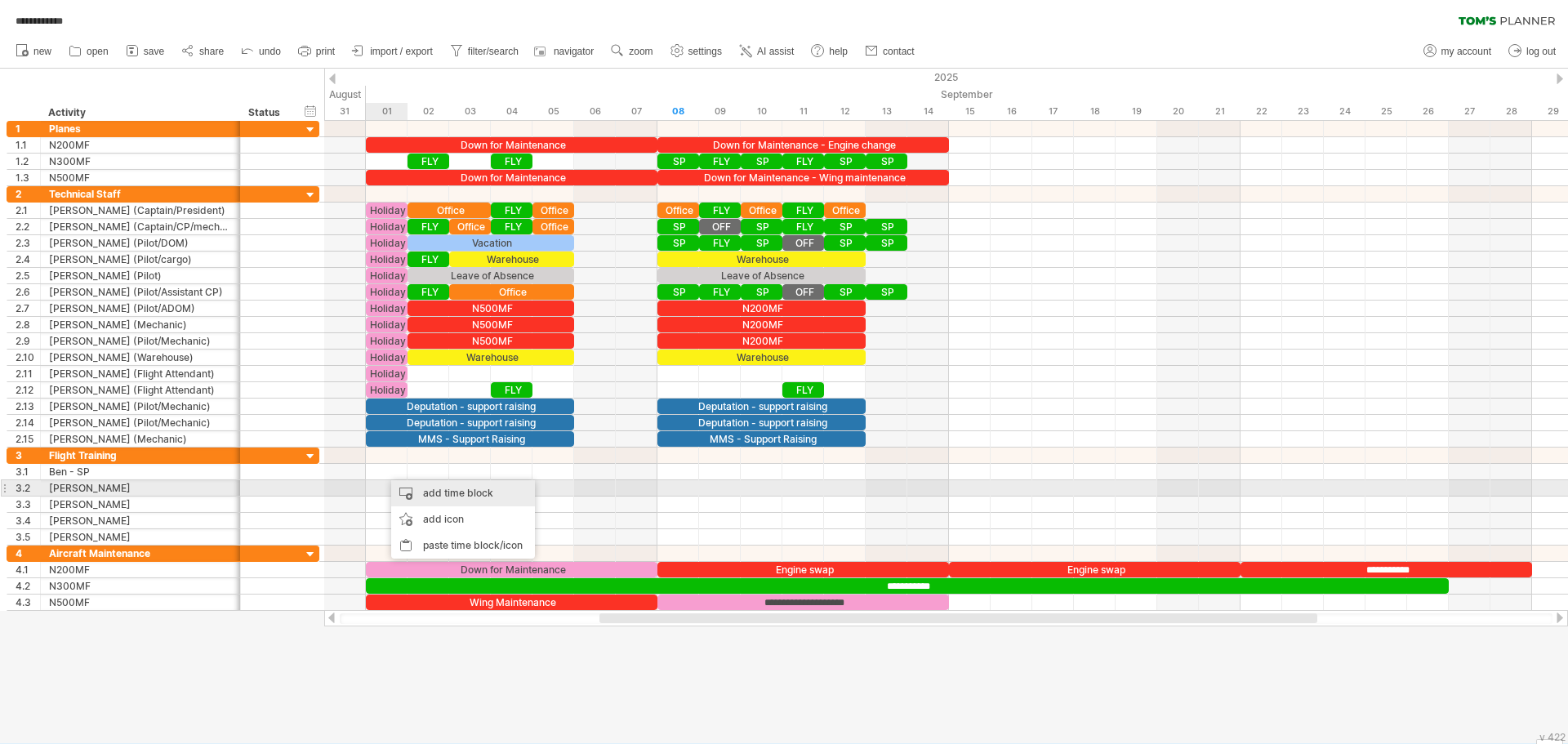
click at [424, 492] on div "add time block" at bounding box center [464, 493] width 144 height 26
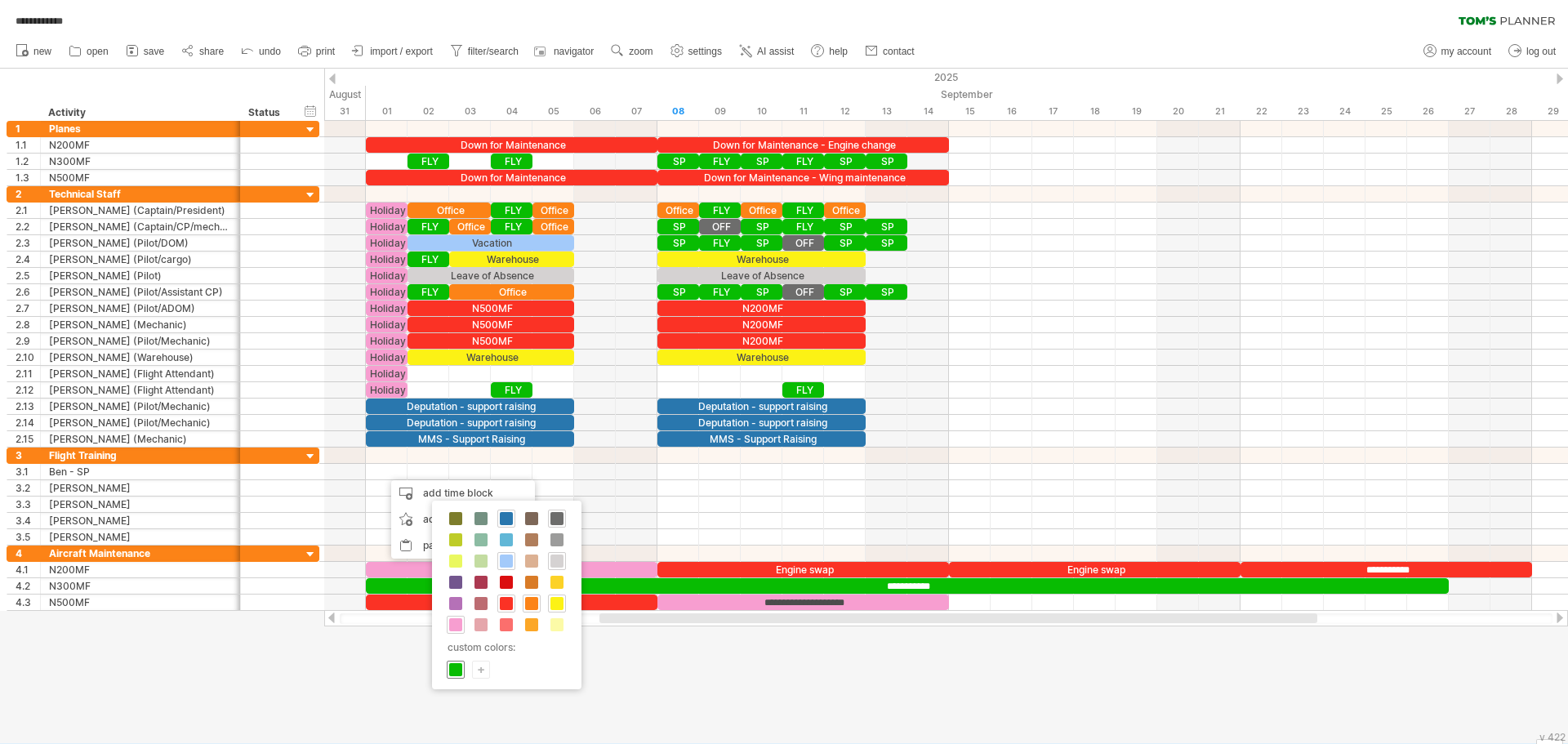
click at [459, 669] on span at bounding box center [456, 669] width 13 height 13
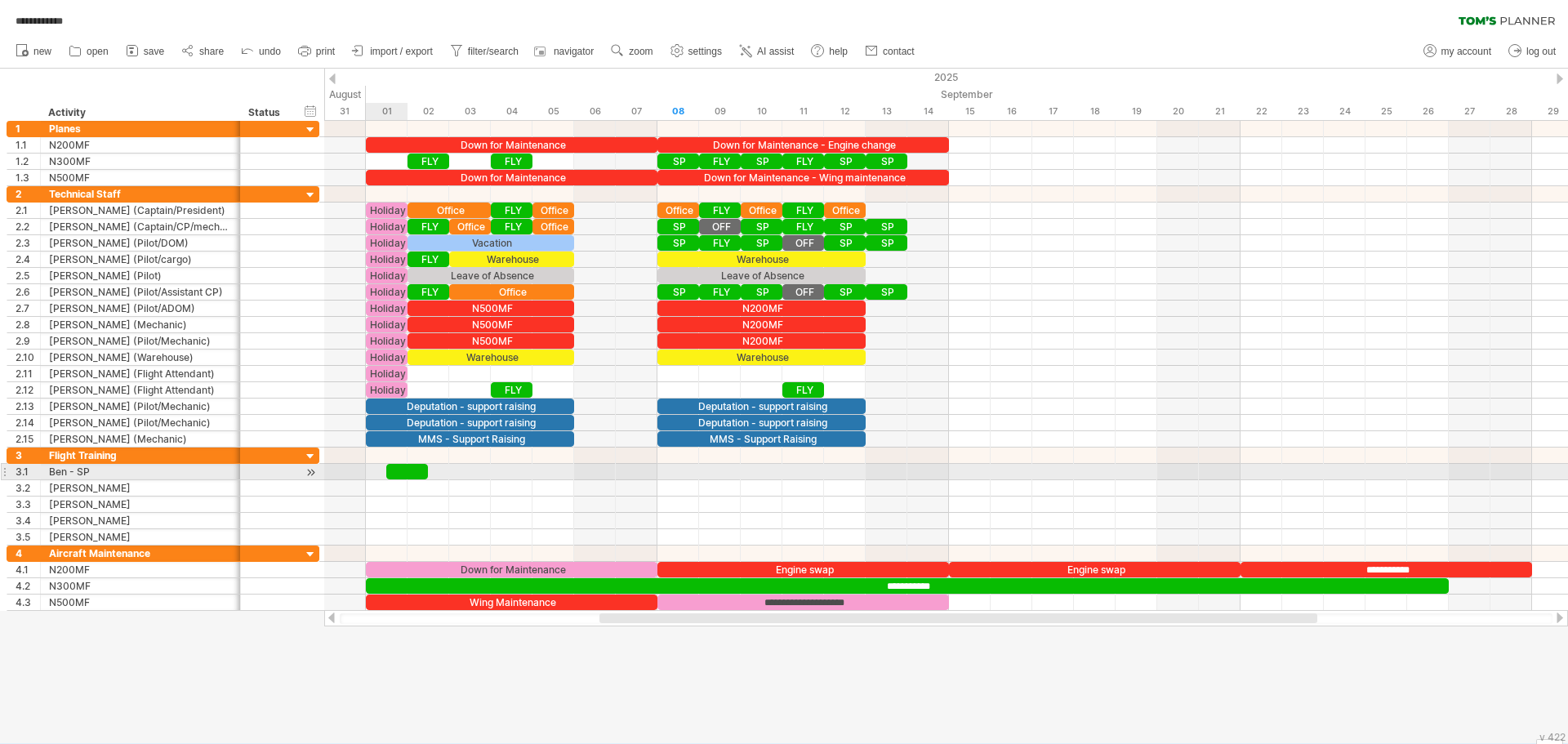
click at [401, 474] on div at bounding box center [406, 471] width 41 height 16
drag, startPoint x: 385, startPoint y: 471, endPoint x: 366, endPoint y: 470, distance: 19.0
click at [366, 470] on span at bounding box center [365, 471] width 6 height 16
drag, startPoint x: 428, startPoint y: 470, endPoint x: 567, endPoint y: 478, distance: 139.2
click at [567, 478] on div "**********" at bounding box center [470, 471] width 208 height 16
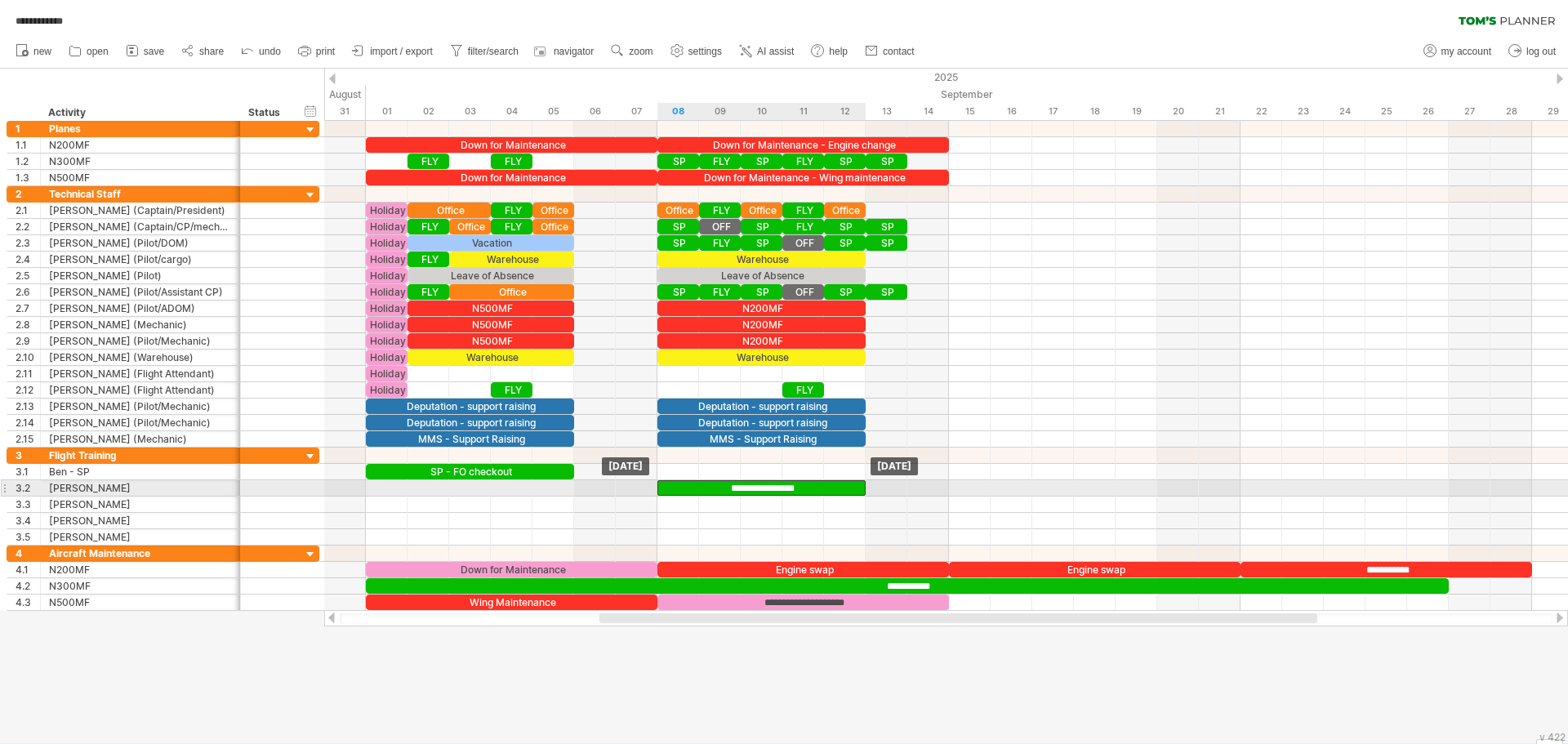
drag, startPoint x: 496, startPoint y: 468, endPoint x: 781, endPoint y: 484, distance: 285.4
click at [763, 487] on div "**********" at bounding box center [761, 488] width 208 height 16
click at [805, 486] on div "**********" at bounding box center [761, 488] width 208 height 16
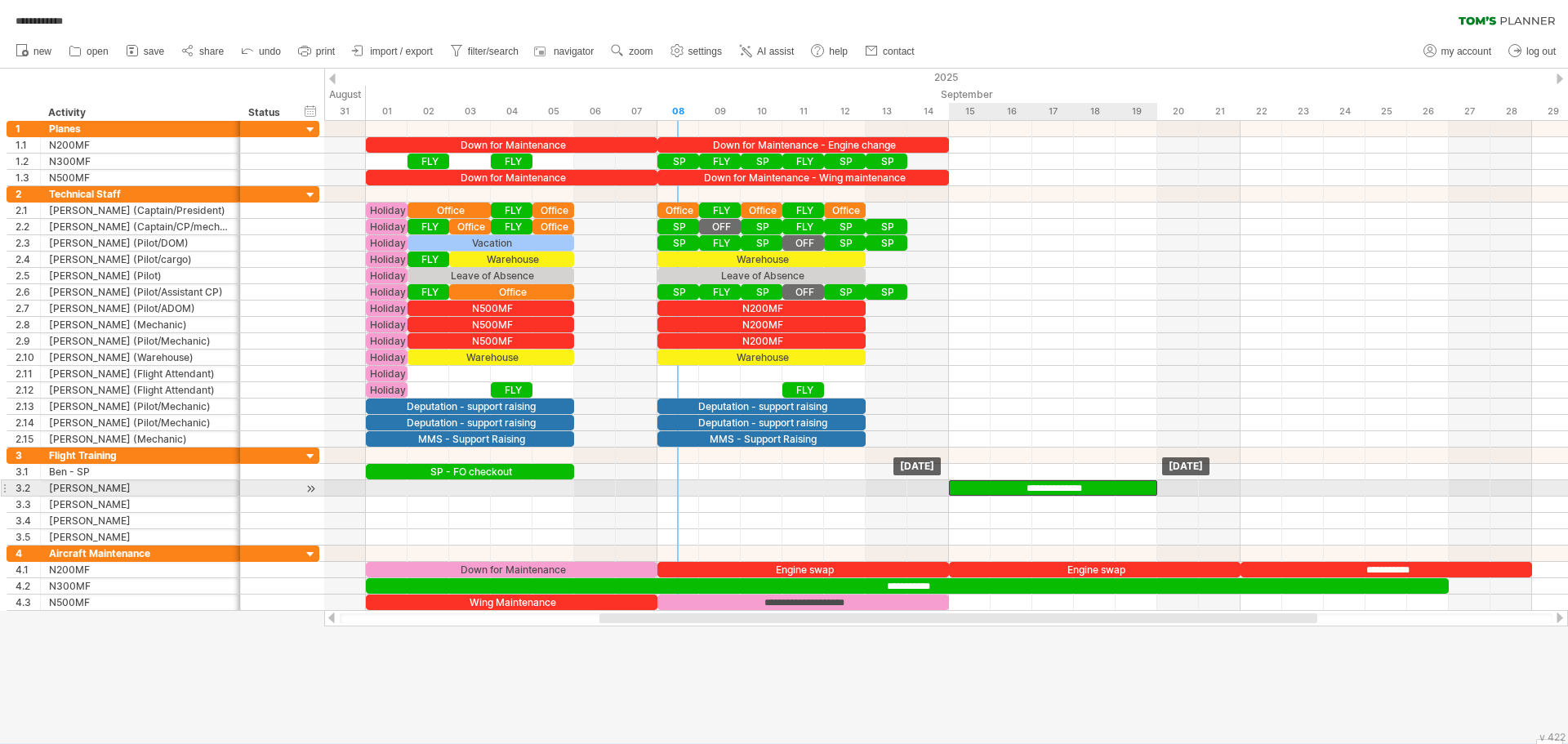
drag, startPoint x: 687, startPoint y: 487, endPoint x: 987, endPoint y: 494, distance: 300.1
click at [987, 494] on div "**********" at bounding box center [1053, 488] width 208 height 16
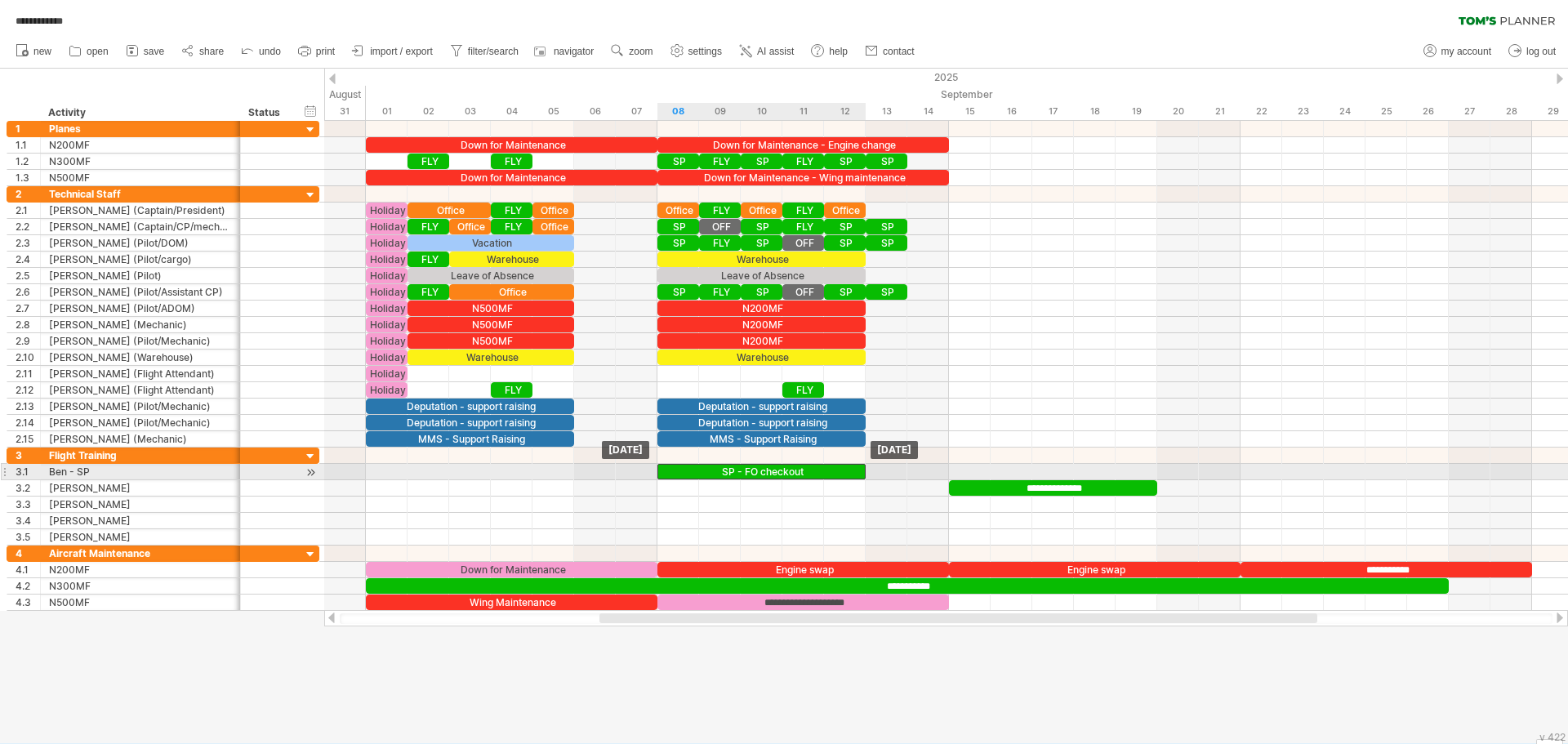
drag, startPoint x: 409, startPoint y: 469, endPoint x: 699, endPoint y: 475, distance: 290.1
click at [699, 475] on div "SP - FO checkout" at bounding box center [761, 471] width 208 height 16
drag, startPoint x: 864, startPoint y: 468, endPoint x: 905, endPoint y: 468, distance: 41.0
click at [905, 468] on span at bounding box center [907, 471] width 6 height 16
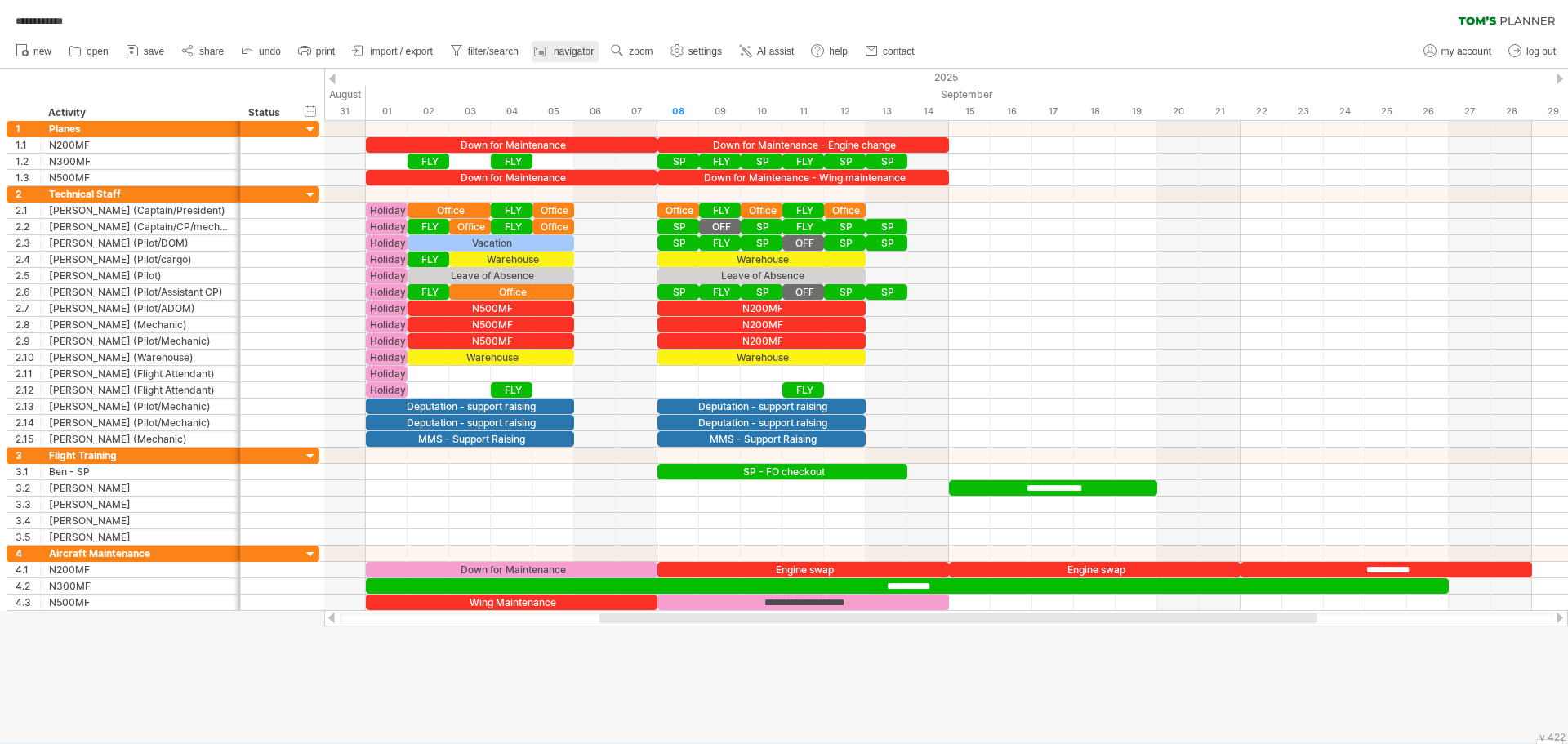
click at [576, 57] on link "navigator" at bounding box center [565, 52] width 67 height 21
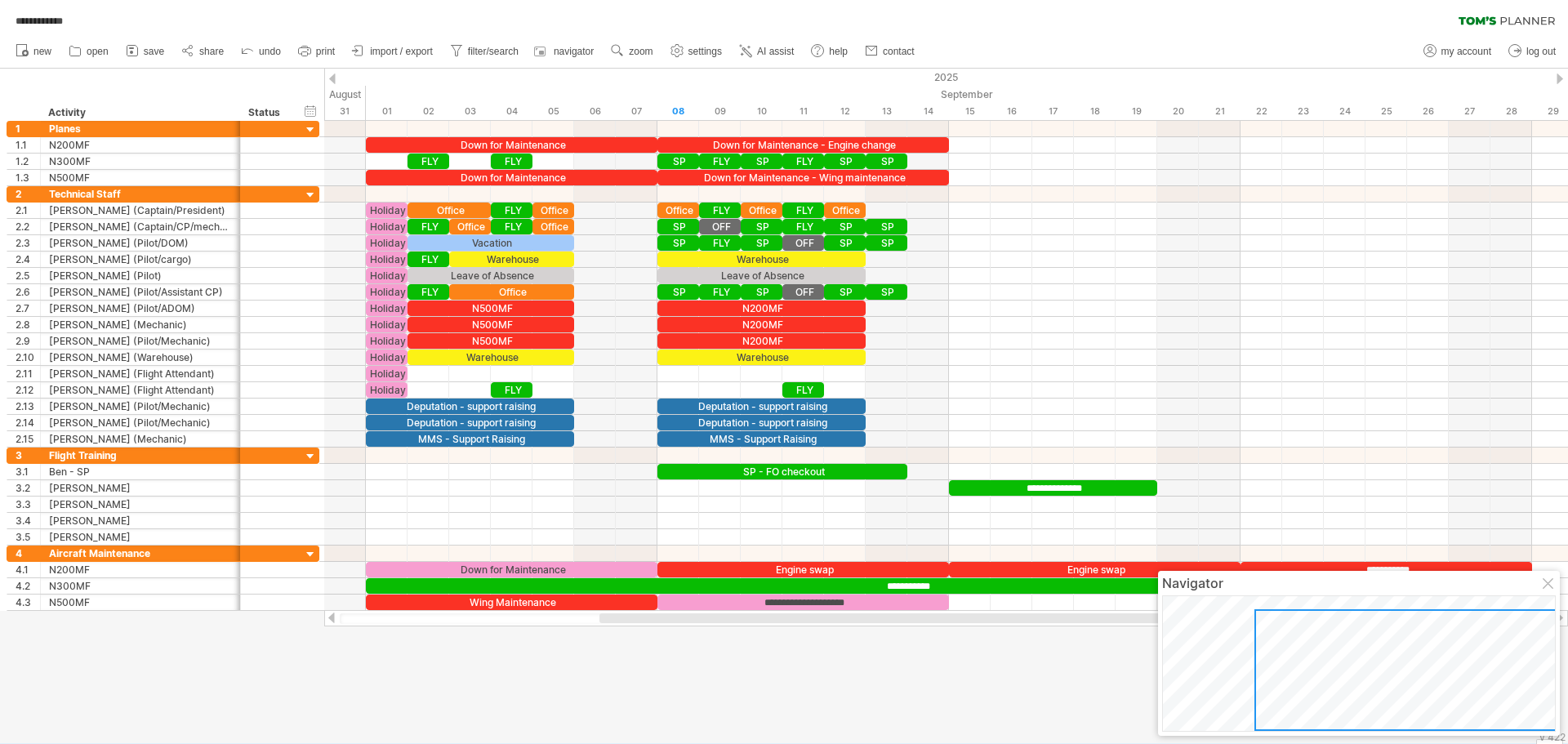
click at [1528, 650] on div at bounding box center [1409, 669] width 310 height 122
click at [1287, 650] on div at bounding box center [1409, 669] width 310 height 122
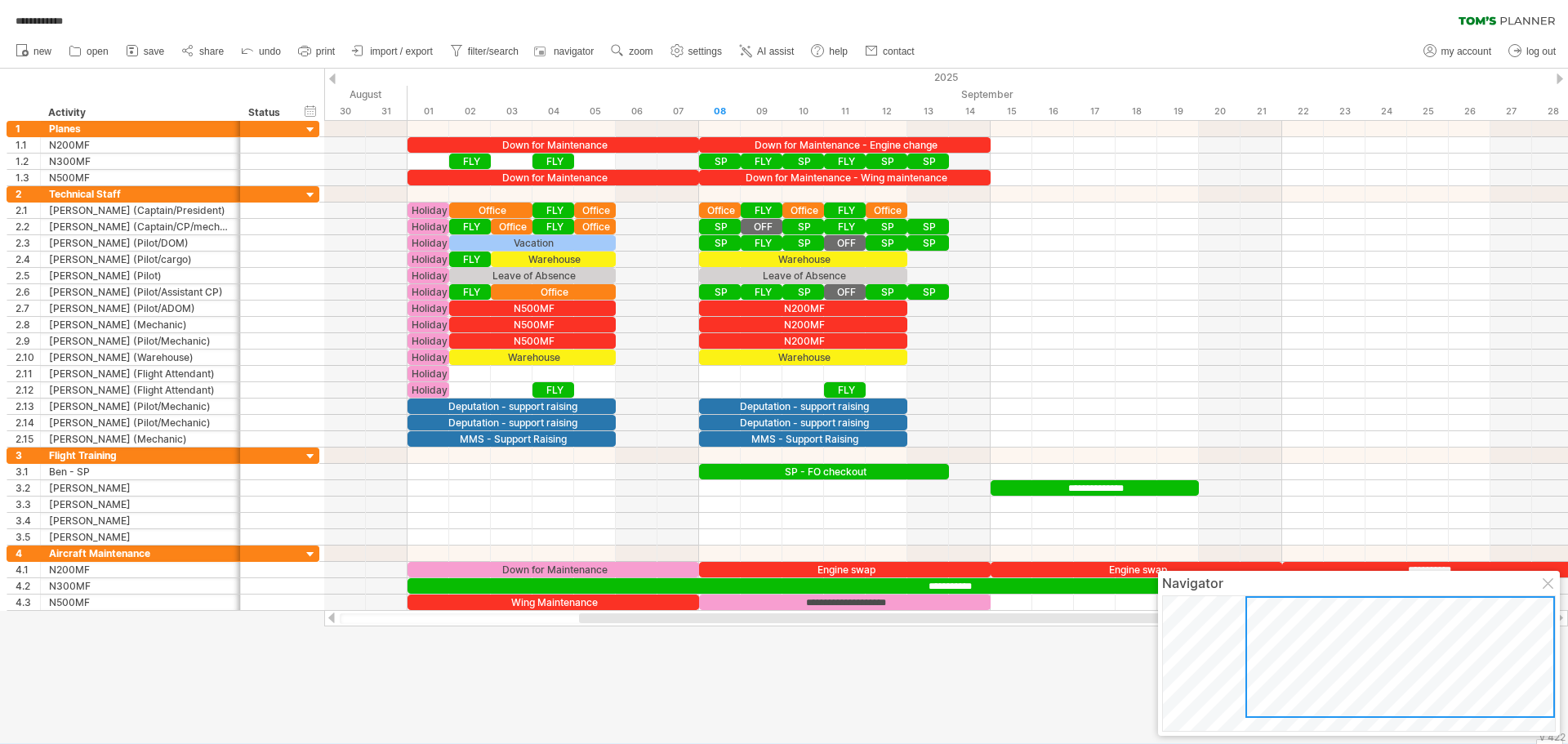
drag, startPoint x: 1287, startPoint y: 651, endPoint x: 1285, endPoint y: 629, distance: 22.1
click at [1285, 629] on div at bounding box center [1400, 656] width 310 height 122
click at [1481, 633] on div at bounding box center [1400, 656] width 310 height 122
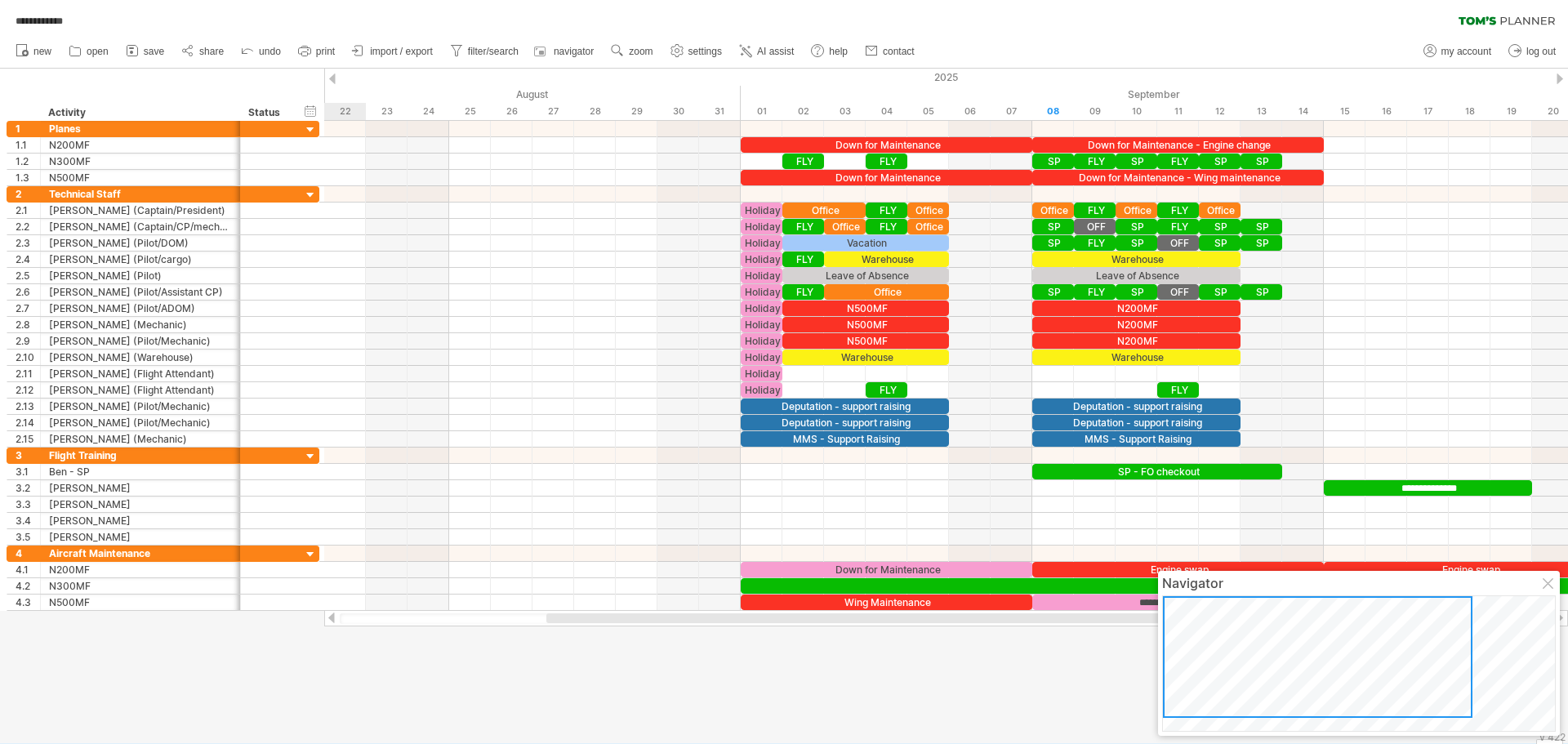
click at [1440, 648] on div at bounding box center [1318, 656] width 310 height 122
drag, startPoint x: 1423, startPoint y: 595, endPoint x: 1483, endPoint y: 595, distance: 60.0
click at [1483, 595] on div at bounding box center [1359, 662] width 393 height 136
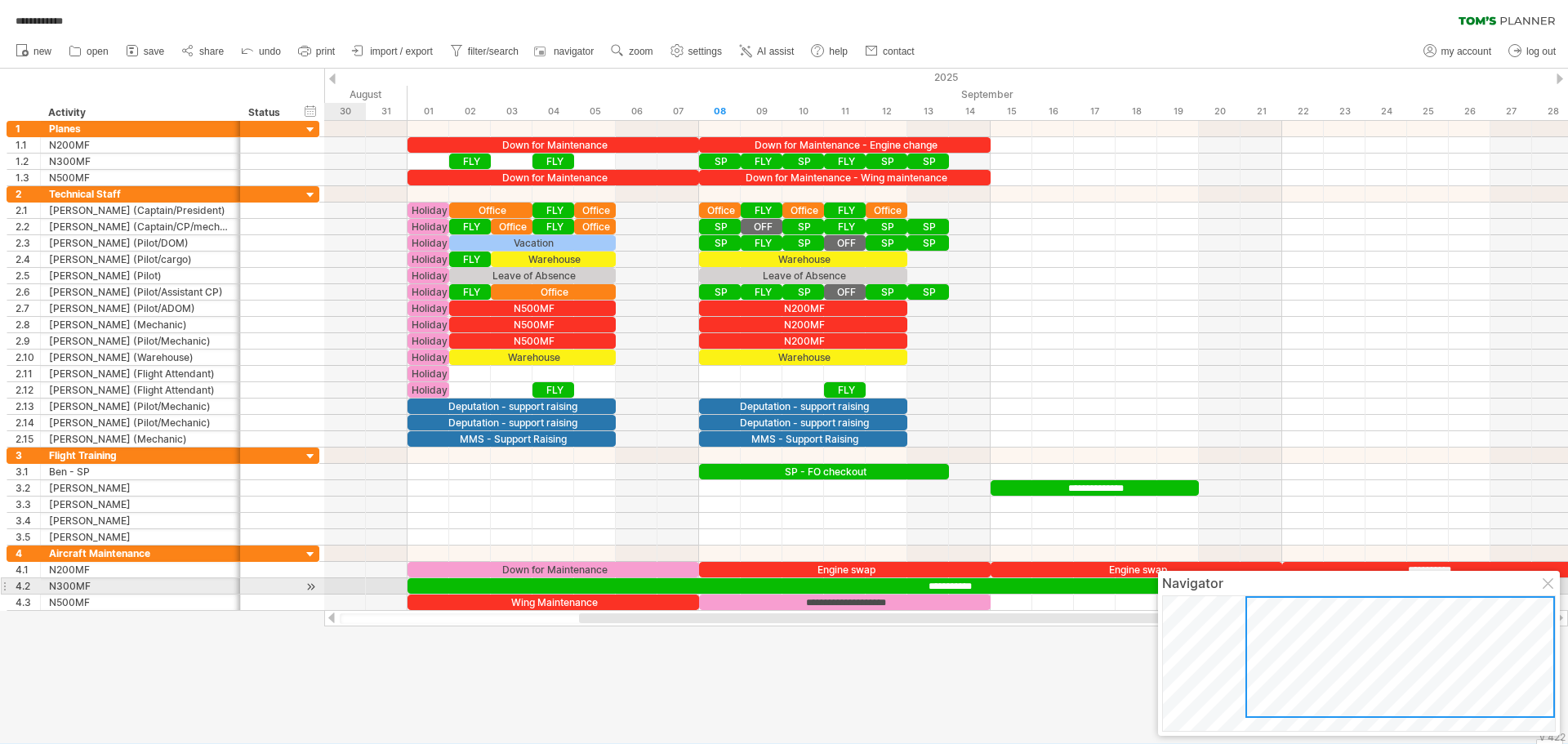
click at [1549, 582] on div at bounding box center [1549, 584] width 13 height 13
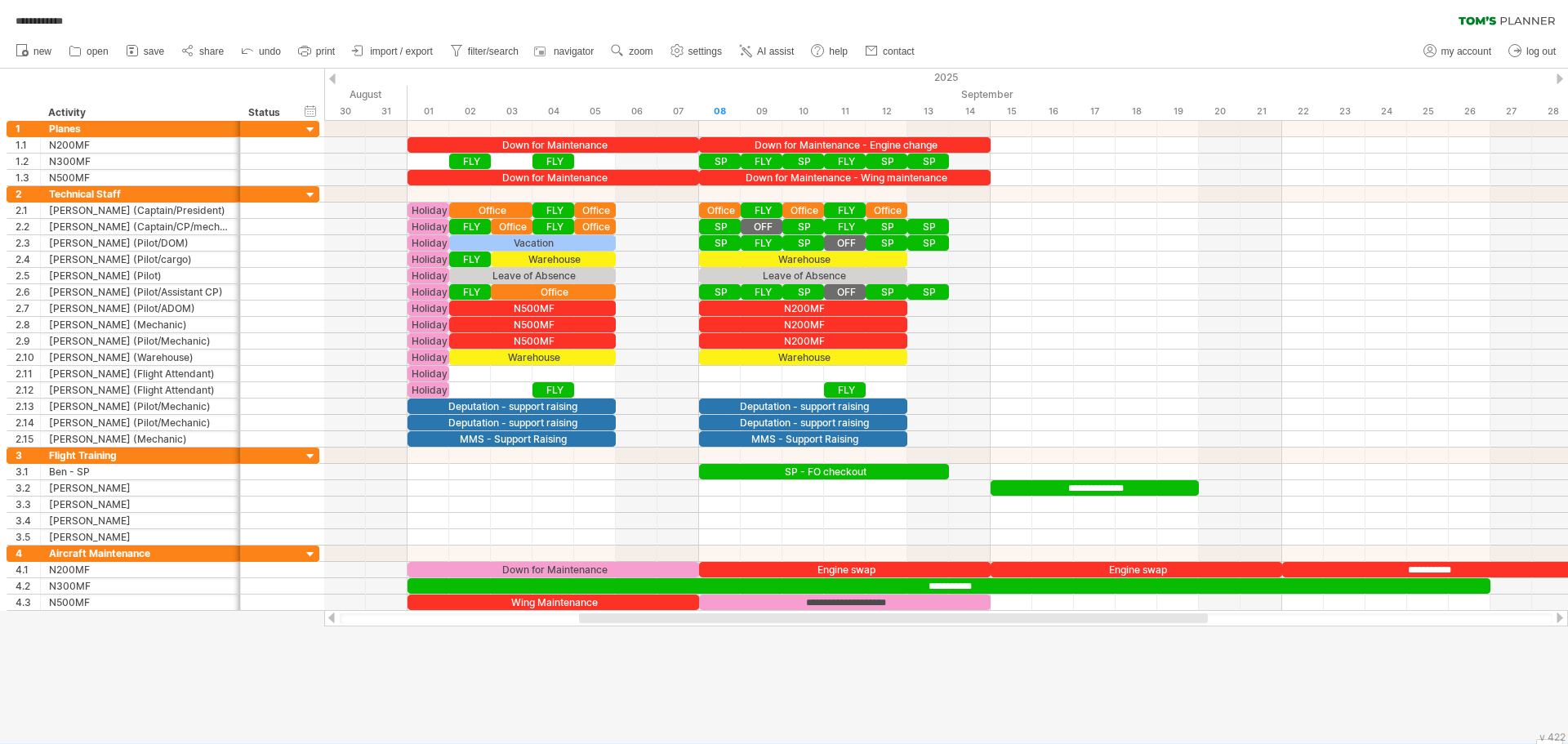
click at [1557, 619] on div at bounding box center [1560, 618] width 13 height 11
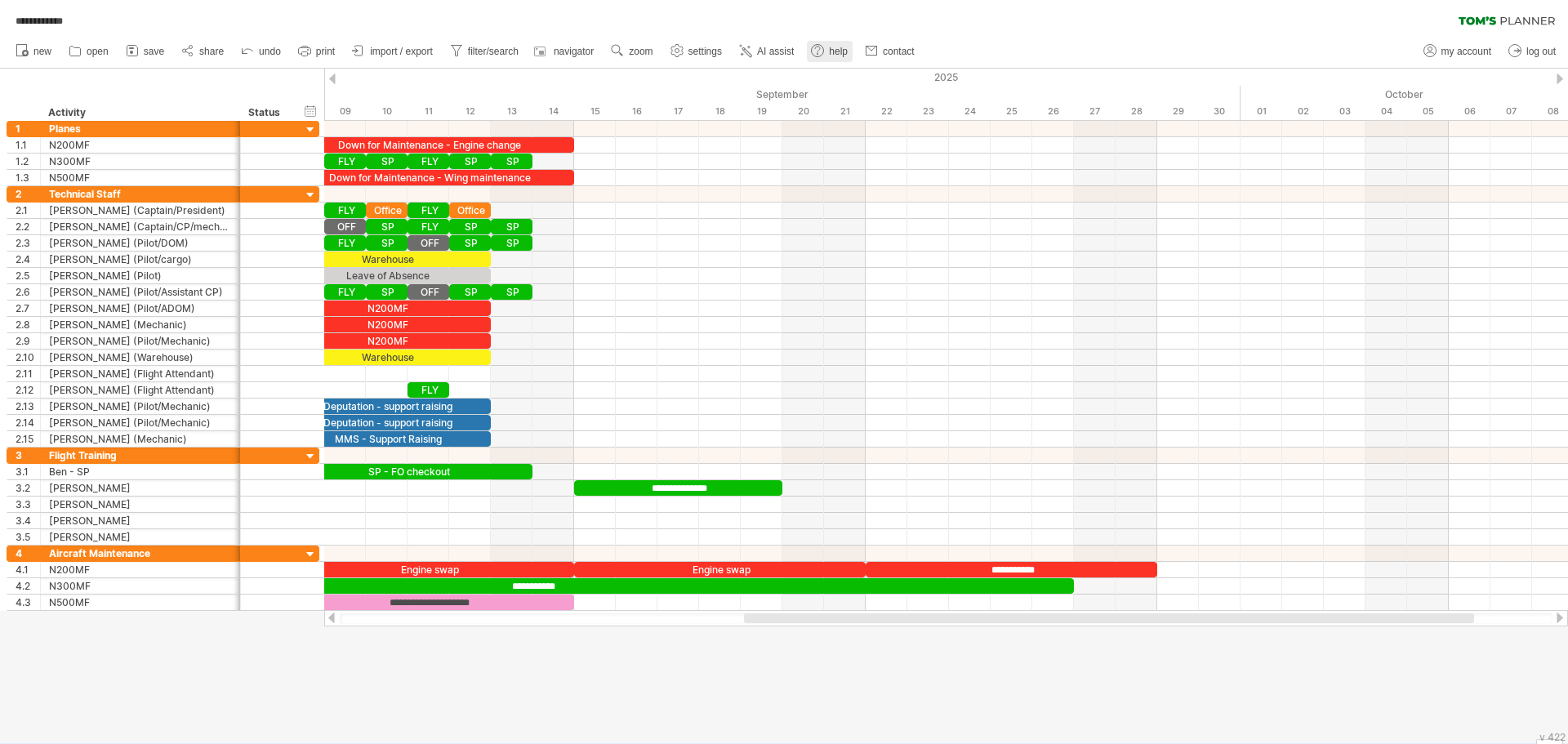
click at [824, 53] on use at bounding box center [817, 50] width 17 height 17
click at [333, 77] on div at bounding box center [332, 79] width 6 height 11
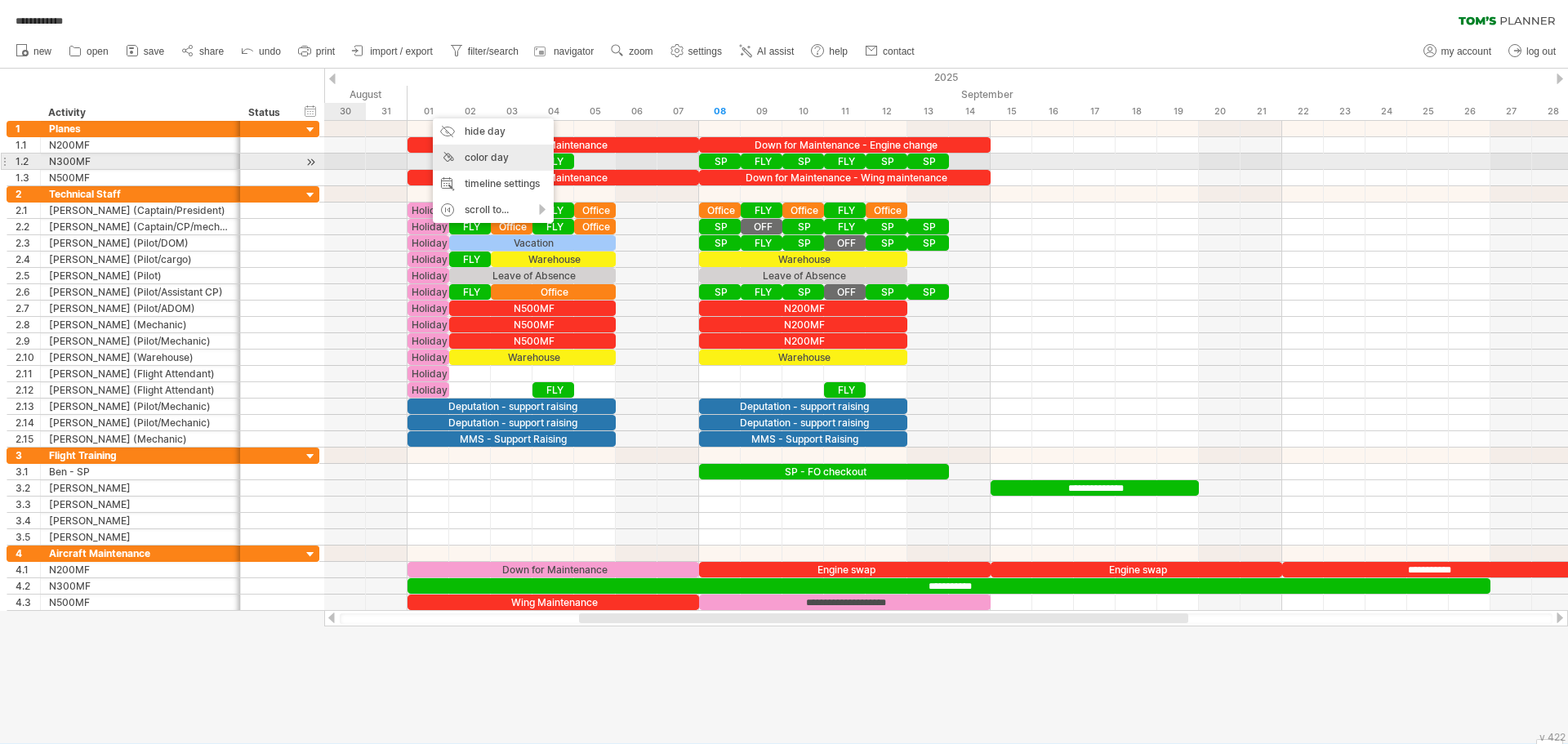
click at [464, 156] on div "color day" at bounding box center [493, 158] width 121 height 26
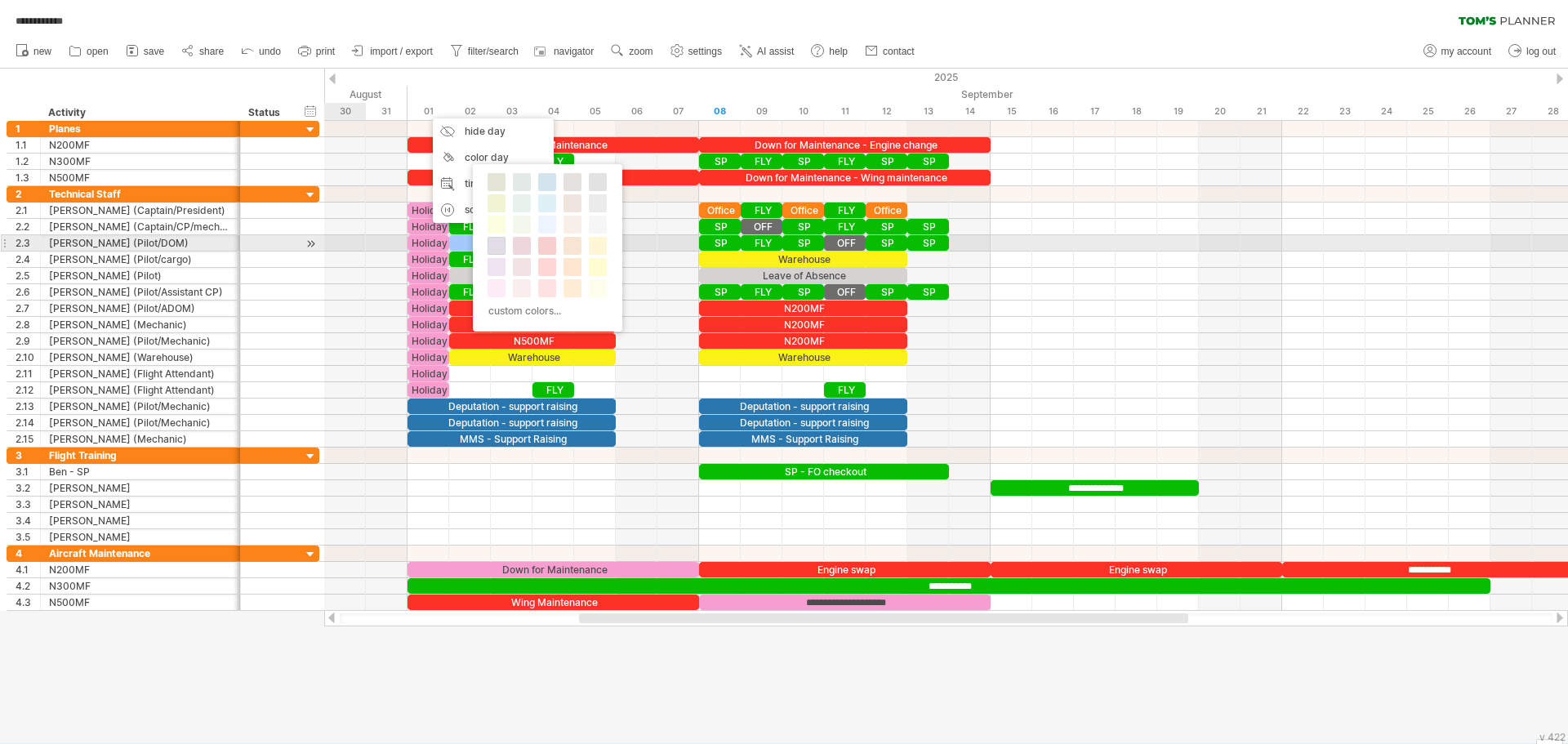
click at [499, 247] on span at bounding box center [496, 246] width 13 height 13
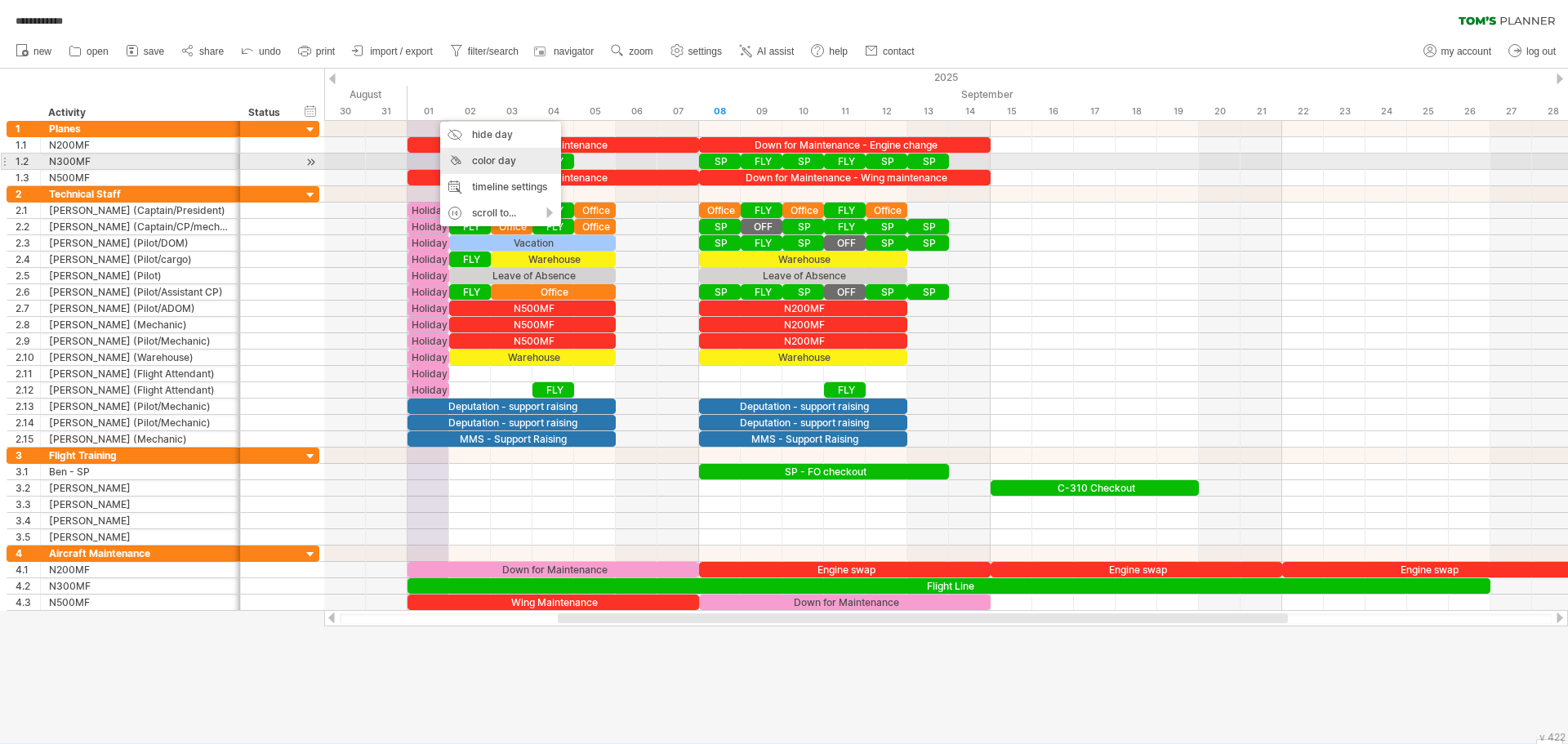
click at [476, 166] on div "color day" at bounding box center [500, 161] width 121 height 26
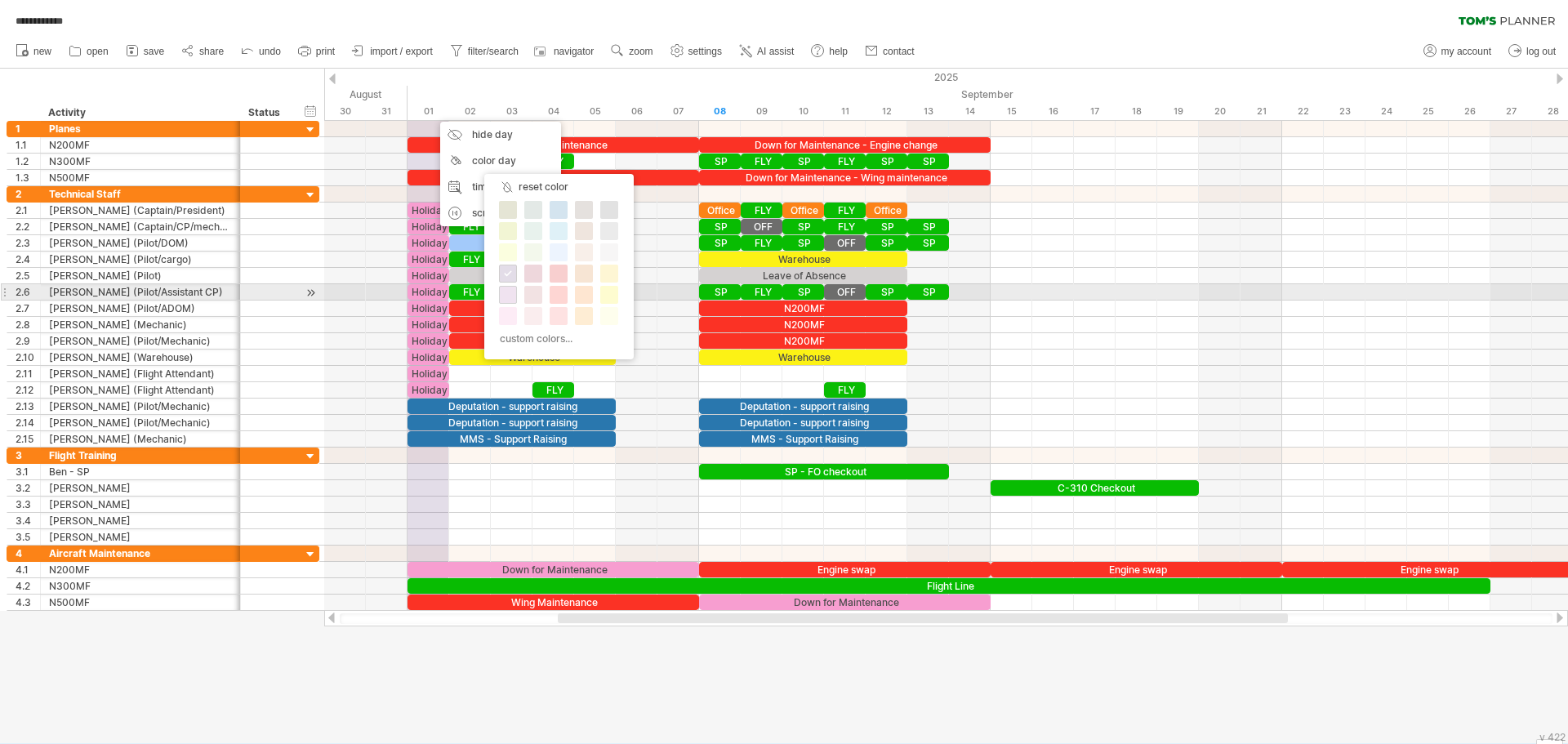
click at [514, 298] on span at bounding box center [507, 294] width 13 height 13
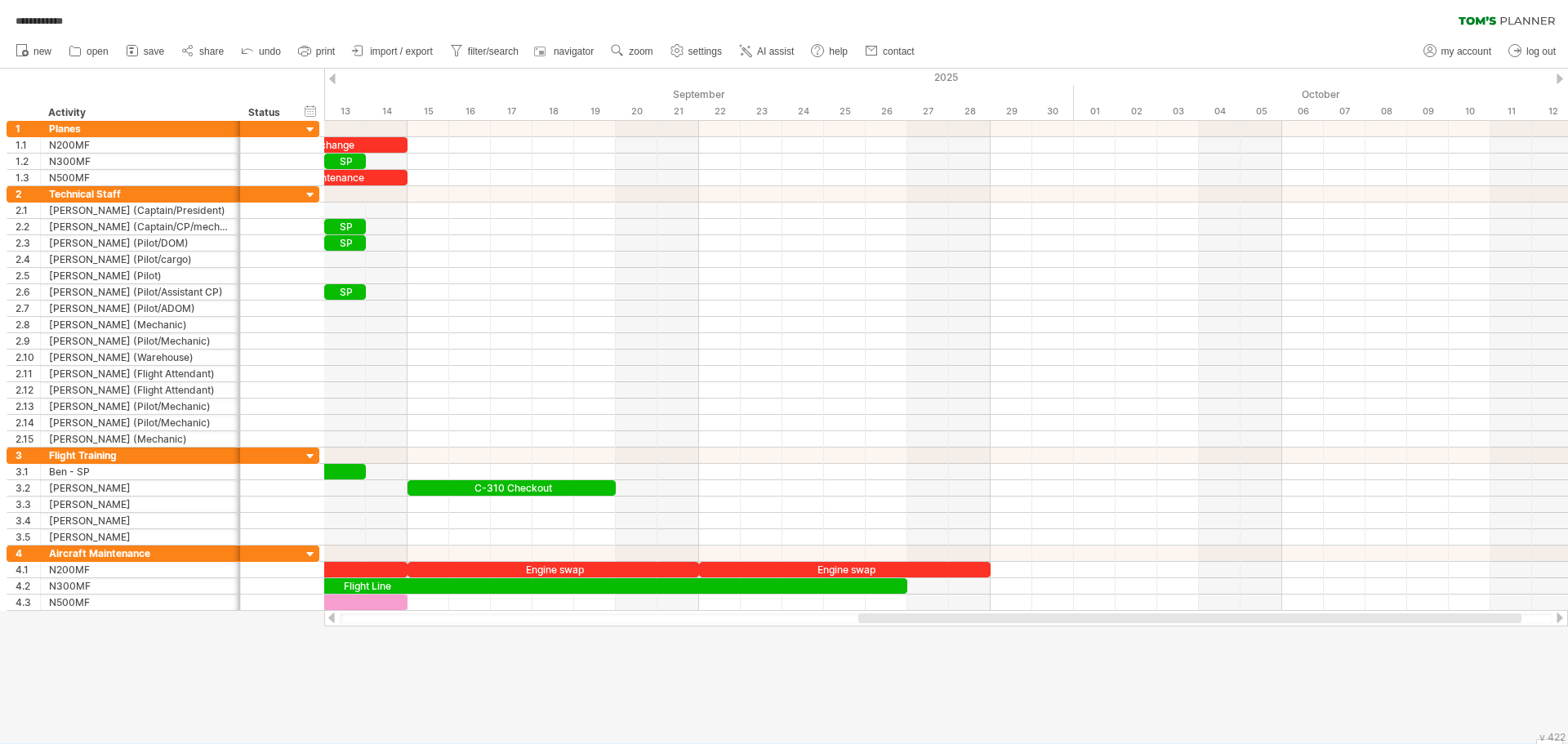
drag, startPoint x: 1109, startPoint y: 619, endPoint x: 1410, endPoint y: 617, distance: 301.0
click at [1410, 617] on div at bounding box center [1190, 618] width 663 height 10
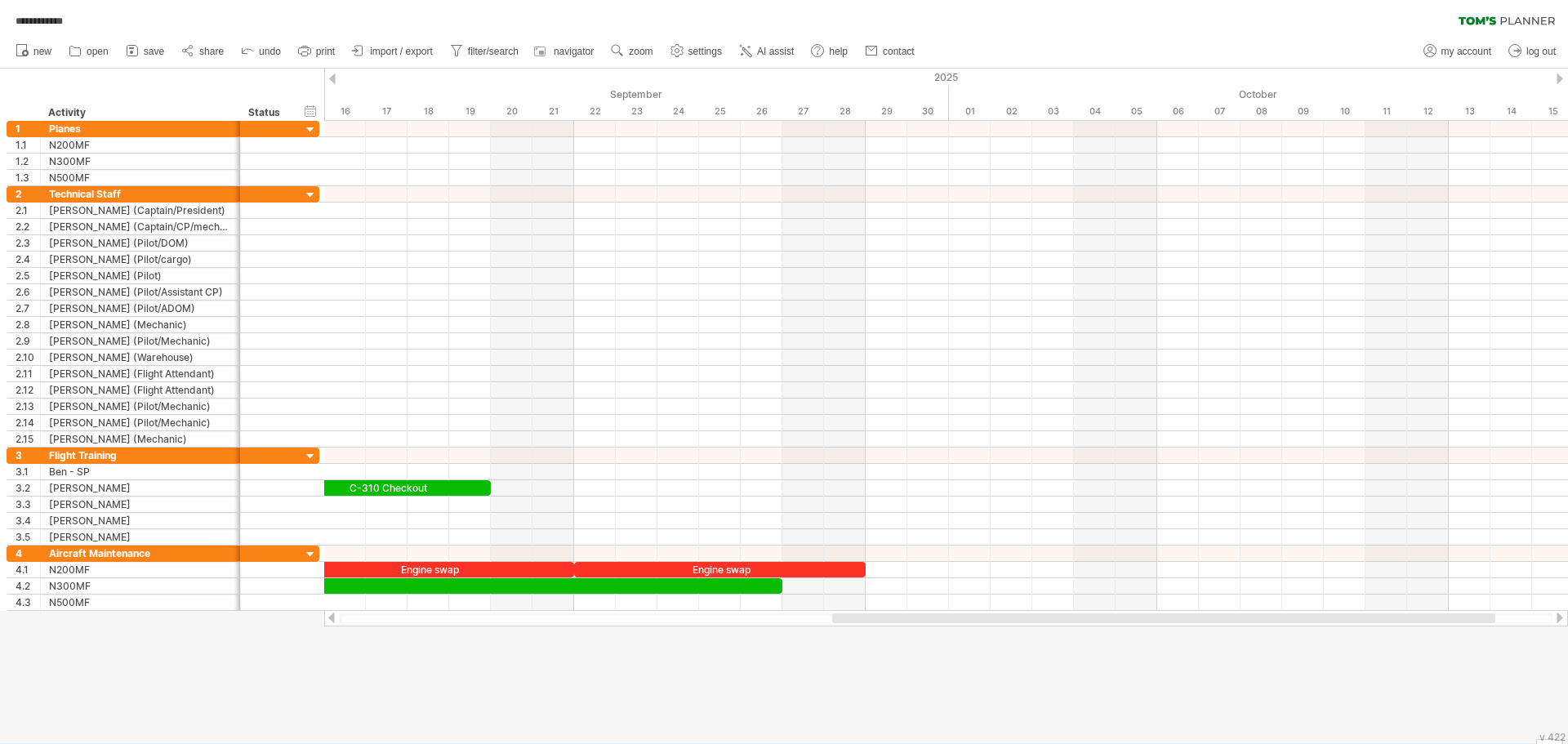
drag, startPoint x: 1136, startPoint y: 619, endPoint x: 1198, endPoint y: 623, distance: 62.1
click at [1198, 623] on div at bounding box center [946, 619] width 1213 height 11
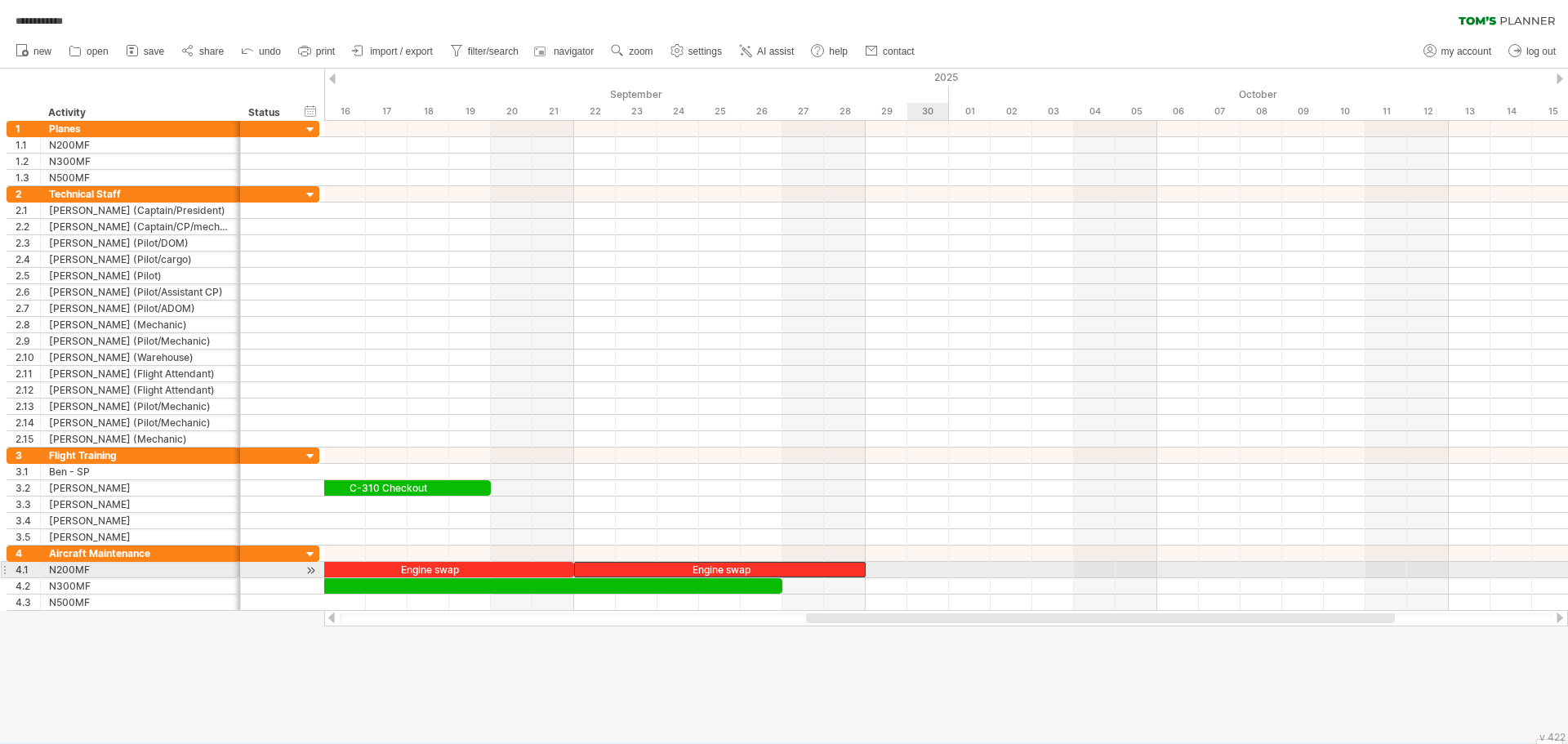
drag, startPoint x: 725, startPoint y: 568, endPoint x: 806, endPoint y: 572, distance: 81.1
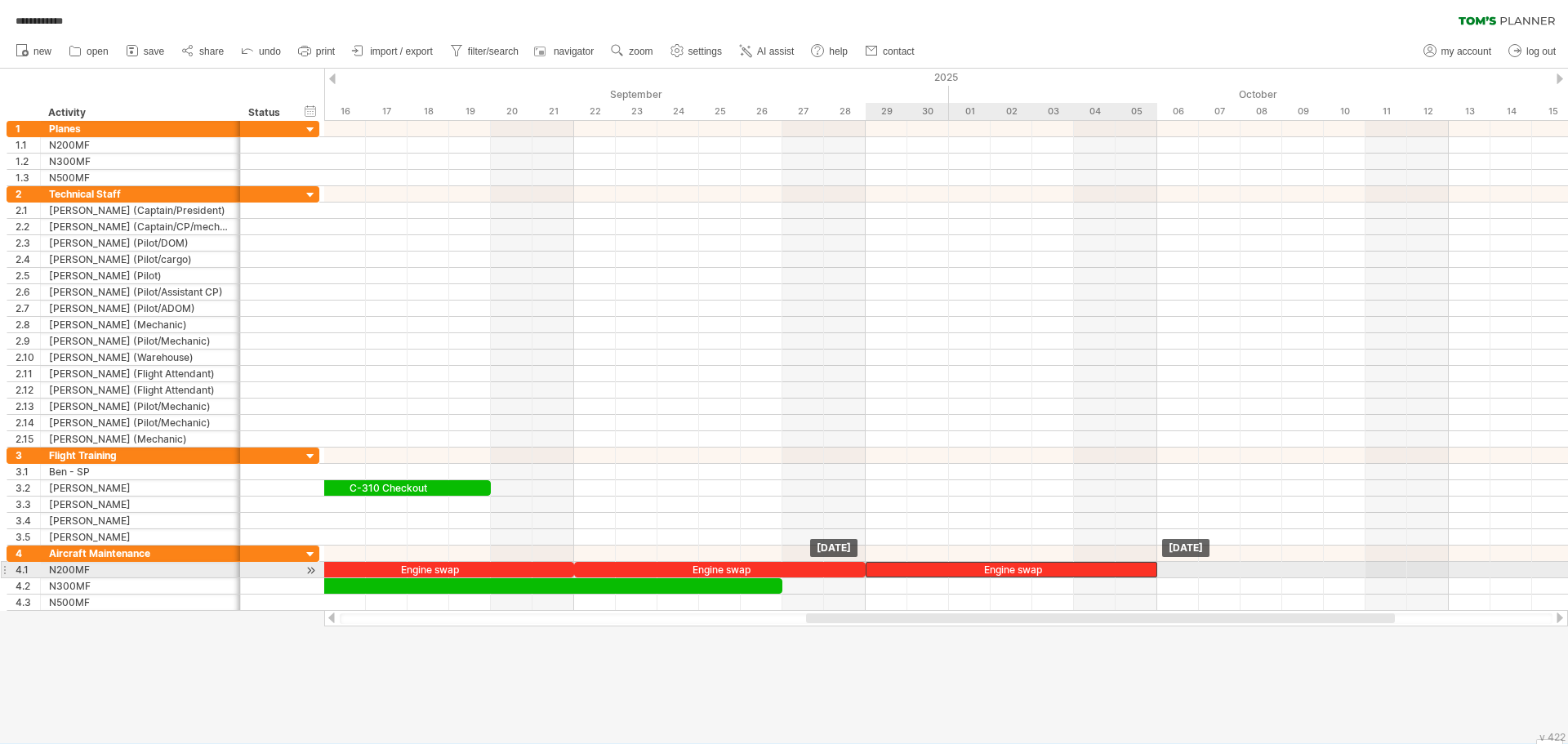
drag, startPoint x: 742, startPoint y: 568, endPoint x: 1038, endPoint y: 572, distance: 296.0
click at [1038, 572] on div "Engine swap" at bounding box center [1011, 569] width 291 height 16
click at [895, 568] on div "Engine swap" at bounding box center [1011, 569] width 291 height 16
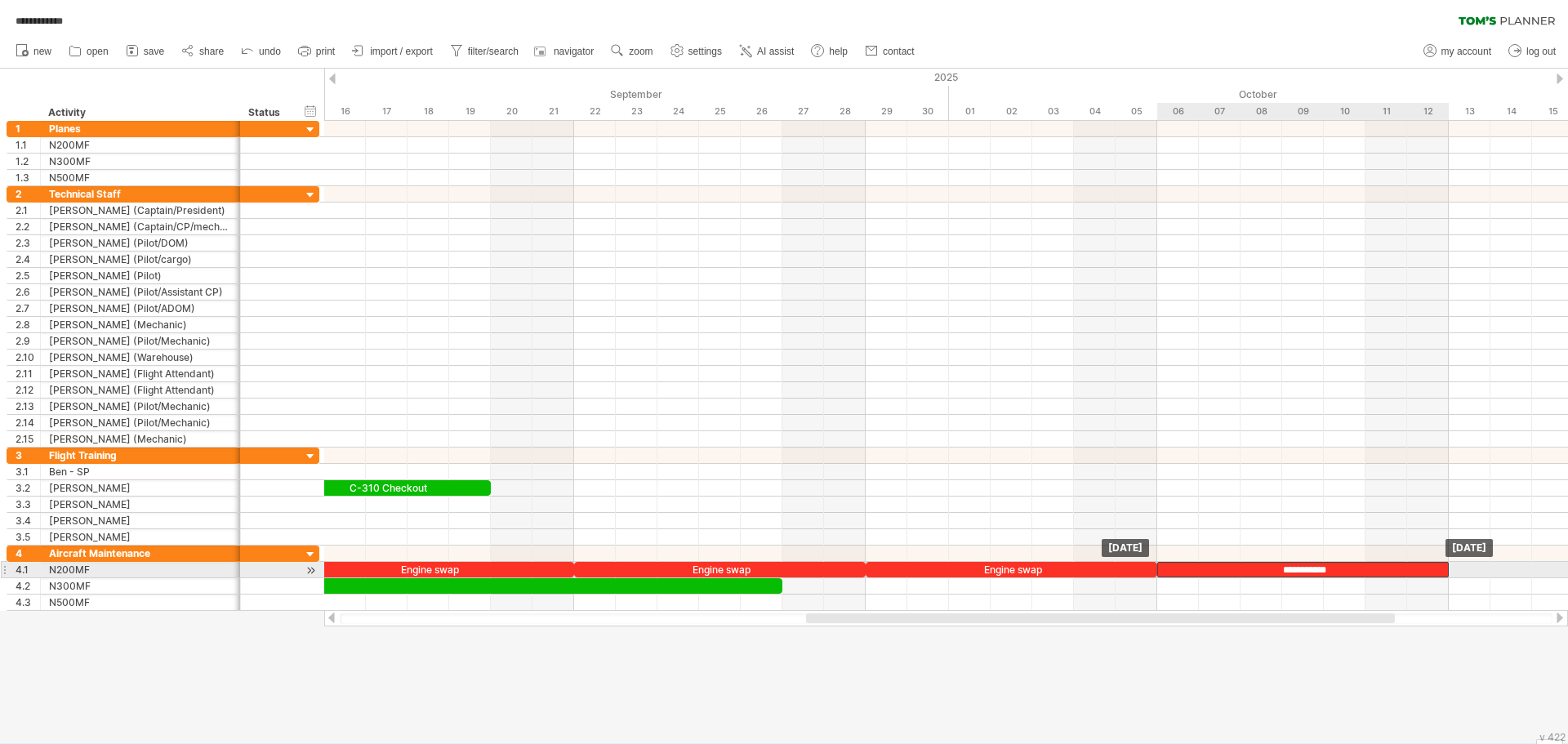
drag, startPoint x: 895, startPoint y: 568, endPoint x: 1188, endPoint y: 563, distance: 293.0
click at [1188, 563] on div "**********" at bounding box center [1303, 569] width 291 height 16
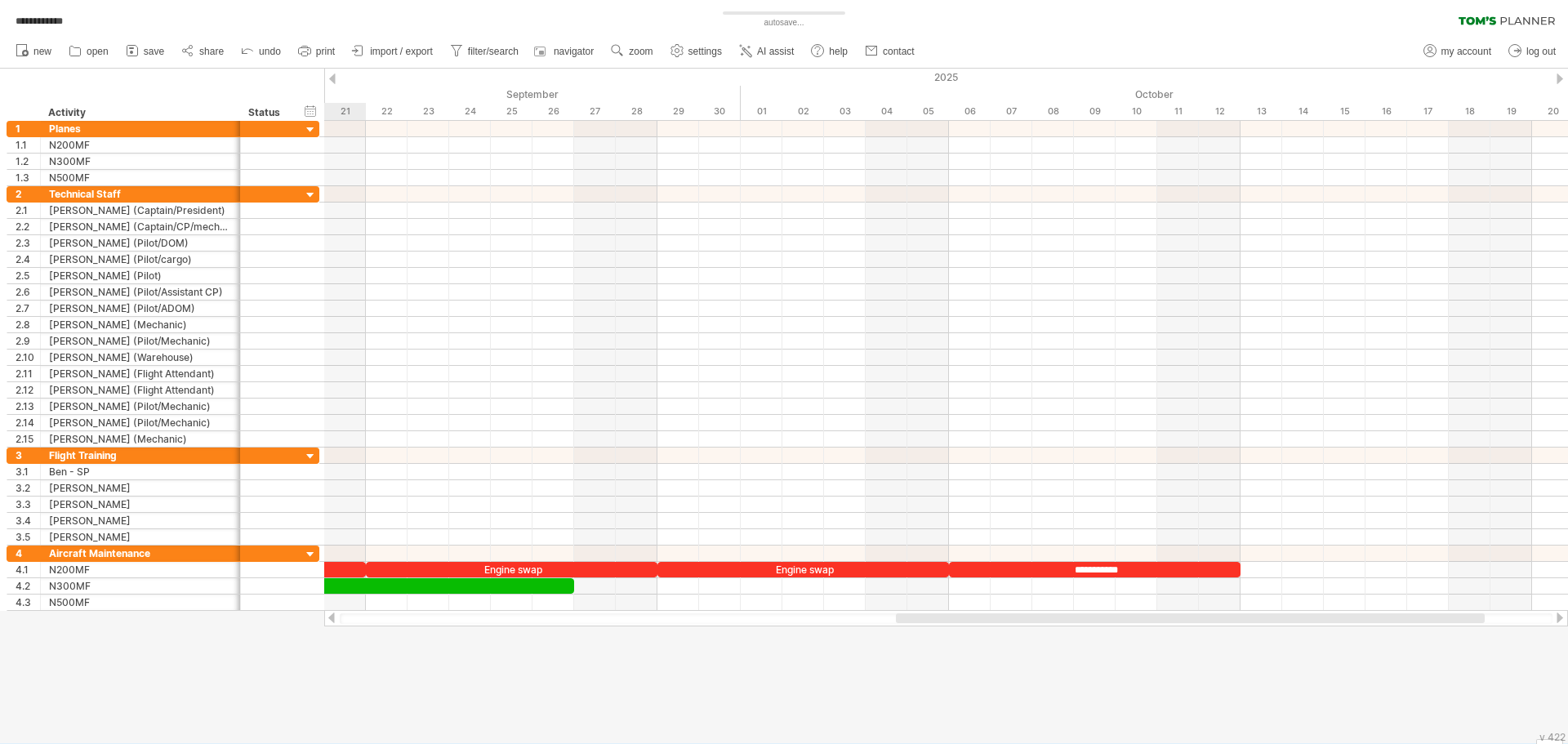
drag, startPoint x: 1031, startPoint y: 616, endPoint x: 1120, endPoint y: 626, distance: 89.6
click at [1120, 626] on div at bounding box center [946, 618] width 1244 height 17
click at [1092, 564] on div "**********" at bounding box center [1095, 569] width 291 height 16
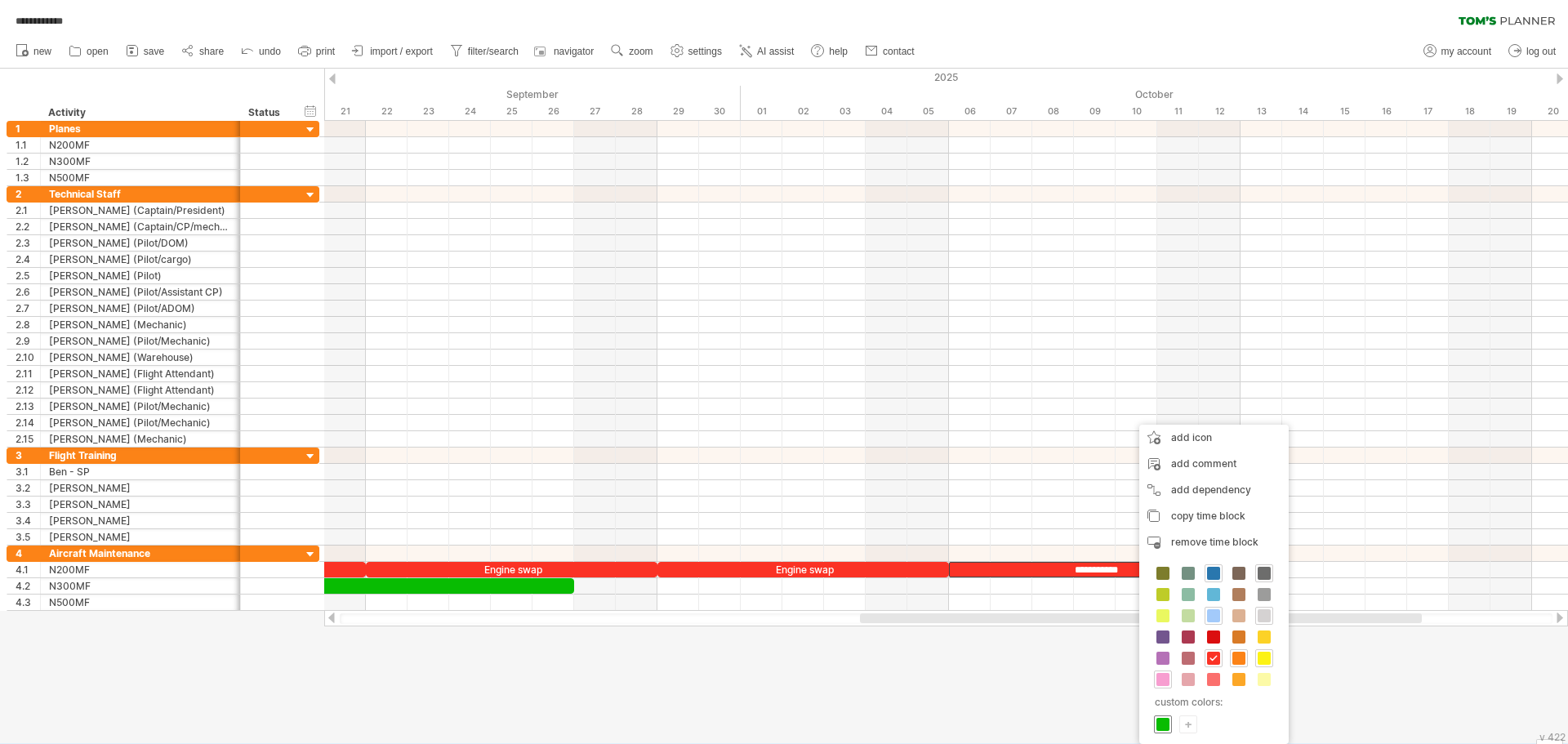
click at [1160, 723] on span at bounding box center [1162, 724] width 13 height 13
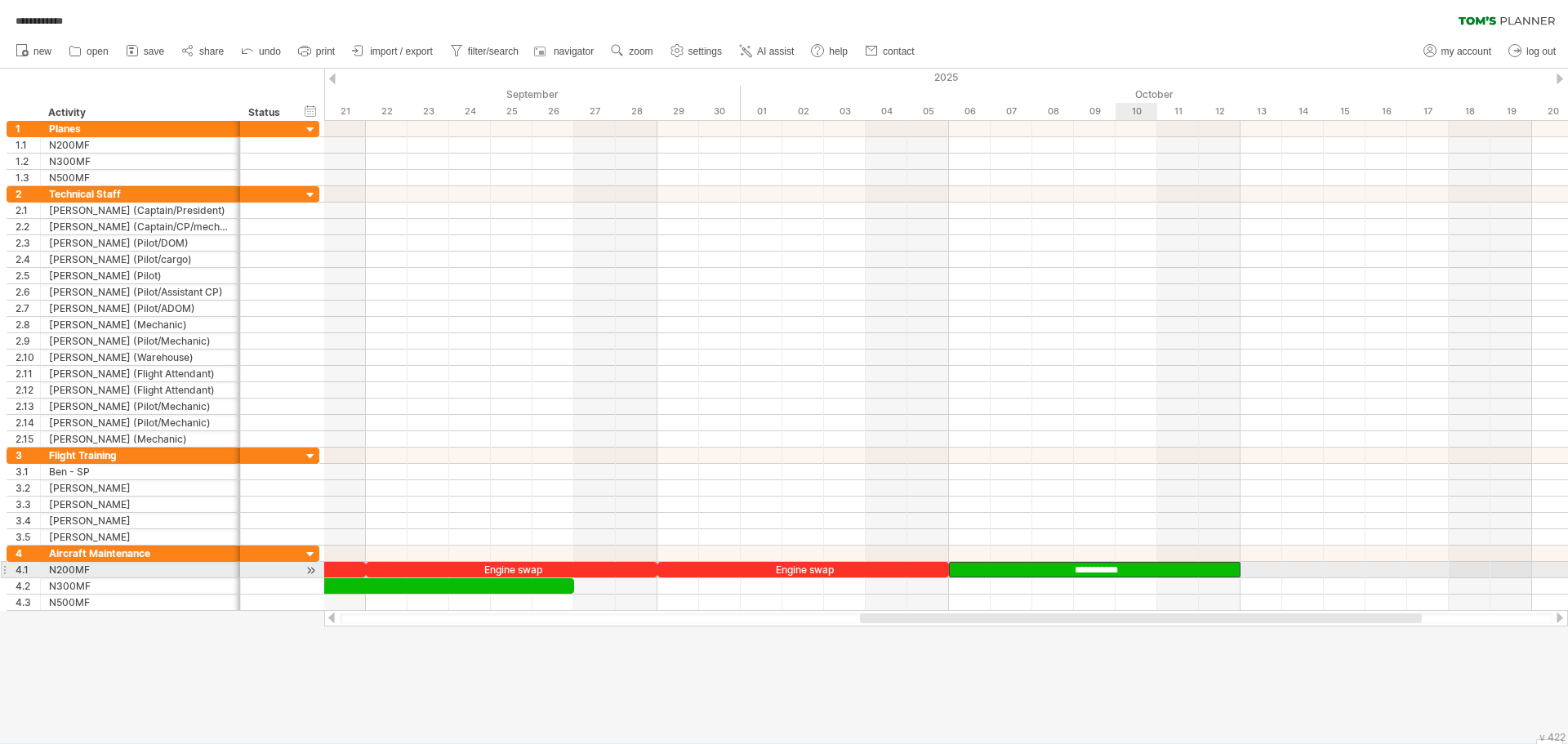
click at [1130, 569] on div "**********" at bounding box center [1095, 569] width 291 height 16
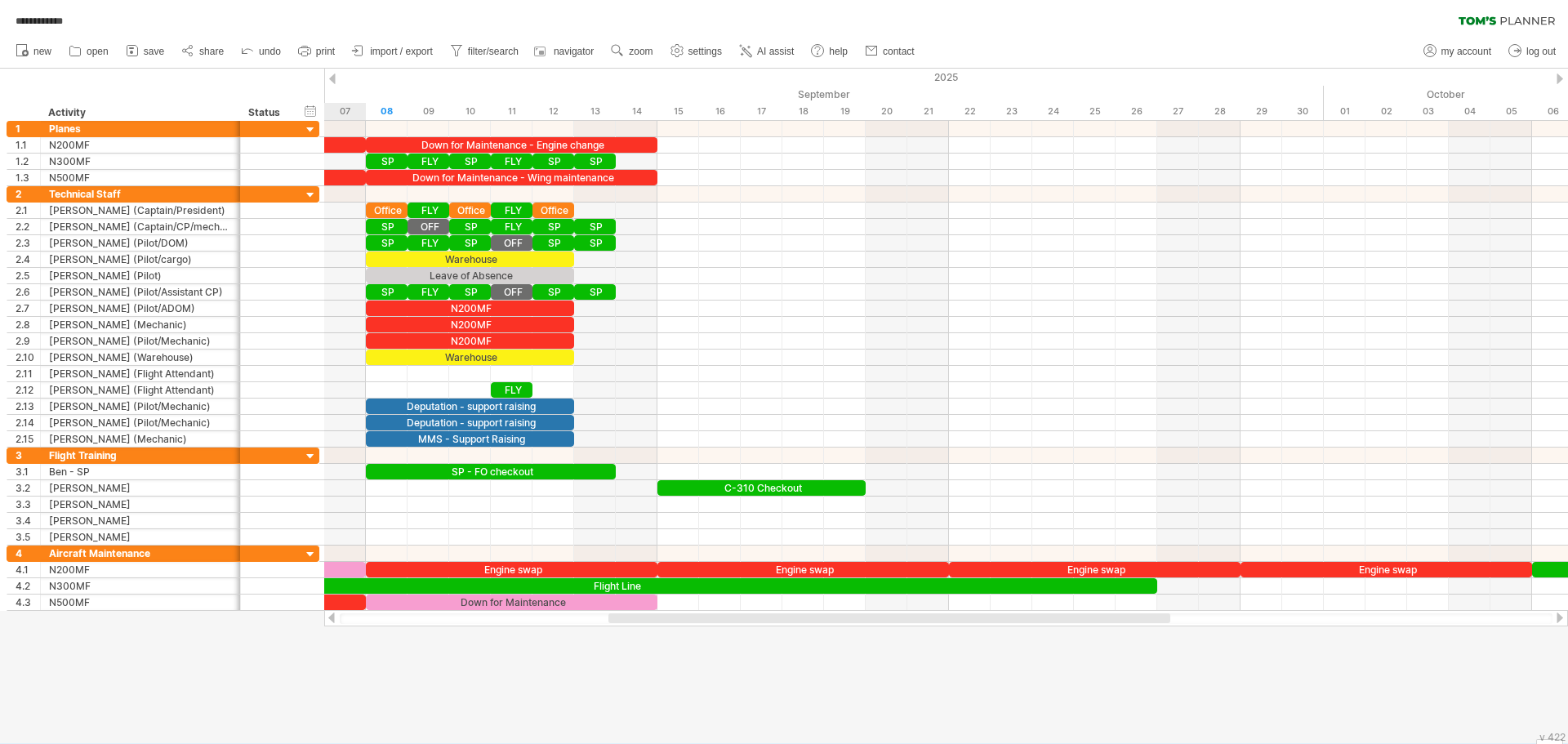
drag, startPoint x: 974, startPoint y: 616, endPoint x: 742, endPoint y: 640, distance: 233.2
click at [742, 640] on div "**********" at bounding box center [784, 372] width 1568 height 744
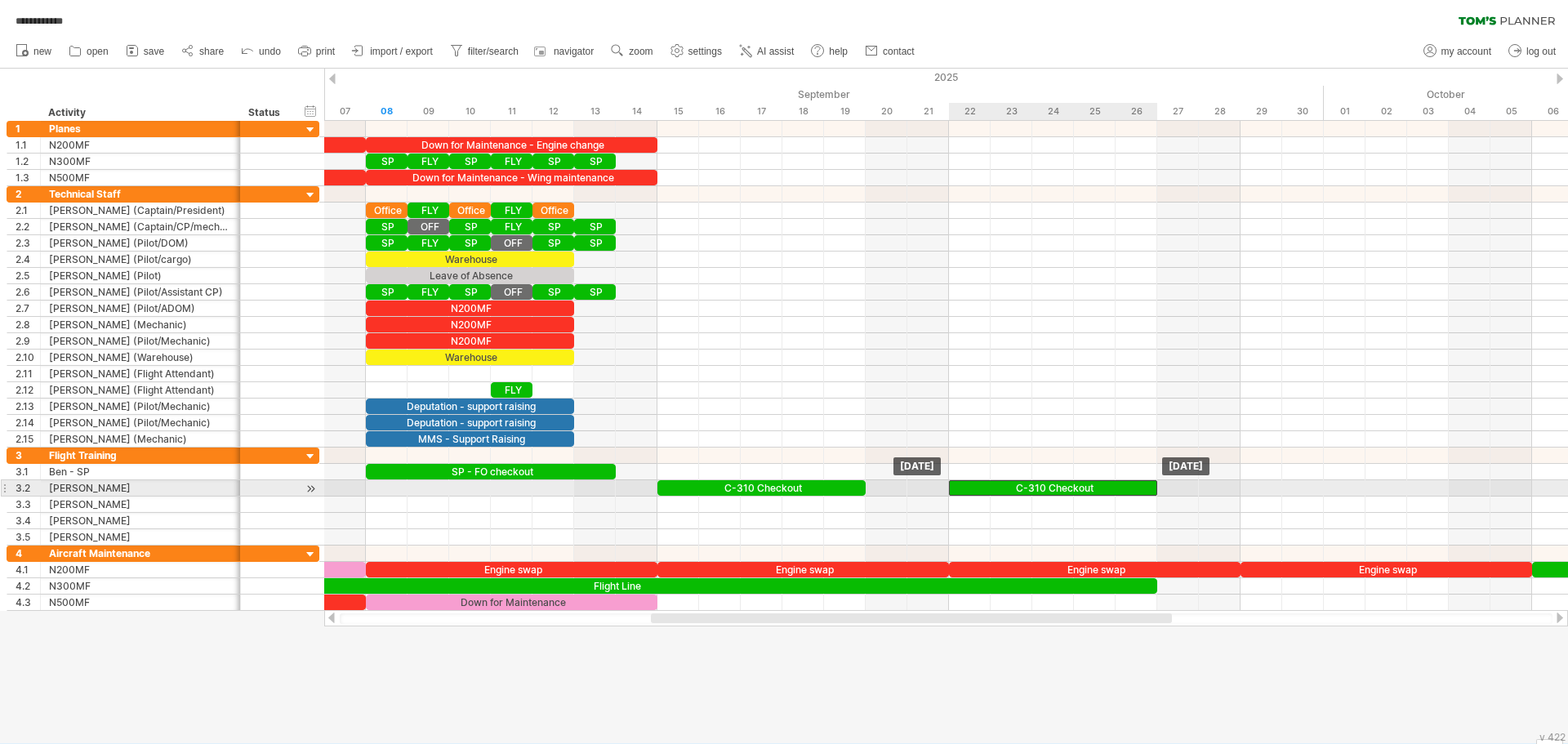
drag, startPoint x: 755, startPoint y: 487, endPoint x: 1051, endPoint y: 491, distance: 296.0
click at [1051, 491] on div "C-310 Checkout" at bounding box center [1053, 488] width 208 height 16
click at [1061, 489] on div "C-310 Checkout" at bounding box center [1053, 488] width 208 height 16
click at [1043, 487] on div "**********" at bounding box center [1053, 488] width 208 height 16
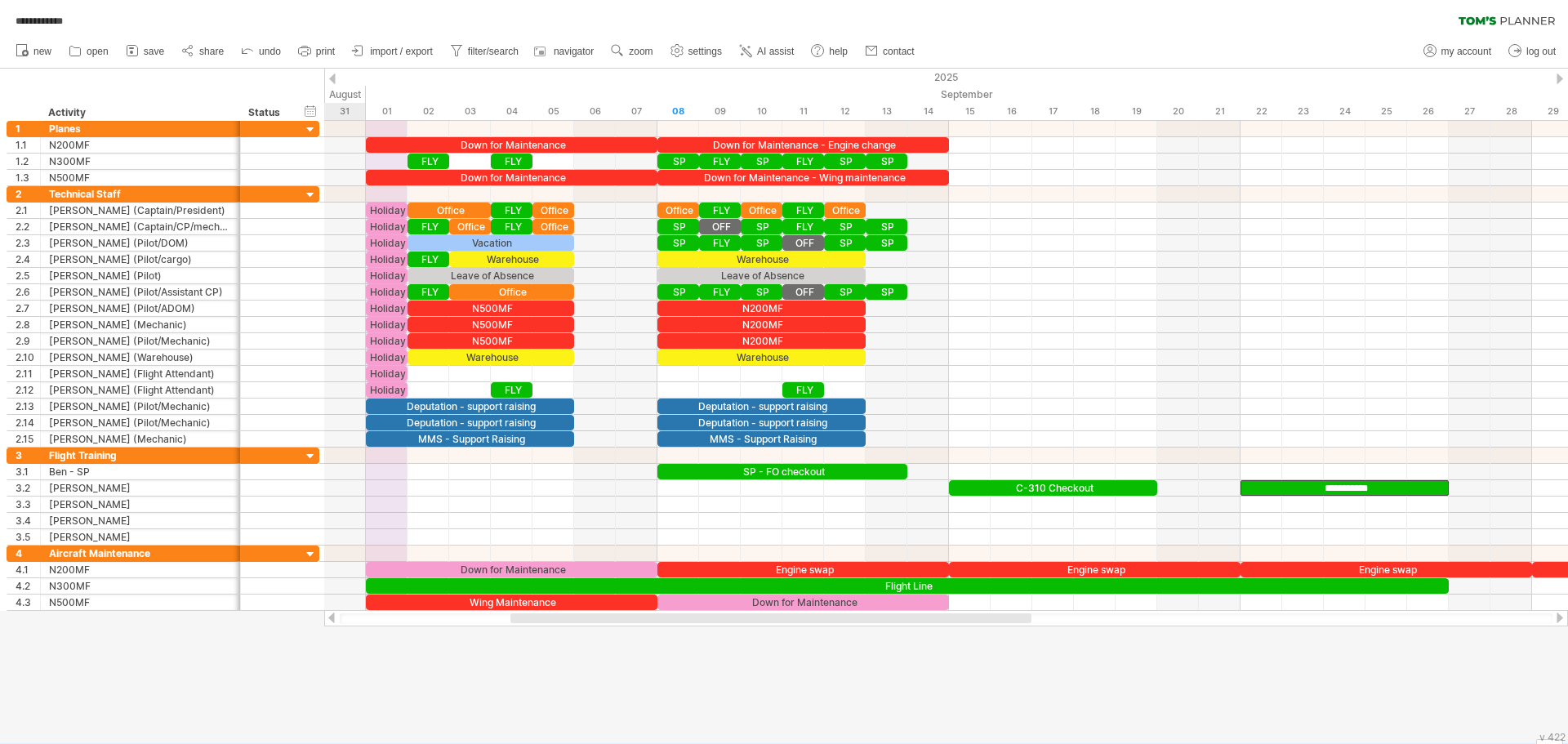
drag, startPoint x: 724, startPoint y: 622, endPoint x: 584, endPoint y: 612, distance: 140.4
click at [584, 612] on div at bounding box center [946, 618] width 1244 height 17
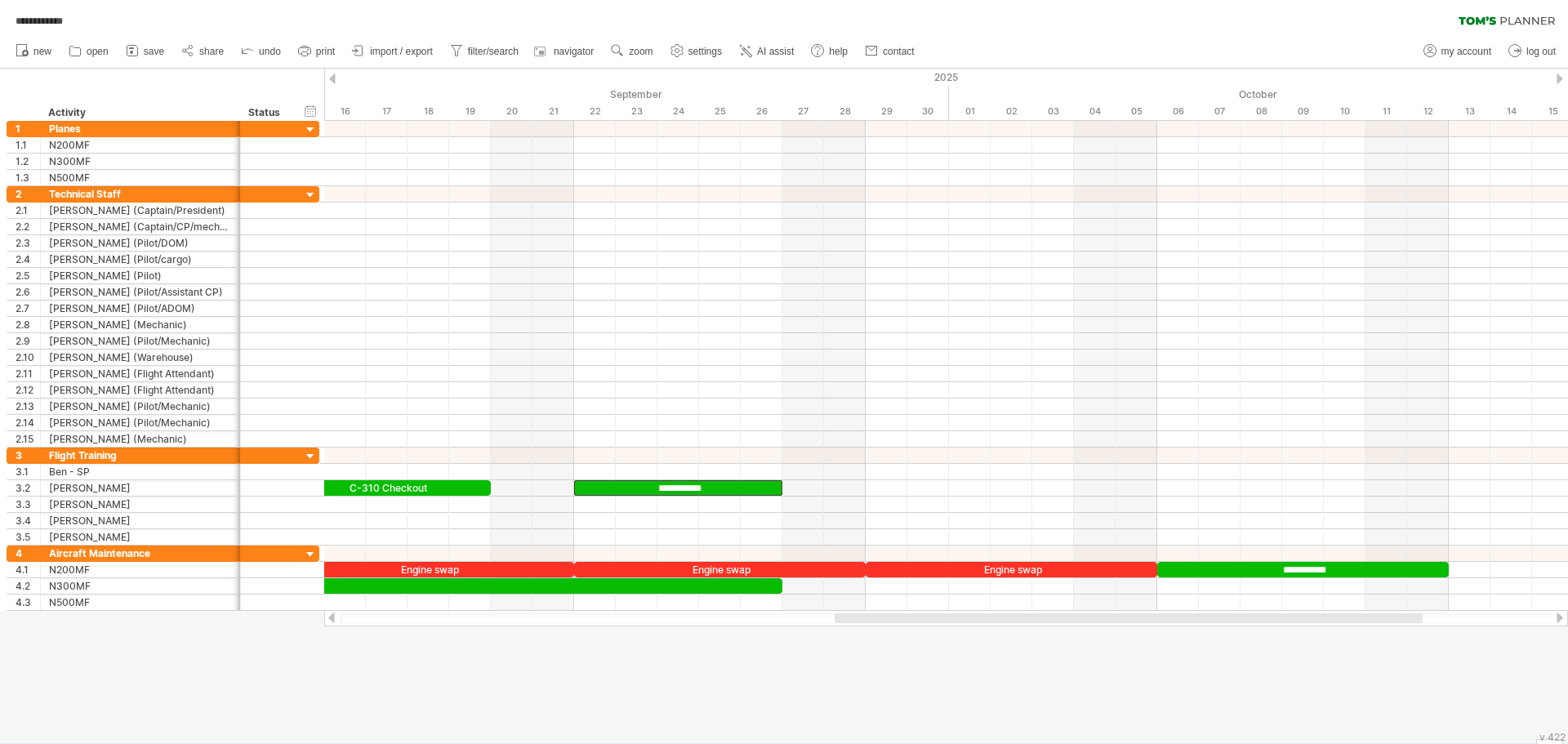
drag, startPoint x: 938, startPoint y: 619, endPoint x: 1242, endPoint y: 613, distance: 304.1
click at [1242, 613] on div at bounding box center [1129, 618] width 588 height 10
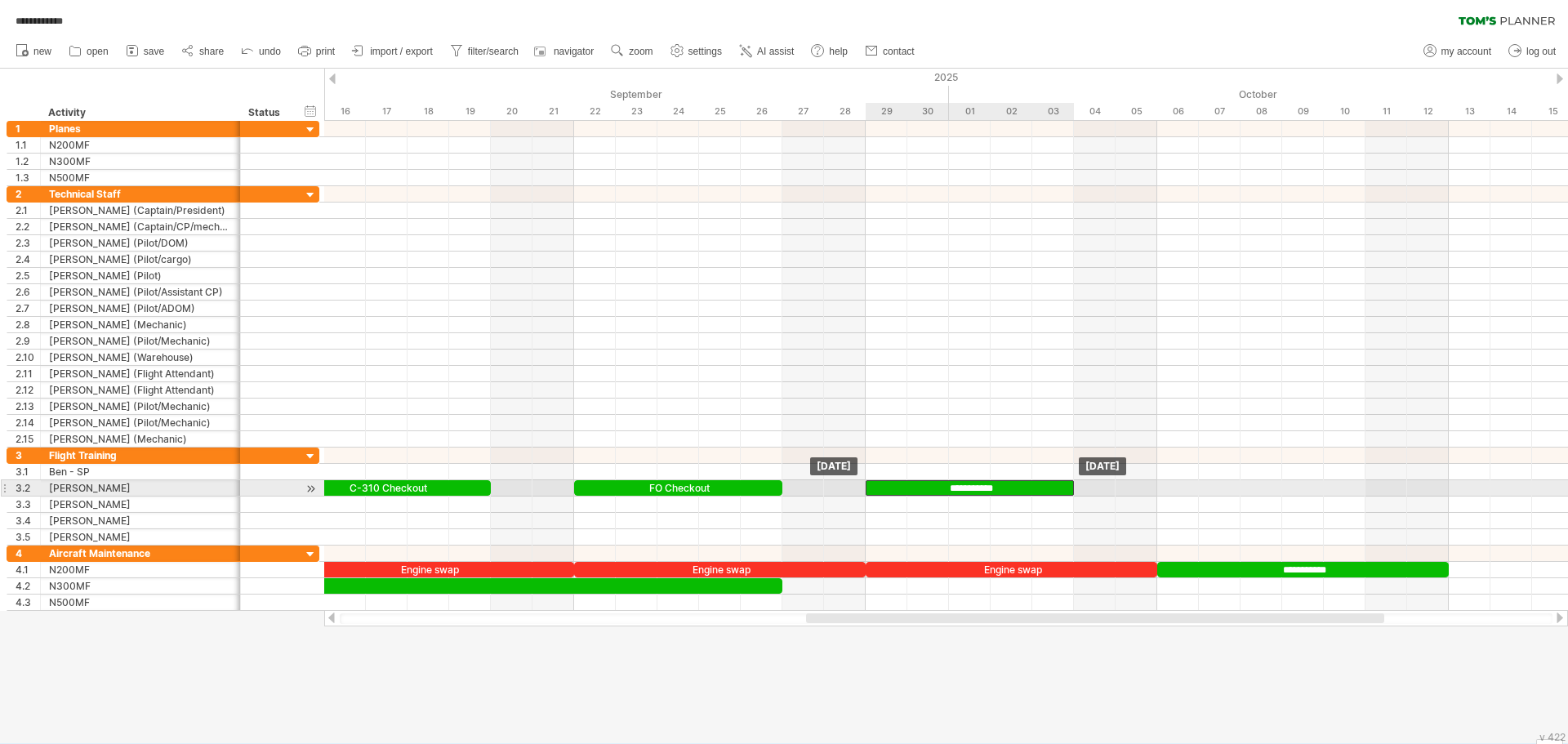
drag, startPoint x: 625, startPoint y: 487, endPoint x: 913, endPoint y: 489, distance: 288.0
click at [913, 489] on div "**********" at bounding box center [969, 488] width 208 height 16
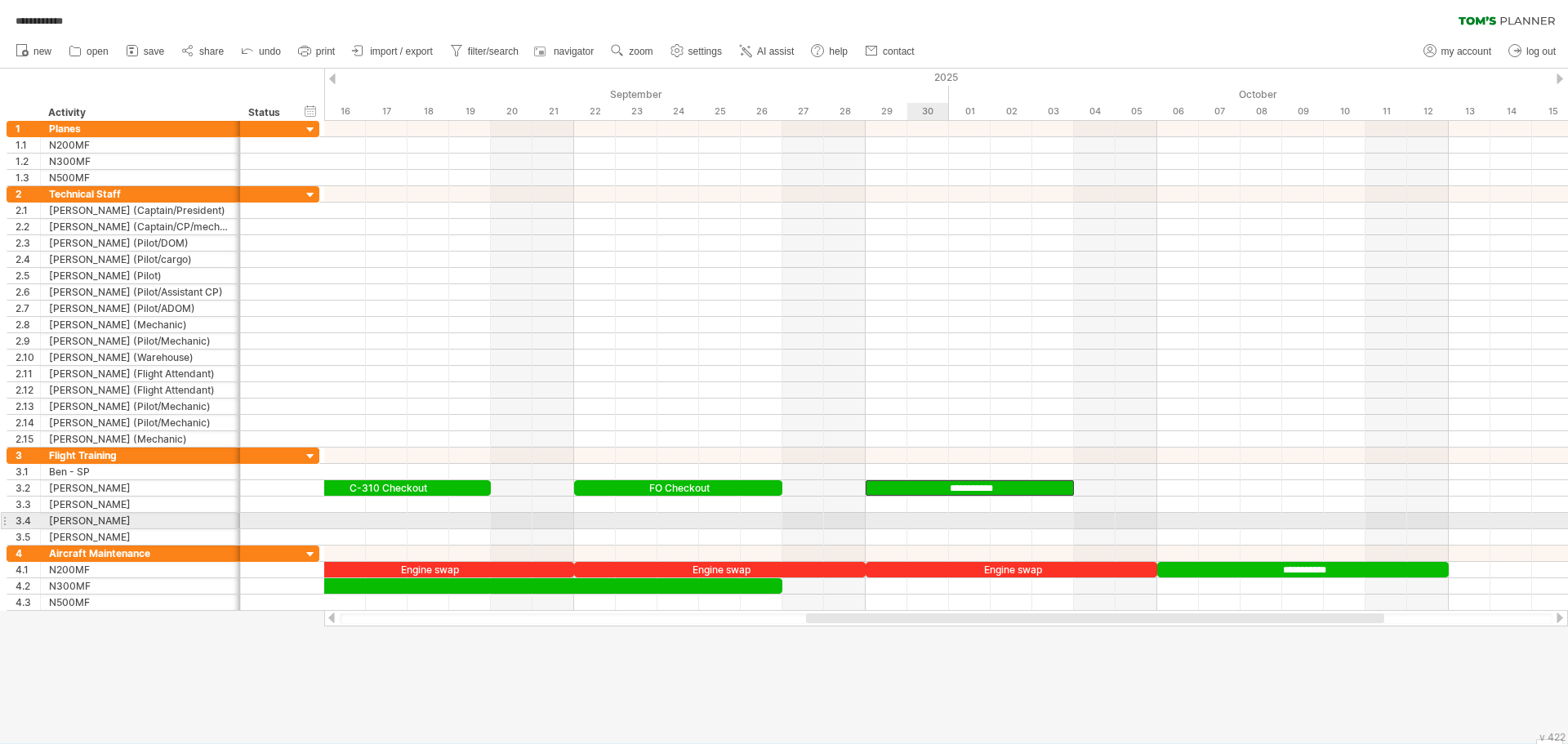
click at [928, 522] on div at bounding box center [946, 520] width 1244 height 17
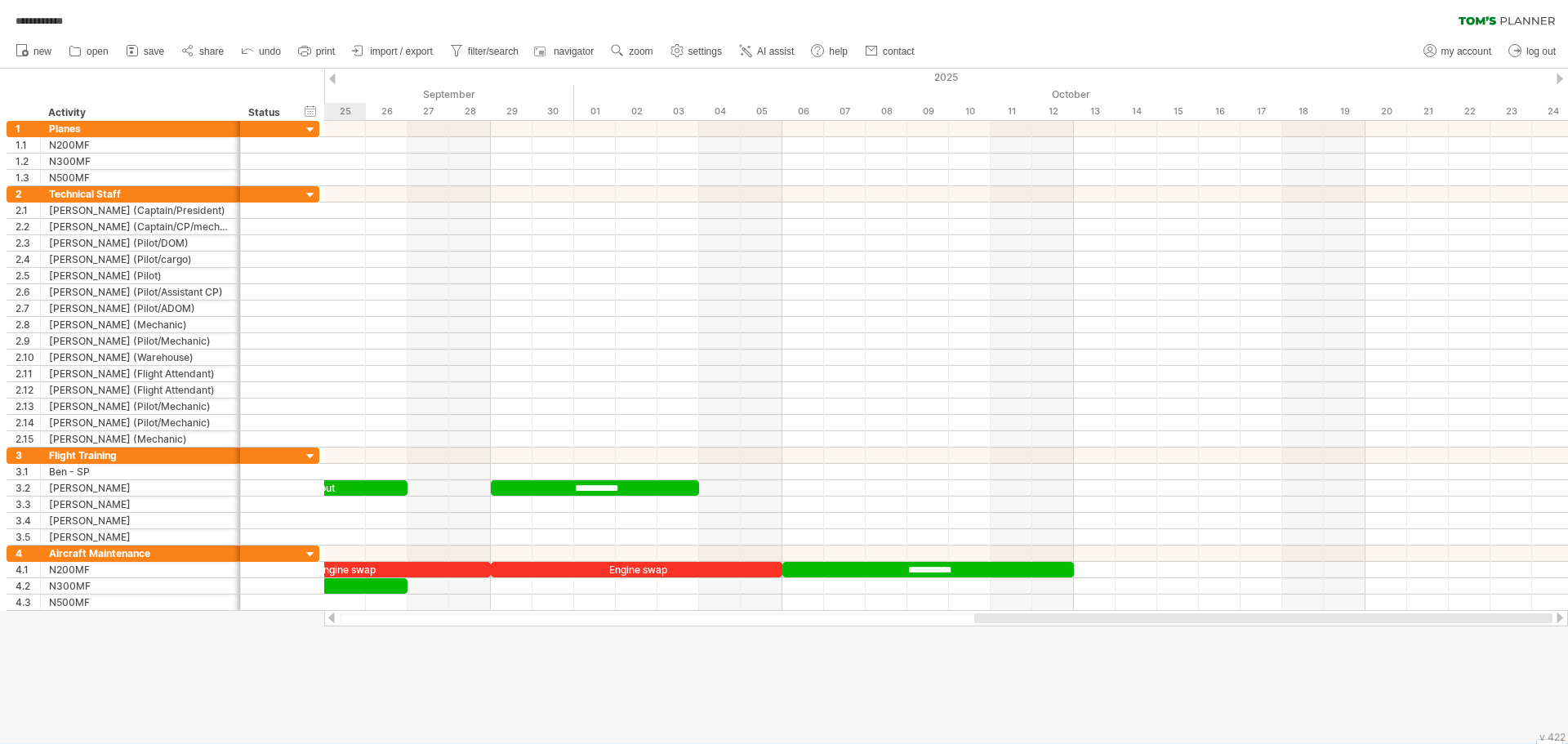
drag, startPoint x: 852, startPoint y: 618, endPoint x: 1023, endPoint y: 622, distance: 171.0
click at [1023, 622] on div at bounding box center [1263, 618] width 579 height 10
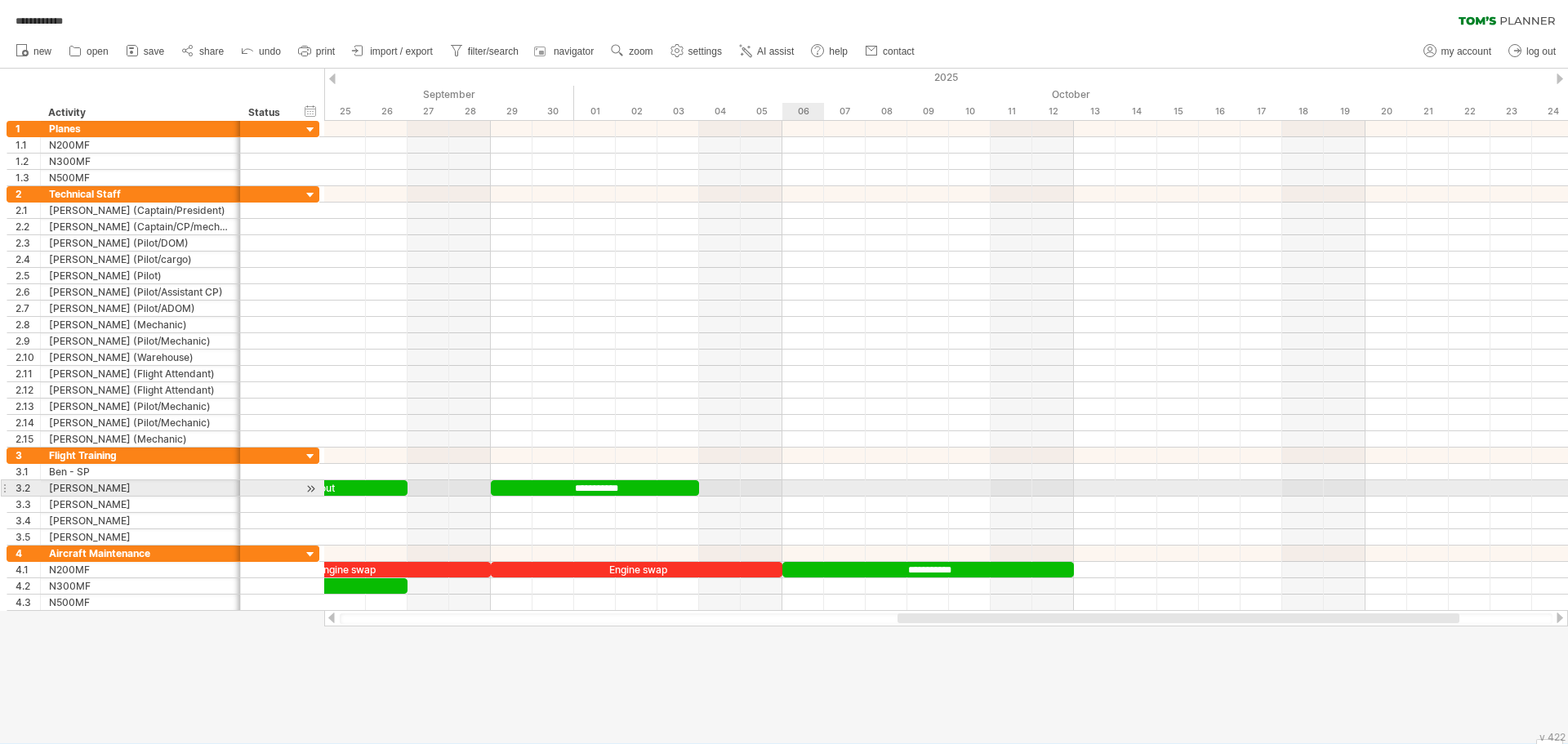
click at [803, 487] on div at bounding box center [946, 488] width 1244 height 17
